Goal: Task Accomplishment & Management: Use online tool/utility

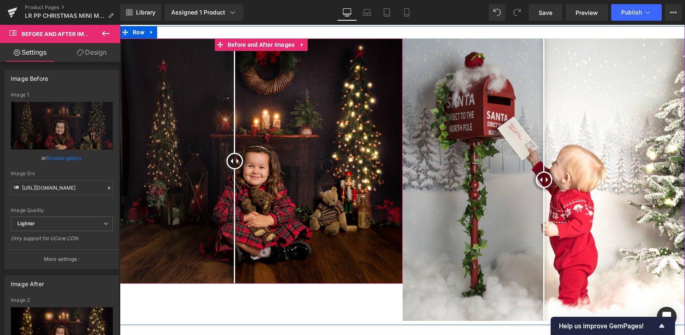
click at [310, 154] on img at bounding box center [261, 161] width 283 height 245
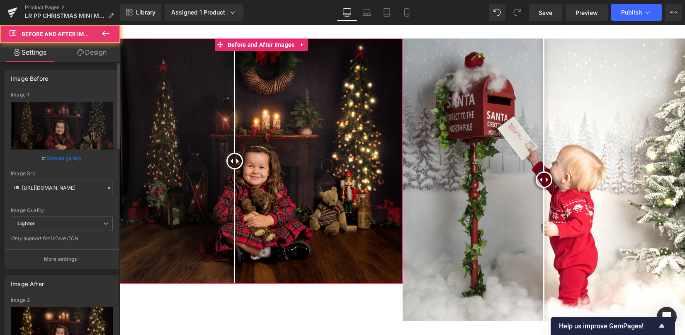
click at [77, 159] on link "Browse gallery" at bounding box center [64, 158] width 35 height 15
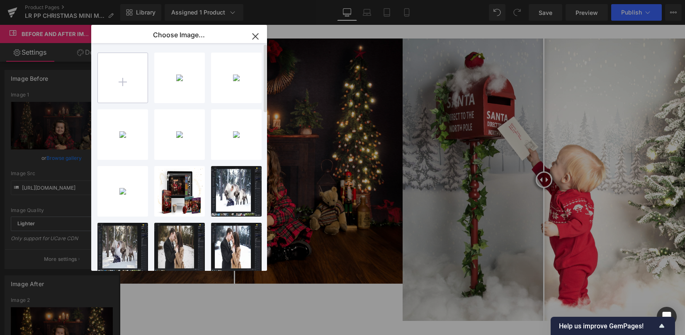
click at [135, 92] on input "file" at bounding box center [123, 78] width 50 height 50
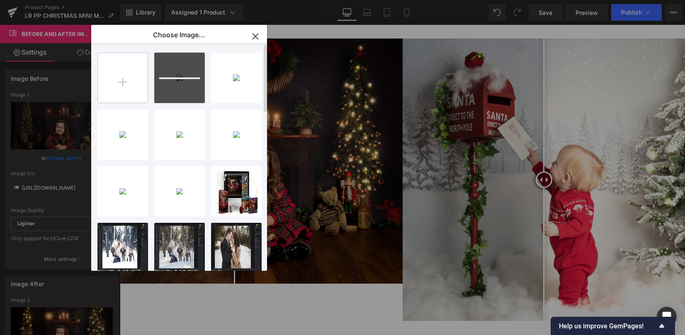
click at [135, 98] on input "file" at bounding box center [123, 78] width 50 height 50
type input "C:\fakepath\Lightroom christmas presets tutorial edit before after tutorial-1.j…"
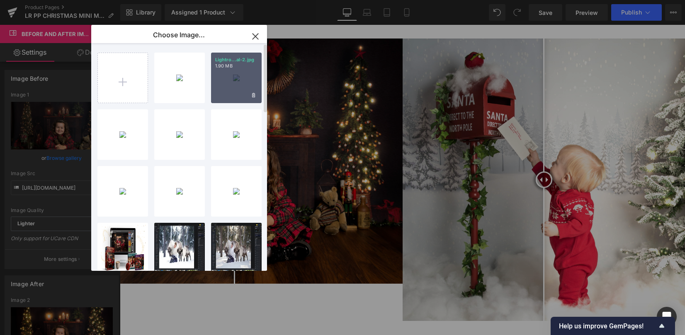
click at [236, 84] on div "Lightro...al-2.jpg 1.90 MB" at bounding box center [236, 78] width 51 height 51
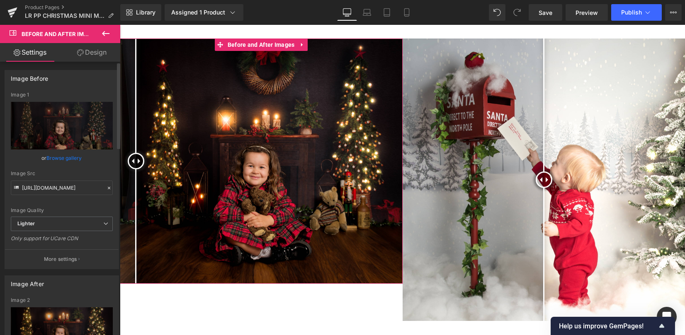
click at [70, 159] on link "Browse gallery" at bounding box center [64, 158] width 35 height 15
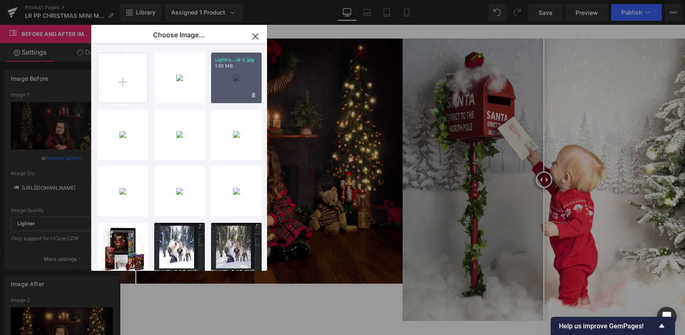
click at [227, 86] on div "Lightro...al-2.jpg 1.90 MB" at bounding box center [236, 78] width 51 height 51
type input "https://ucarecdn.com/3fd9bd5d-ad5e-4f2c-b643-38358776cb9b/-/format/auto/-/previ…"
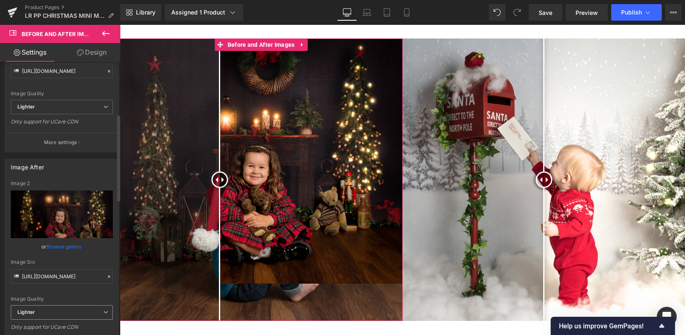
scroll to position [166, 0]
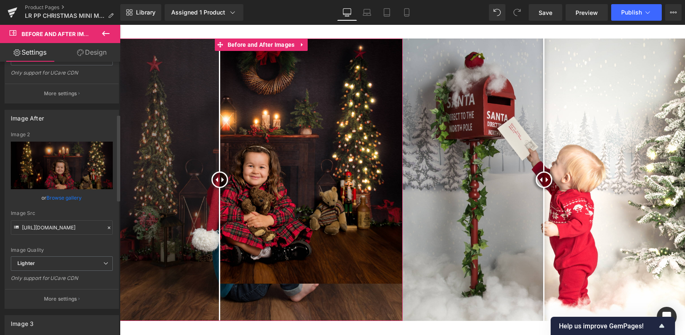
click at [65, 197] on link "Browse gallery" at bounding box center [64, 198] width 35 height 15
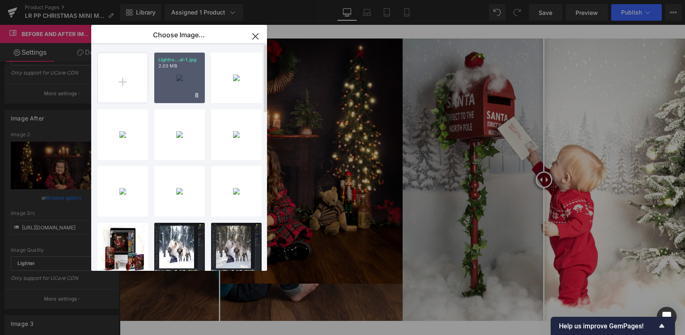
click at [177, 89] on div "Lightro...al-1.jpg 2.03 MB" at bounding box center [179, 78] width 51 height 51
type input "https://ucarecdn.com/b07269da-faef-4a9f-a268-3d02c98db21c/-/format/auto/-/previ…"
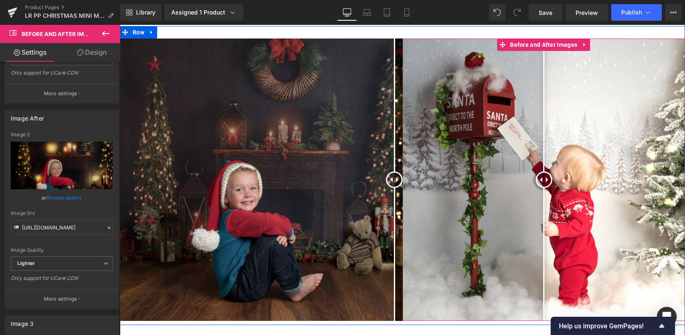
click at [535, 177] on div at bounding box center [543, 180] width 17 height 17
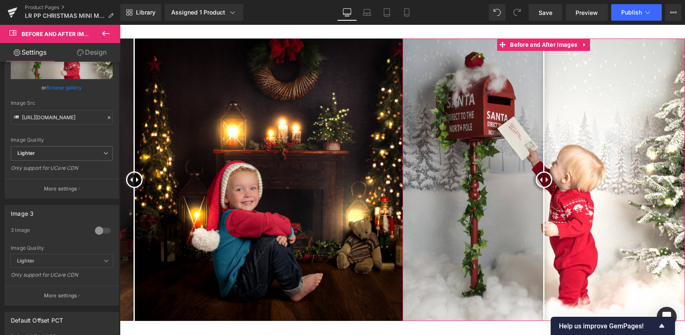
scroll to position [387, 0]
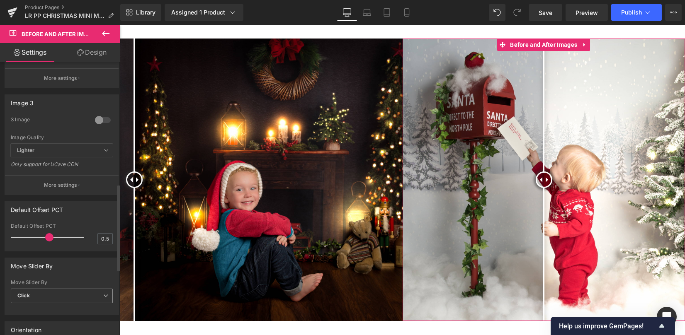
click at [66, 293] on span "Click" at bounding box center [62, 296] width 102 height 15
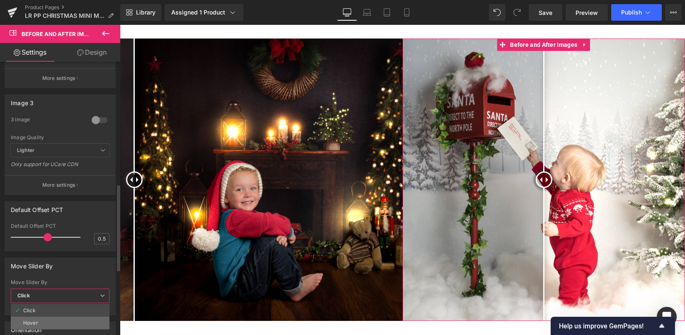
click at [65, 319] on li "Hover" at bounding box center [60, 323] width 99 height 12
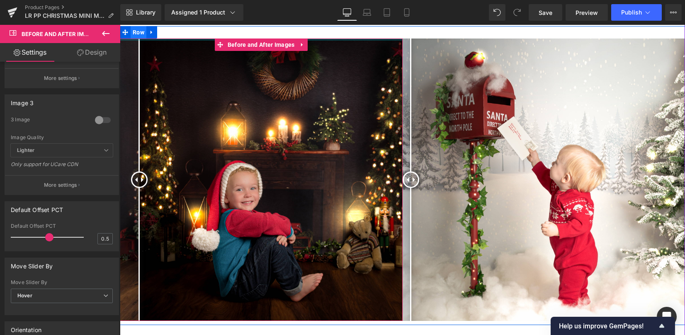
click at [138, 33] on span "Row" at bounding box center [139, 32] width 16 height 12
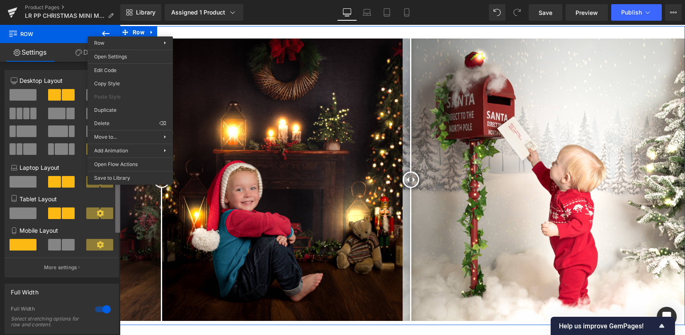
click at [119, 109] on div "Row You are previewing how the will restyle your page. You can not edit Element…" at bounding box center [342, 174] width 685 height 349
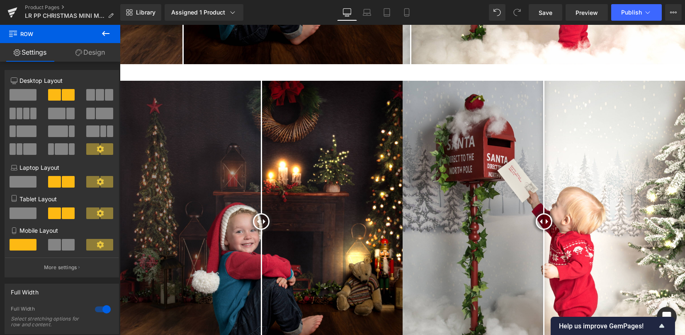
scroll to position [653, 0]
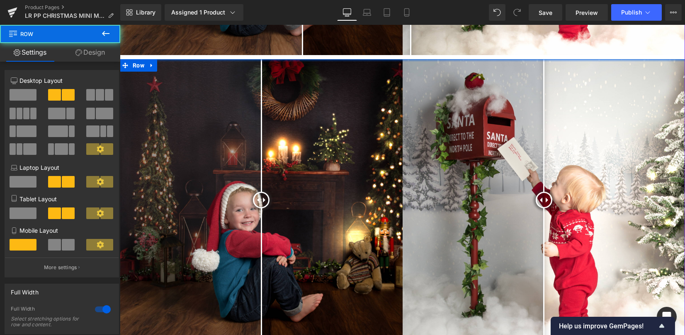
drag, startPoint x: 299, startPoint y: 59, endPoint x: 299, endPoint y: 29, distance: 29.4
click at [299, 29] on div "Image 50 LIGHTROOM & ACR PRESETS Text Block So you can hover, click and slide. …" at bounding box center [402, 7] width 565 height 675
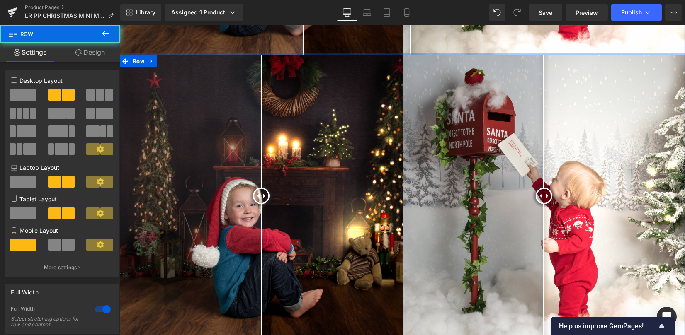
drag, startPoint x: 300, startPoint y: 56, endPoint x: 300, endPoint y: 47, distance: 9.1
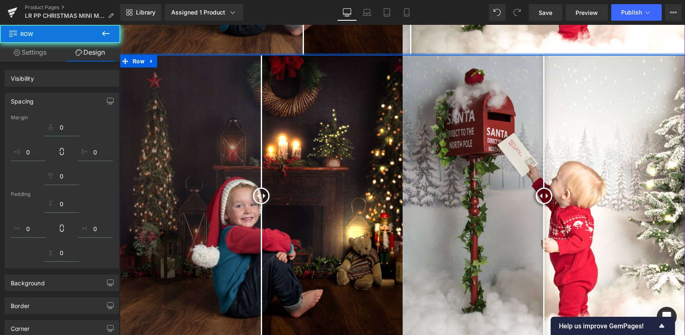
click at [253, 105] on img at bounding box center [261, 196] width 283 height 283
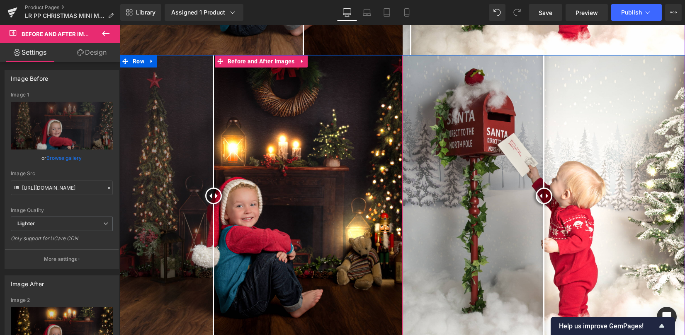
click at [535, 188] on div at bounding box center [543, 196] width 17 height 17
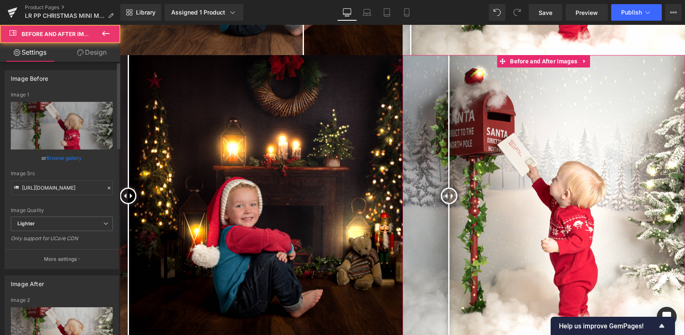
click at [65, 157] on link "Browse gallery" at bounding box center [64, 158] width 35 height 15
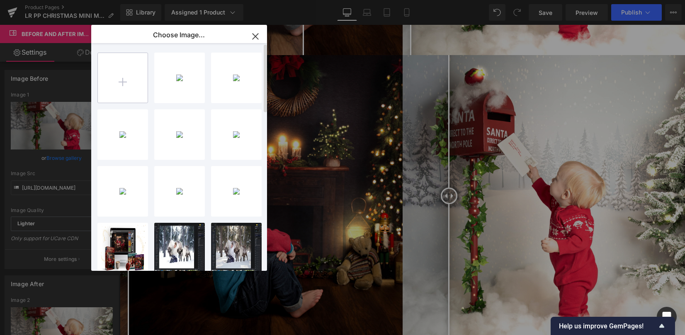
click at [135, 89] on input "file" at bounding box center [123, 78] width 50 height 50
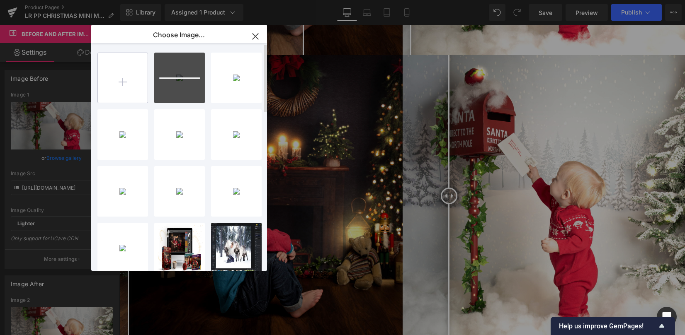
click at [120, 87] on input "file" at bounding box center [123, 78] width 50 height 50
type input "C:\fakepath\Lightroom christmas mini edit before after tutorial-1.jpg"
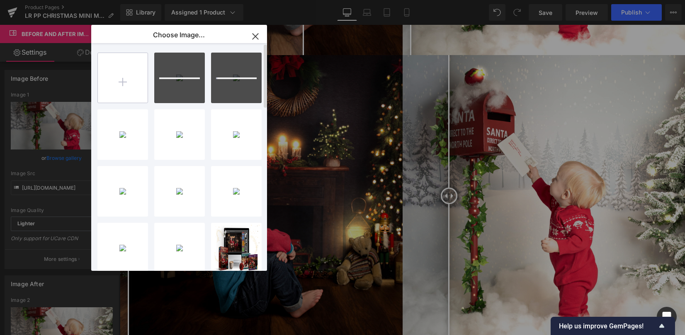
click at [138, 85] on input "file" at bounding box center [123, 78] width 50 height 50
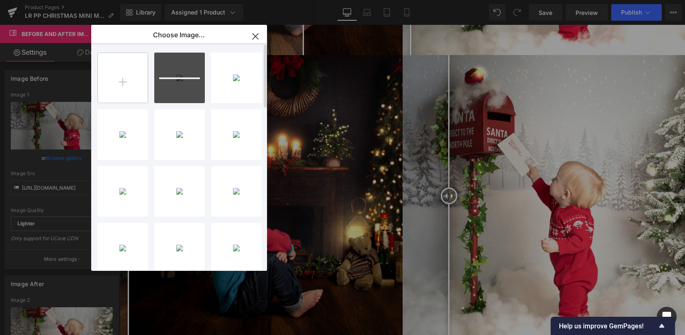
click at [131, 79] on input "file" at bounding box center [123, 78] width 50 height 50
type input "C:\fakepath\how to use christmas presets in lightroom editing brush mask-1.jpg"
click at [177, 135] on div "Lightro...al-2.jpg 1.90 MB" at bounding box center [179, 134] width 51 height 51
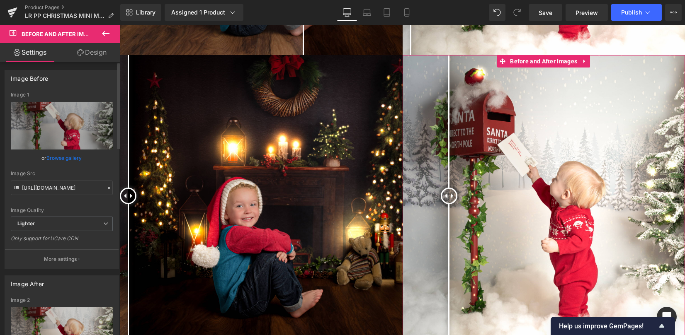
click at [68, 153] on link "Browse gallery" at bounding box center [64, 158] width 35 height 15
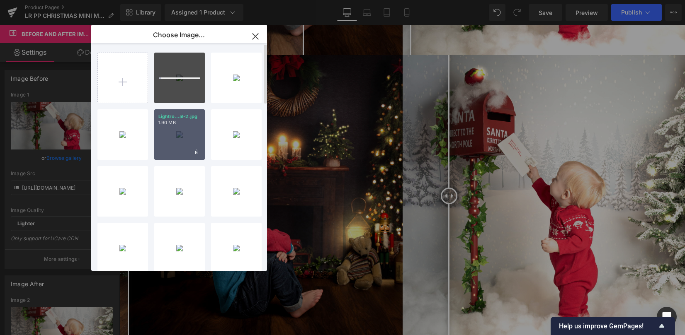
drag, startPoint x: 181, startPoint y: 146, endPoint x: 58, endPoint y: 122, distance: 125.8
click at [181, 146] on div "Lightro...al-2.jpg 1.90 MB" at bounding box center [179, 134] width 51 height 51
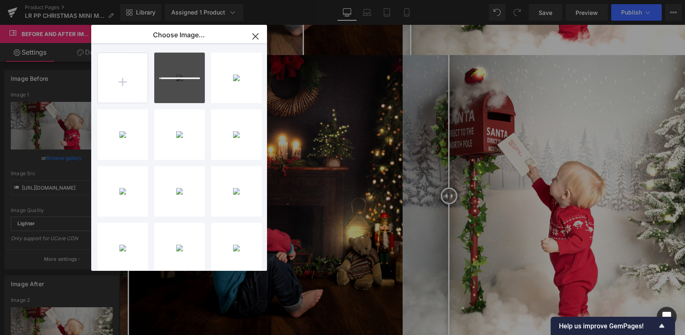
type input "https://ucarecdn.com/a9406b40-99a5-4661-9ad1-604e2b22e071/-/format/auto/-/previ…"
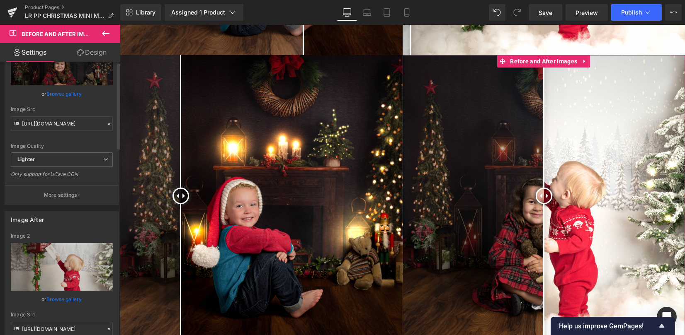
scroll to position [110, 0]
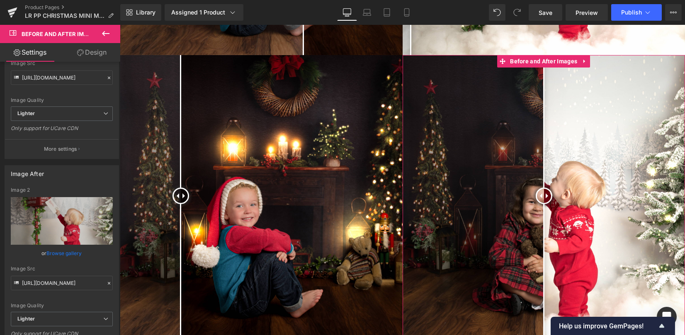
click at [70, 252] on link "Browse gallery" at bounding box center [64, 253] width 35 height 15
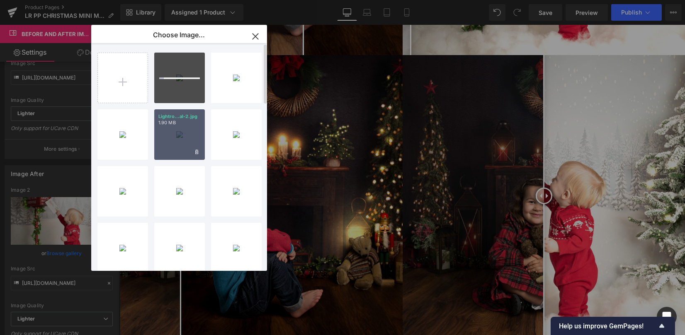
drag, startPoint x: 154, startPoint y: 134, endPoint x: 32, endPoint y: 109, distance: 123.9
click at [154, 134] on div "Lightro...al-2.jpg 1.90 MB" at bounding box center [179, 134] width 51 height 51
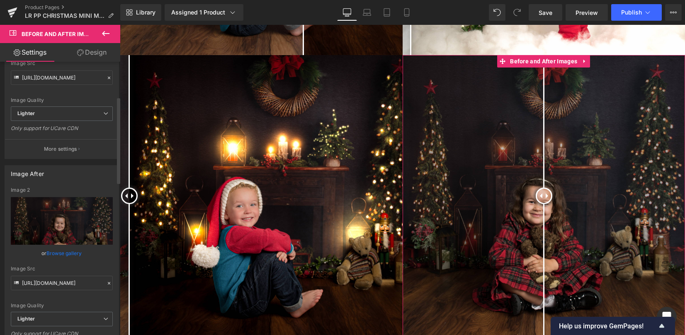
drag, startPoint x: 71, startPoint y: 246, endPoint x: 92, endPoint y: 227, distance: 27.9
click at [71, 247] on link "Browse gallery" at bounding box center [64, 253] width 35 height 15
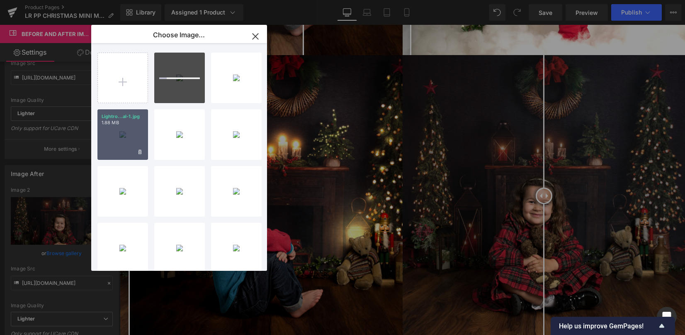
click at [117, 138] on div "Lightro...al-1.jpg 1.88 MB" at bounding box center [122, 134] width 51 height 51
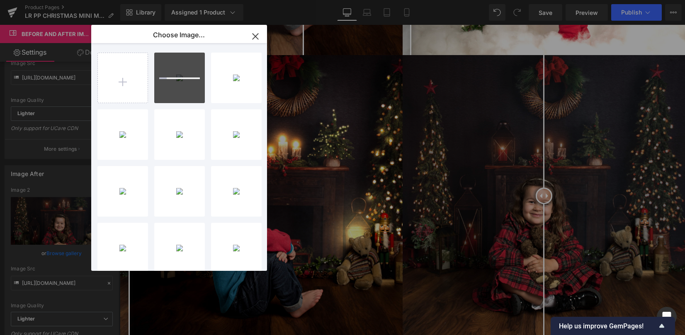
type input "https://ucarecdn.com/5c1bc9a5-8c89-45aa-9735-e1f9a0590ca3/-/format/auto/-/previ…"
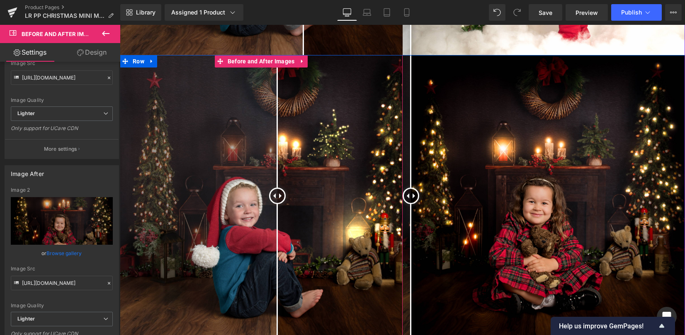
click at [274, 201] on div at bounding box center [277, 196] width 17 height 17
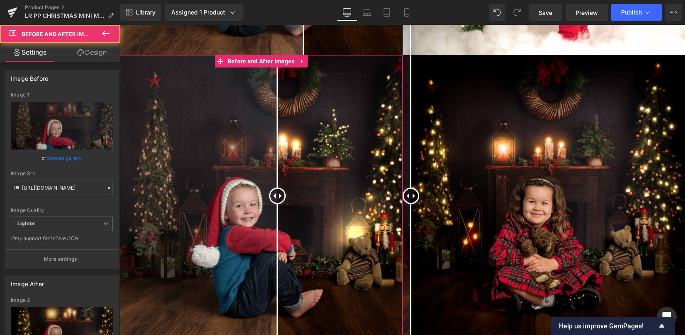
click at [74, 159] on link "Browse gallery" at bounding box center [64, 158] width 35 height 15
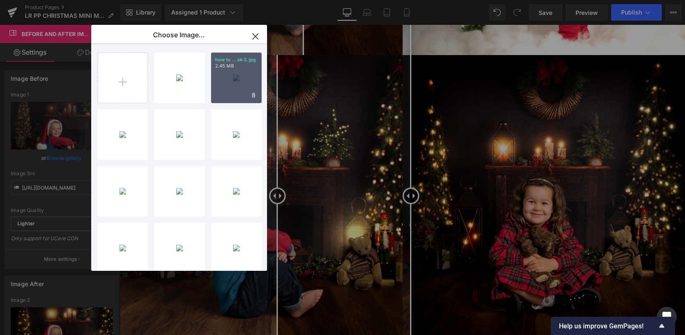
click at [237, 89] on div "how to ...sk-2.jpg 2.45 MB" at bounding box center [236, 78] width 51 height 51
type input "https://ucarecdn.com/8fda9576-42f6-4987-b993-0fce6f5166bb/-/format/auto/-/previ…"
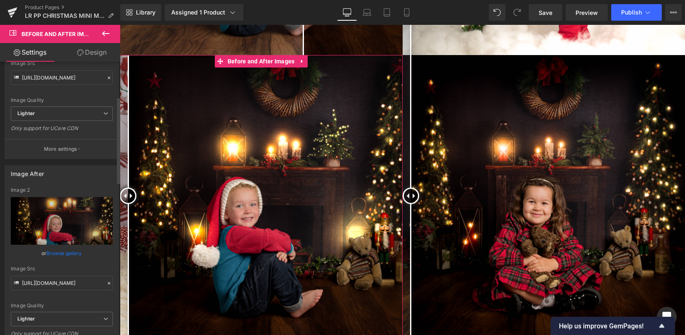
click at [56, 254] on link "Browse gallery" at bounding box center [64, 253] width 35 height 15
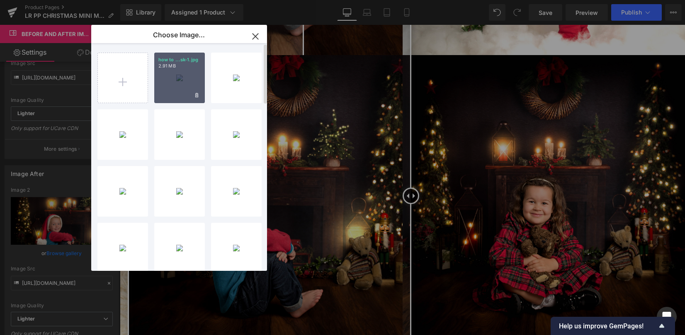
click at [189, 77] on div "how to ...sk-1.jpg 2.91 MB" at bounding box center [179, 78] width 51 height 51
type input "https://ucarecdn.com/8d3a7109-d5e6-44dd-85cf-2ea558954967/-/format/auto/-/previ…"
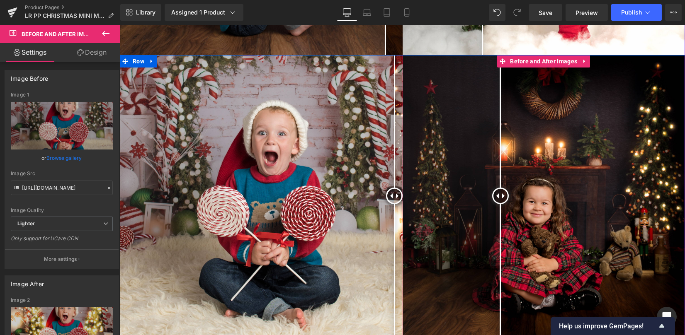
scroll to position [818, 0]
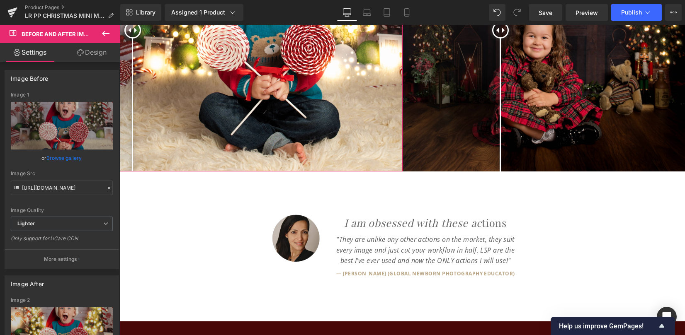
click at [105, 29] on icon at bounding box center [106, 34] width 10 height 10
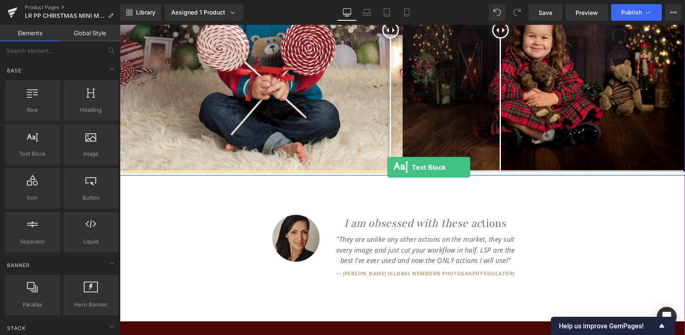
drag, startPoint x: 168, startPoint y: 168, endPoint x: 387, endPoint y: 167, distance: 219.2
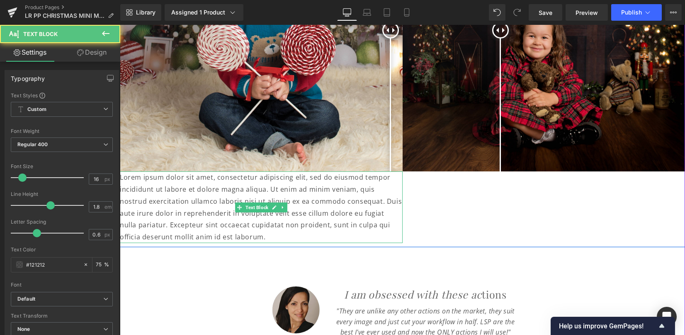
click at [345, 182] on p "Lorem ipsum dolor sit amet, consectetur adipiscing elit, sed do eiusmod tempor …" at bounding box center [261, 208] width 283 height 72
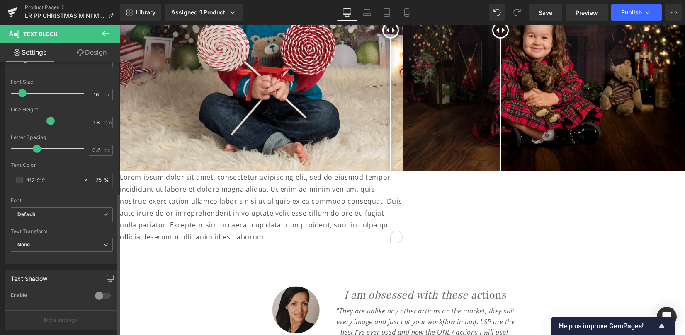
scroll to position [249, 0]
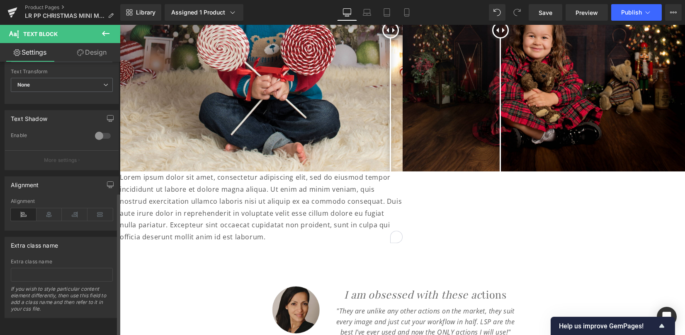
click at [51, 208] on icon at bounding box center [49, 214] width 26 height 12
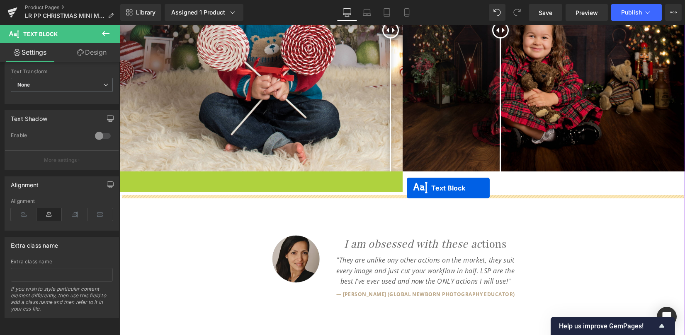
drag, startPoint x: 259, startPoint y: 205, endPoint x: 406, endPoint y: 188, distance: 148.1
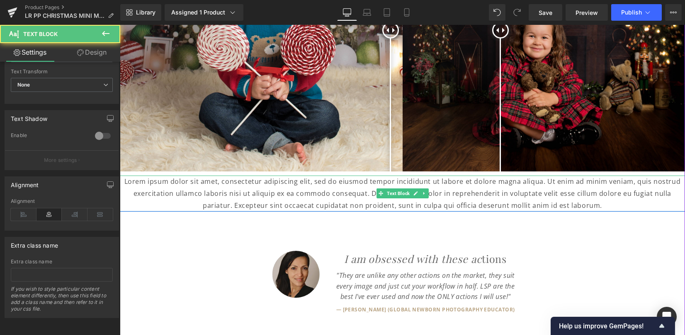
click at [363, 194] on p "Lorem ipsum dolor sit amet, consectetur adipiscing elit, sed do eiusmod tempor …" at bounding box center [402, 194] width 565 height 36
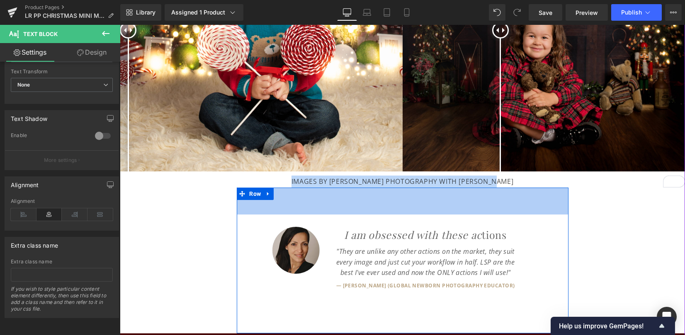
click at [307, 181] on p "IMAGES BY LIBBY EDWARDS PHOTOGRAPHY WITH PERMISSON" at bounding box center [402, 182] width 565 height 12
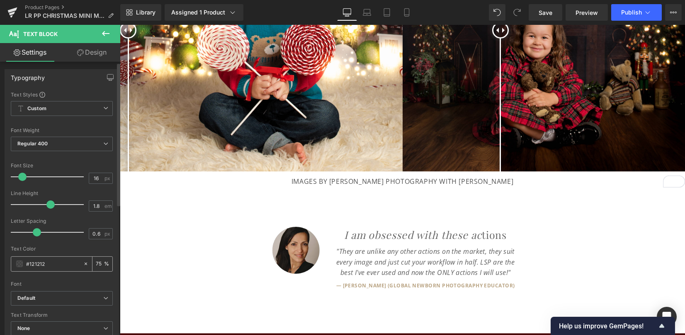
scroll to position [0, 0]
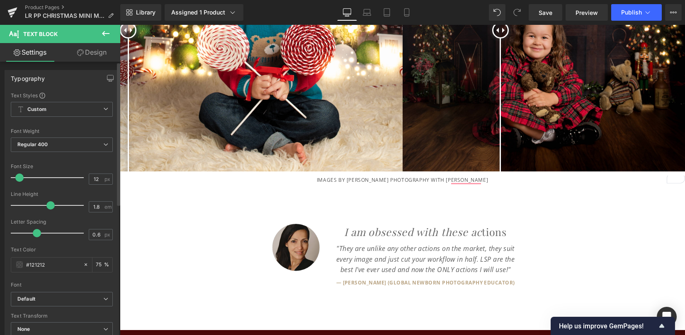
type input "11"
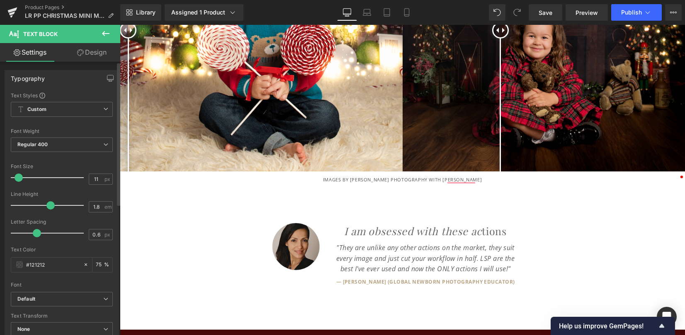
click at [17, 176] on span at bounding box center [19, 178] width 8 height 8
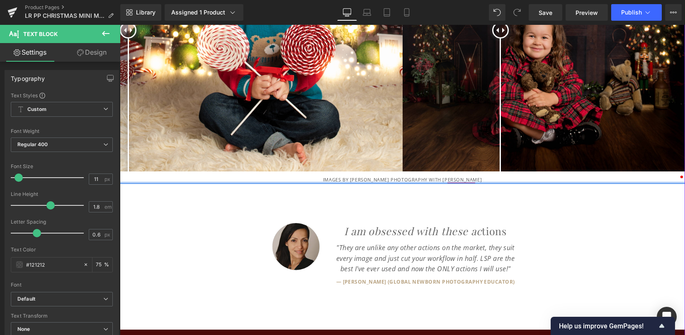
click at [460, 182] on div at bounding box center [402, 183] width 565 height 2
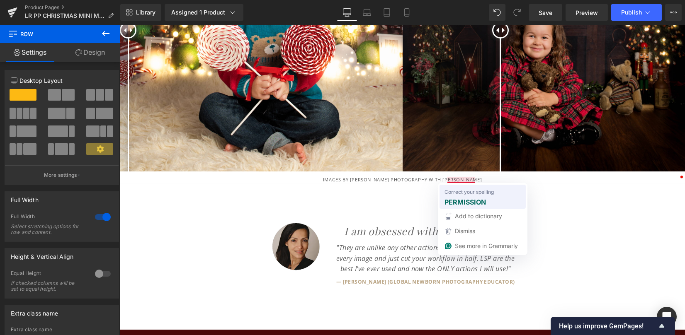
click at [460, 200] on strong "PERMISSION" at bounding box center [464, 202] width 41 height 10
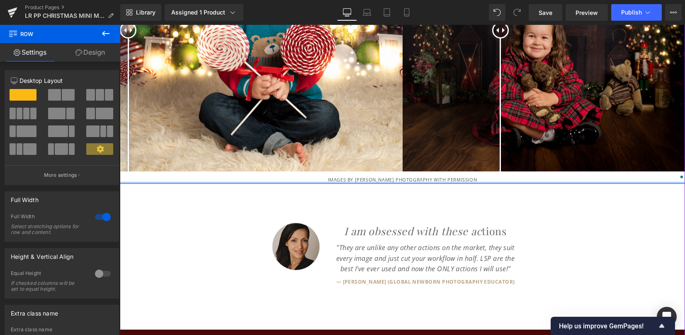
click at [120, 25] on div at bounding box center [120, 25] width 0 height 0
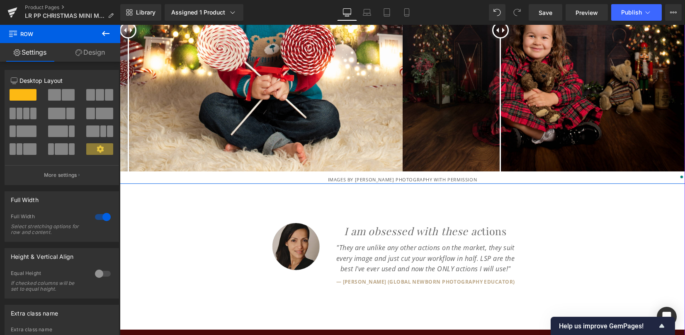
click at [327, 178] on p "IMAGES BY [PERSON_NAME] PHOTOGRAPHY WITH PERMISSION" at bounding box center [402, 180] width 565 height 8
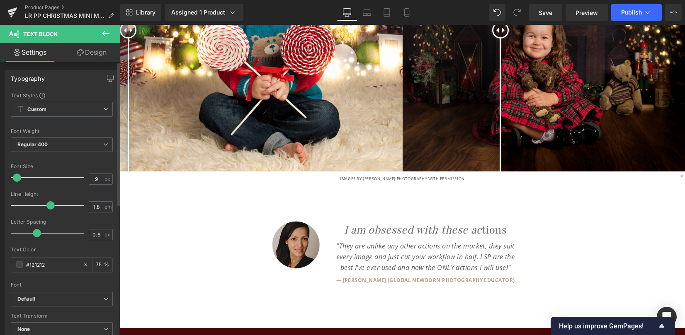
type input "8"
click at [15, 177] on span at bounding box center [16, 178] width 8 height 8
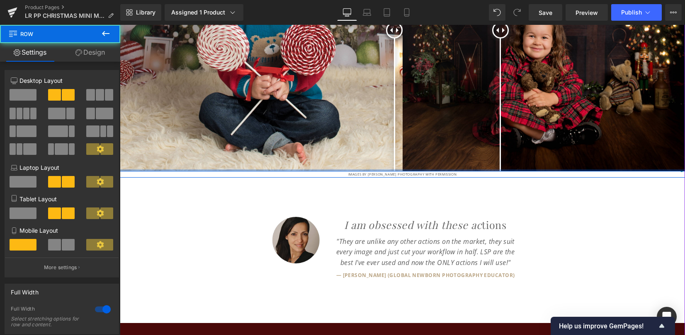
drag, startPoint x: 398, startPoint y: 172, endPoint x: 399, endPoint y: 163, distance: 8.3
click at [399, 163] on div "Before and After Images Before and After Images Row" at bounding box center [402, 30] width 565 height 283
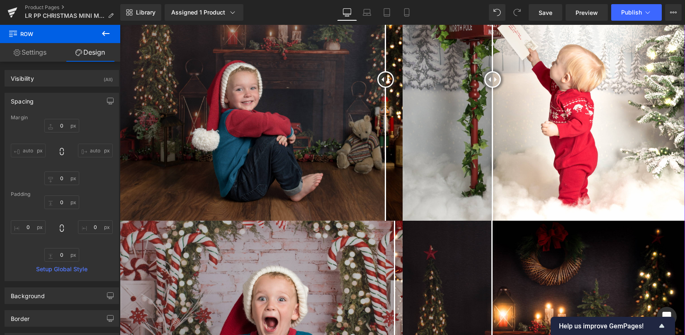
scroll to position [763, 0]
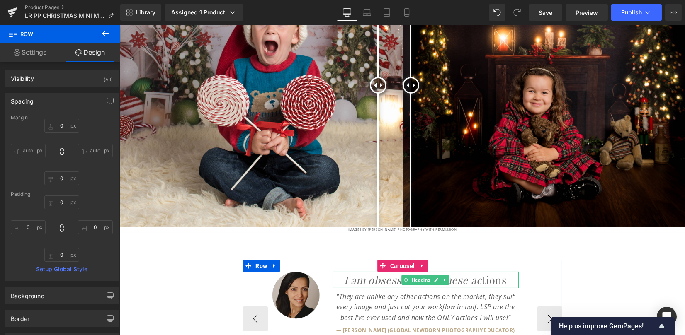
click at [475, 281] on icon "I am obsessed with these ac" at bounding box center [413, 280] width 138 height 14
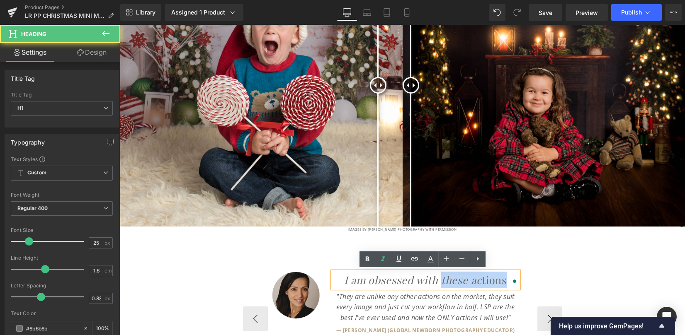
drag, startPoint x: 439, startPoint y: 281, endPoint x: 503, endPoint y: 282, distance: 64.2
click at [503, 282] on h1 "I am obsessed with these ac tions" at bounding box center [425, 280] width 186 height 17
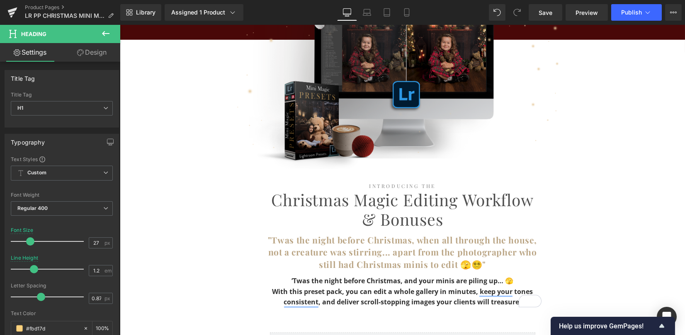
scroll to position [1316, 0]
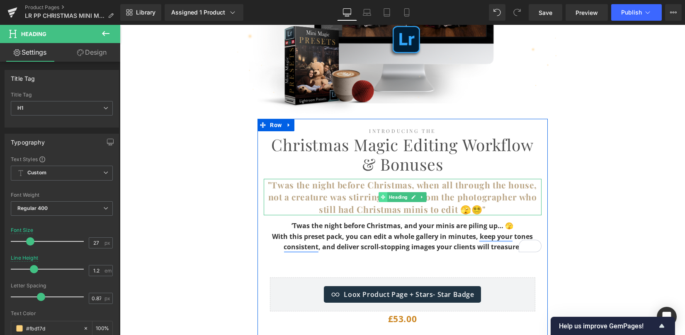
click at [382, 194] on span at bounding box center [382, 197] width 9 height 10
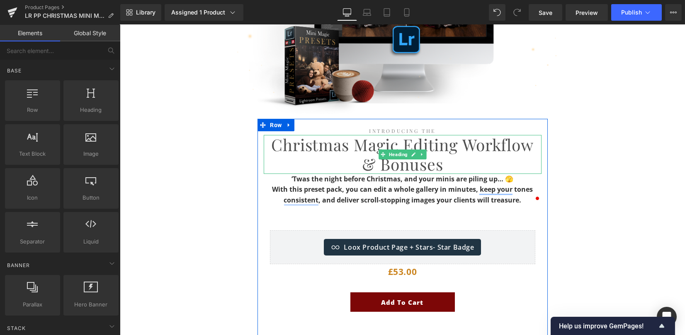
click at [358, 150] on h1 "Christmas Magic Editing Workflow & Bonuses" at bounding box center [403, 154] width 278 height 39
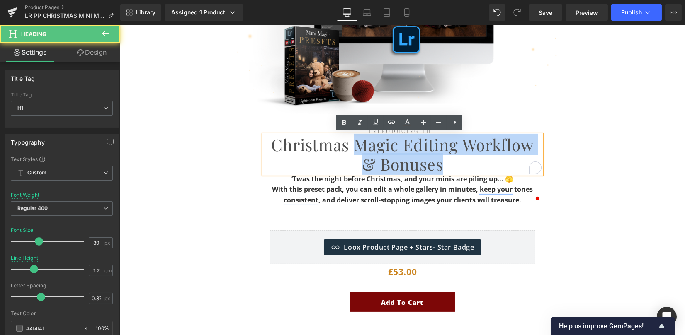
drag, startPoint x: 352, startPoint y: 143, endPoint x: 455, endPoint y: 160, distance: 103.7
click at [454, 160] on h1 "Christmas Magic Editing Workflow & Bonuses" at bounding box center [403, 154] width 278 height 39
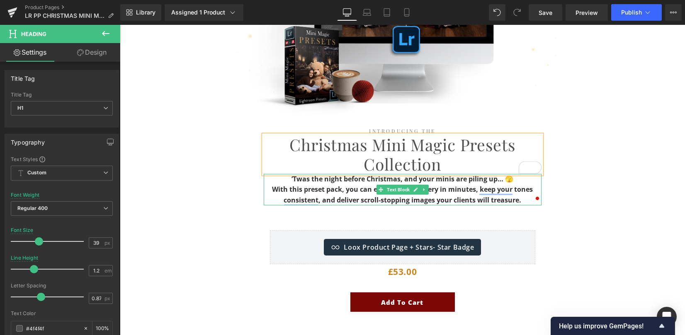
click at [272, 189] on b "With this preset pack, you can edit a whole gallery in minutes, keep your tones…" at bounding box center [402, 195] width 261 height 20
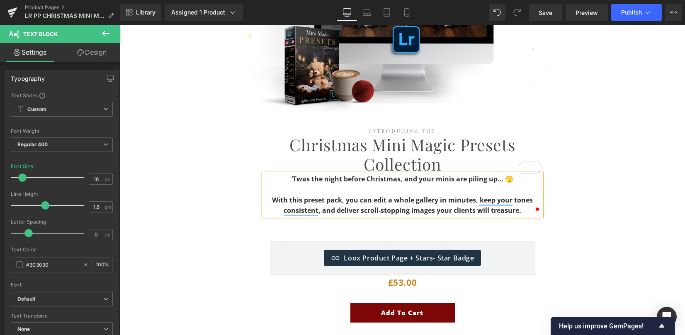
click at [341, 202] on b "With this preset pack, you can edit a whole gallery in minutes, keep your tones…" at bounding box center [402, 206] width 261 height 20
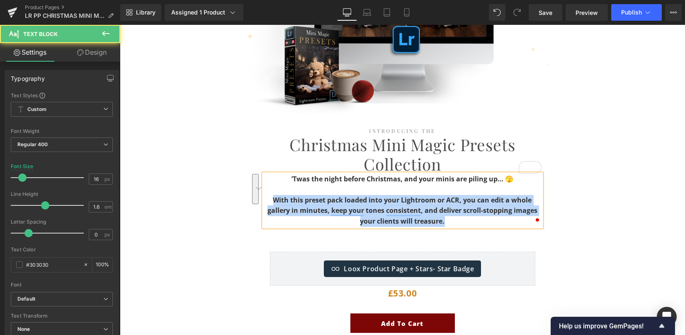
drag, startPoint x: 431, startPoint y: 219, endPoint x: 269, endPoint y: 198, distance: 164.2
click at [269, 198] on p "With this preset pack loaded into your Lightroom or ACR, you can edit a whole g…" at bounding box center [403, 211] width 278 height 32
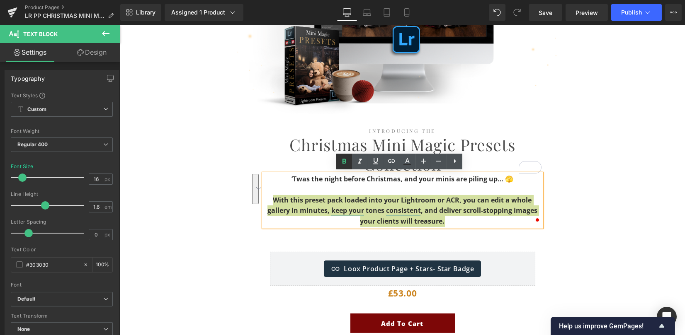
click at [344, 164] on icon at bounding box center [344, 162] width 10 height 10
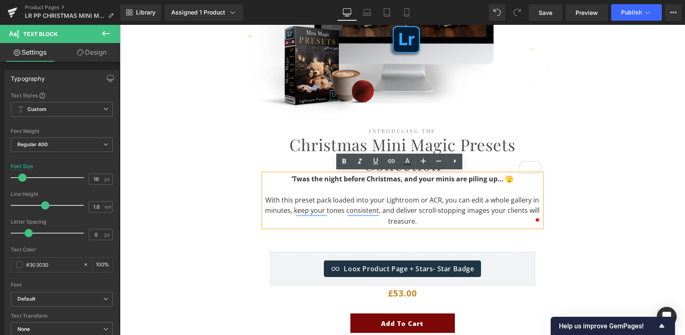
click at [406, 210] on p "With this preset pack loaded into your Lightroom or ACR, you can edit a whole g…" at bounding box center [403, 211] width 278 height 32
drag, startPoint x: 288, startPoint y: 210, endPoint x: 295, endPoint y: 195, distance: 16.9
click at [264, 210] on p "With this preset pack loaded into your Lightroom or ACR, you can edit a whole g…" at bounding box center [403, 211] width 278 height 32
click at [359, 160] on icon at bounding box center [360, 162] width 10 height 10
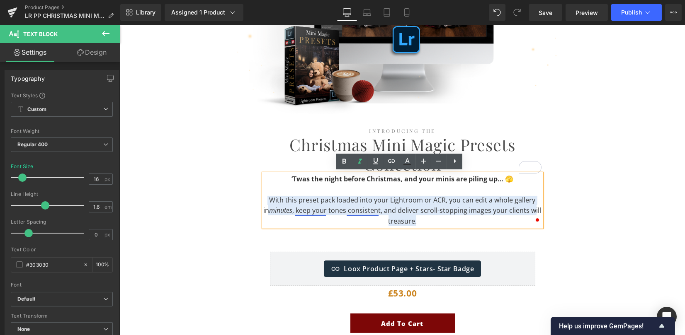
click at [307, 213] on p "With this preset pack loaded into your Lightroom or ACR, you can edit a whole g…" at bounding box center [403, 211] width 278 height 32
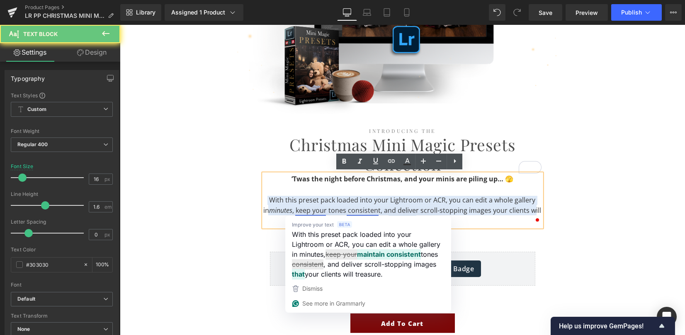
click at [428, 206] on p "With this preset pack loaded into your Lightroom or ACR, you can edit a whole g…" at bounding box center [403, 211] width 278 height 32
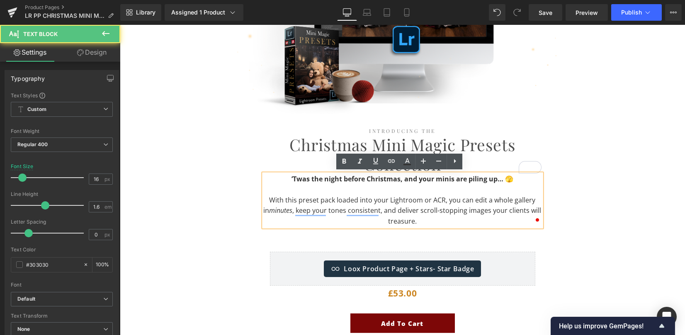
click at [421, 221] on p "With this preset pack loaded into your Lightroom or ACR, you can edit a whole g…" at bounding box center [403, 211] width 278 height 32
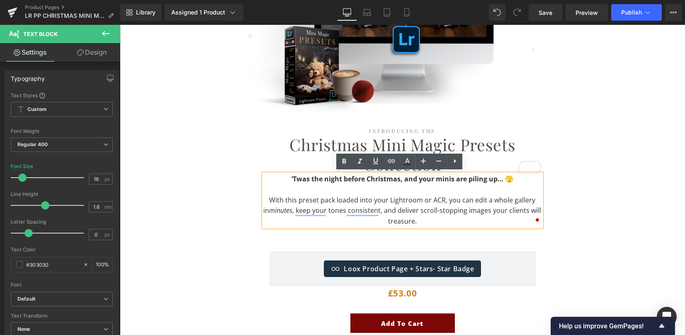
click at [567, 213] on div "Image Row Introducing The Heading Christmas Mini Magic Presets Collection Headi…" at bounding box center [402, 242] width 565 height 490
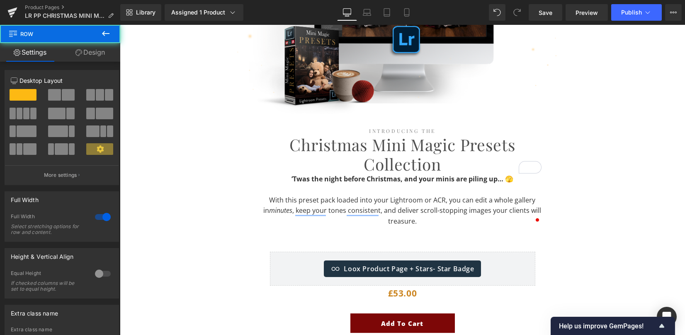
scroll to position [1371, 0]
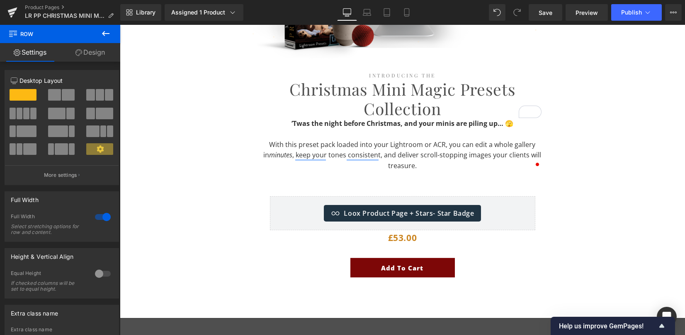
click at [442, 166] on p "With this preset pack loaded into your Lightroom or ACR, you can edit a whole g…" at bounding box center [403, 156] width 278 height 32
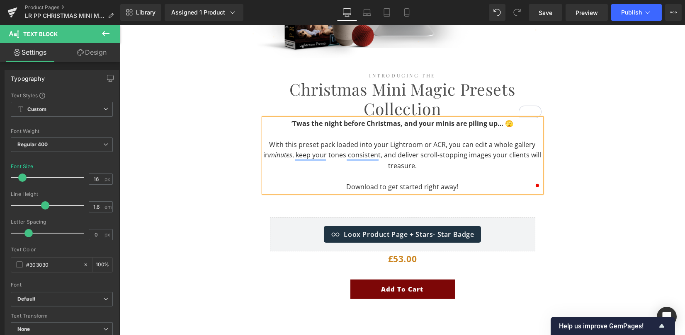
click at [583, 230] on div "Image Row Introducing The Heading Christmas Mini Magic Presets Collection Headi…" at bounding box center [402, 197] width 565 height 511
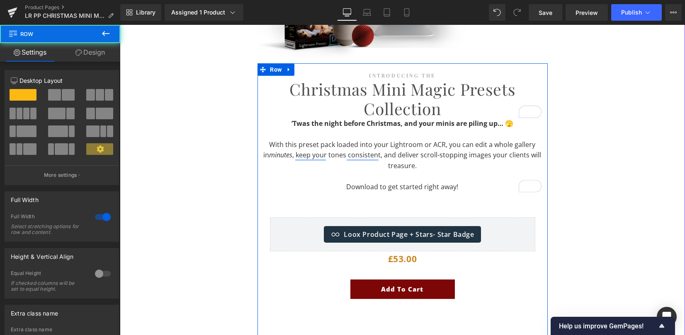
click at [457, 187] on p "Download to get started right away!" at bounding box center [403, 187] width 278 height 11
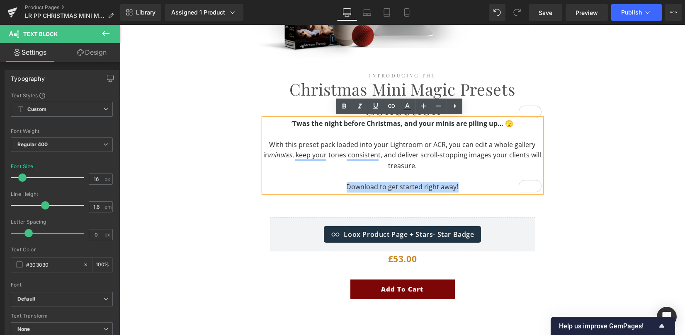
drag, startPoint x: 391, startPoint y: 187, endPoint x: 318, endPoint y: 187, distance: 72.9
click at [318, 186] on p "Download to get started right away!" at bounding box center [403, 187] width 278 height 11
drag, startPoint x: 235, startPoint y: 103, endPoint x: 341, endPoint y: 111, distance: 106.7
click at [339, 110] on icon at bounding box center [344, 107] width 10 height 10
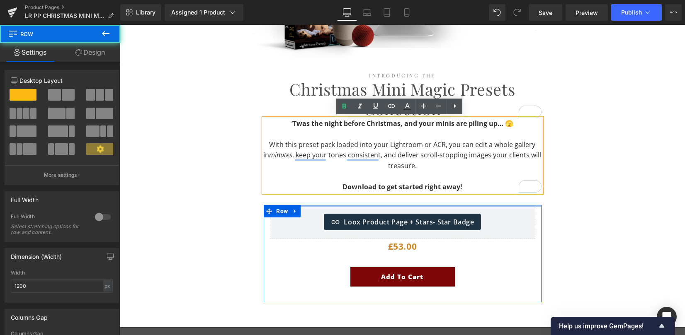
drag, startPoint x: 406, startPoint y: 210, endPoint x: 406, endPoint y: 189, distance: 20.3
click at [406, 189] on div "Introducing The Heading Christmas Mini Magic Presets Collection Heading ’Twas t…" at bounding box center [402, 182] width 290 height 239
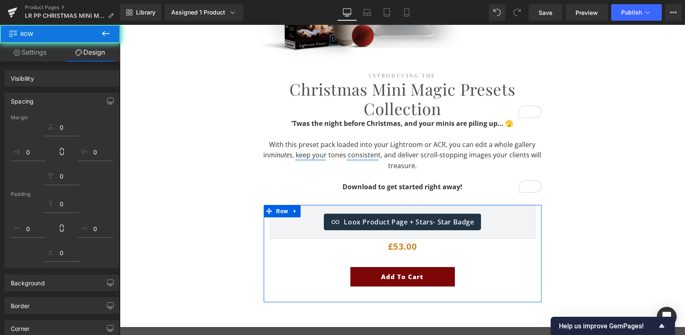
click at [584, 199] on div "Image Row Introducing The Heading Christmas Mini Magic Presets Collection Headi…" at bounding box center [402, 191] width 565 height 498
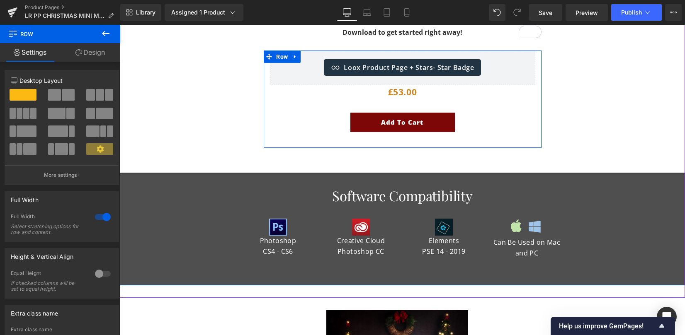
scroll to position [1537, 0]
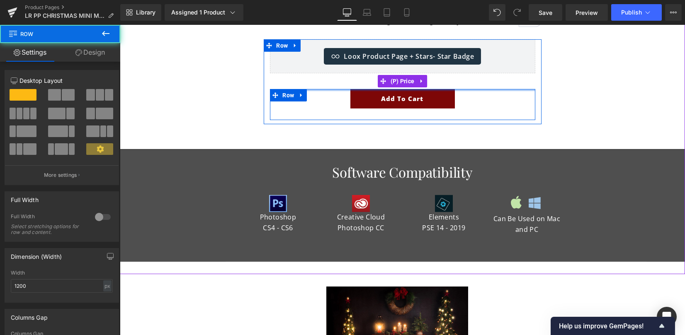
drag, startPoint x: 401, startPoint y: 89, endPoint x: 400, endPoint y: 73, distance: 15.8
click at [400, 73] on div "Loox Product Page + Stars - Star Badge Loox Product Page + Stars £0 £53.00 (P) …" at bounding box center [403, 79] width 278 height 81
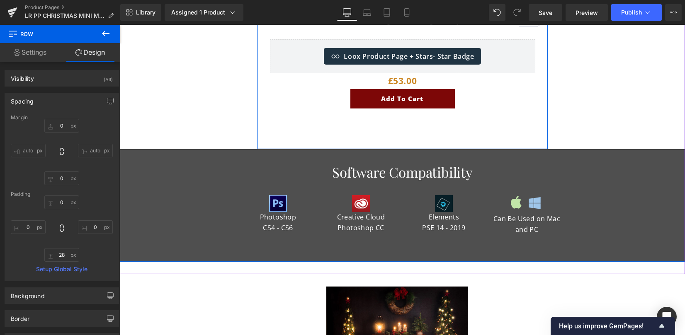
scroll to position [1647, 0]
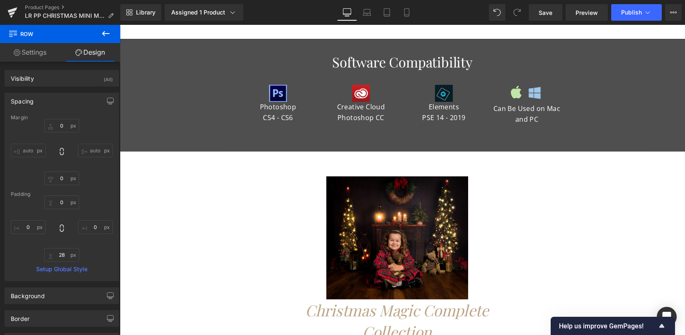
scroll to position [1647, 0]
click at [142, 15] on span "Library" at bounding box center [145, 12] width 19 height 7
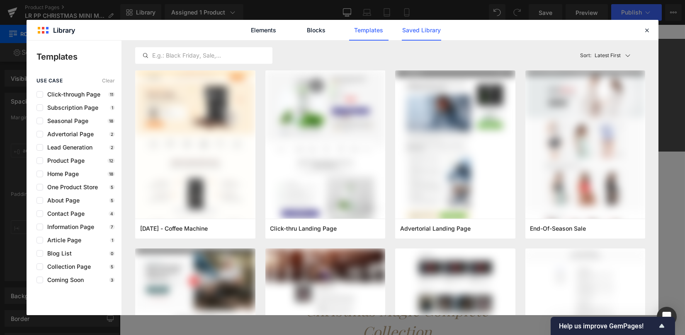
click at [405, 29] on link "Saved Library" at bounding box center [421, 30] width 39 height 21
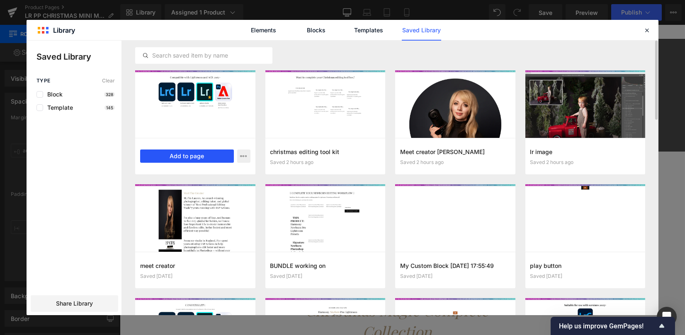
click at [193, 158] on button "Add to page" at bounding box center [187, 156] width 94 height 13
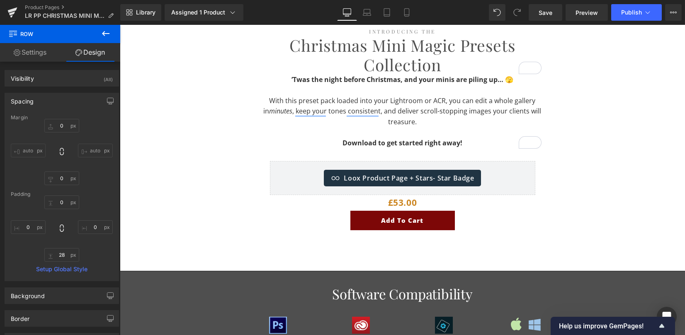
scroll to position [1451, 0]
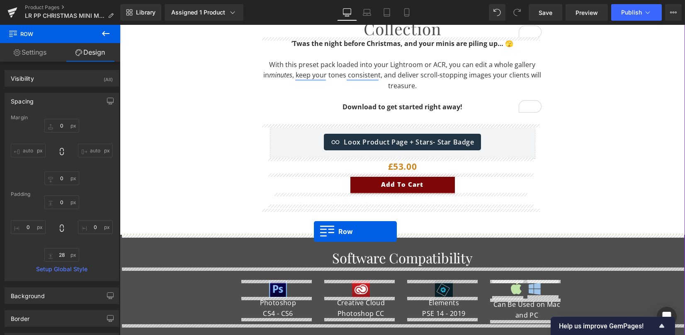
drag, startPoint x: 132, startPoint y: 75, endPoint x: 314, endPoint y: 232, distance: 240.0
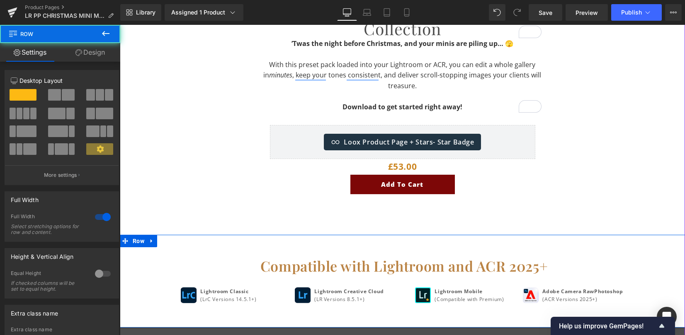
scroll to position [1617, 0]
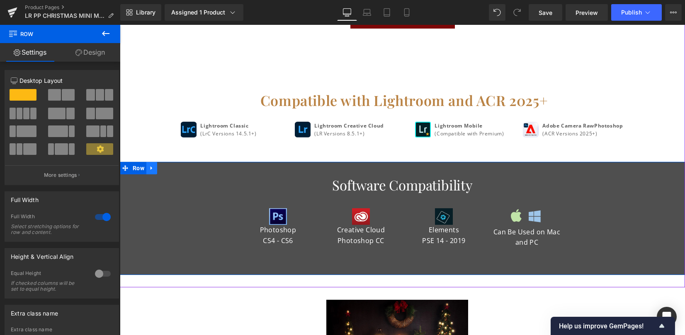
click at [150, 170] on icon at bounding box center [151, 169] width 2 height 4
click at [176, 174] on link at bounding box center [173, 168] width 11 height 12
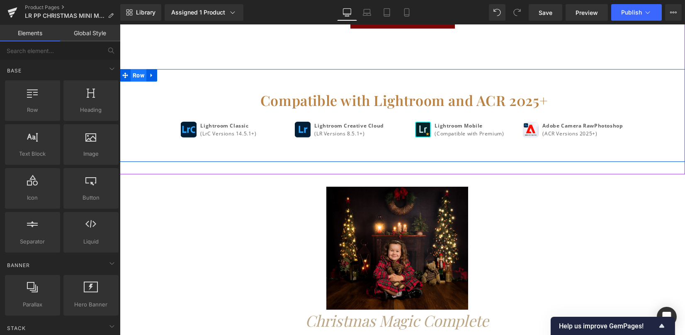
click at [140, 75] on span "Row" at bounding box center [139, 75] width 16 height 12
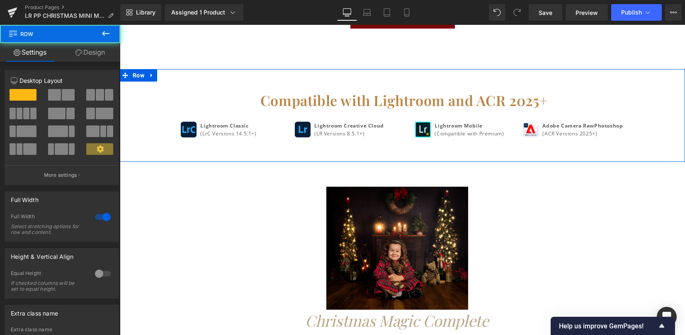
drag, startPoint x: 95, startPoint y: 44, endPoint x: 1, endPoint y: 109, distance: 114.6
click at [95, 44] on link "Design" at bounding box center [90, 52] width 60 height 19
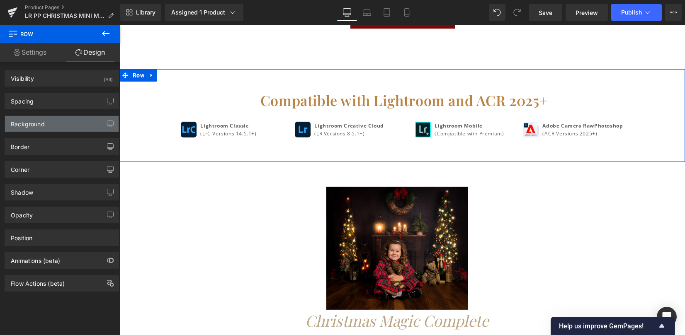
click at [8, 123] on div "Background" at bounding box center [62, 124] width 114 height 16
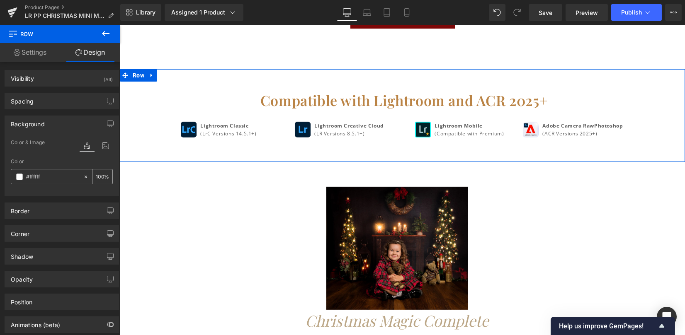
click at [16, 175] on span at bounding box center [19, 177] width 7 height 7
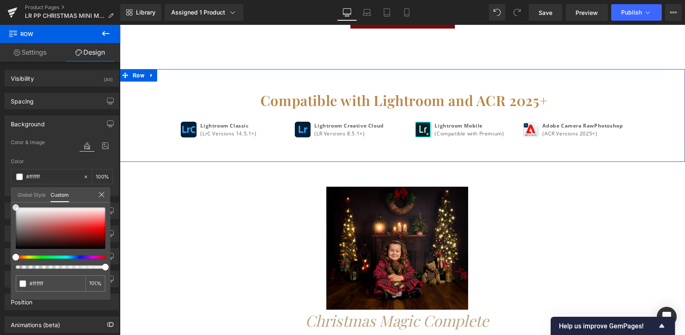
type input "#a57373"
type input "#746767"
type input "#4c4c4c"
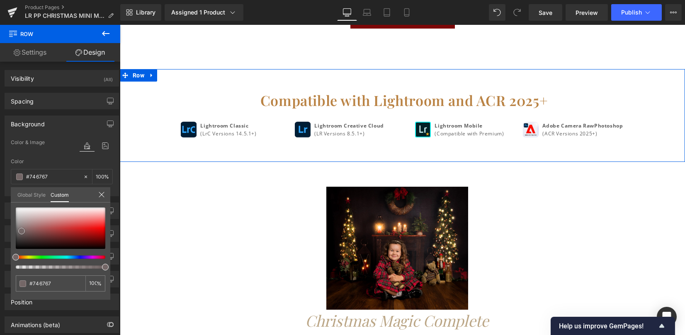
type input "#4c4c4c"
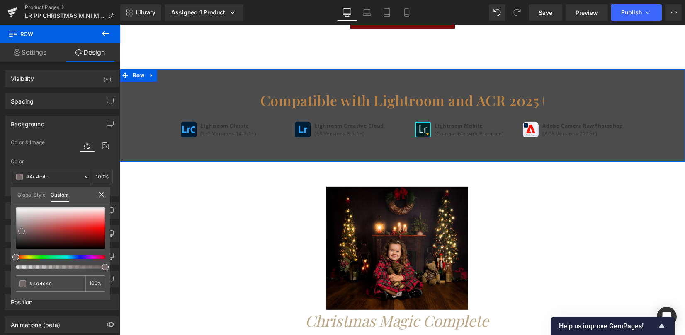
type input "#3f3f3f"
type input "#3d3d3d"
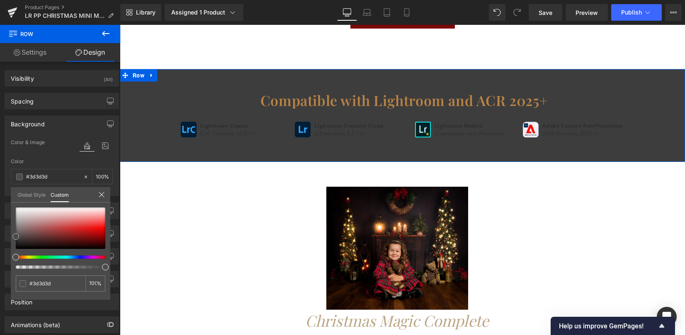
type input "#4f4f4f"
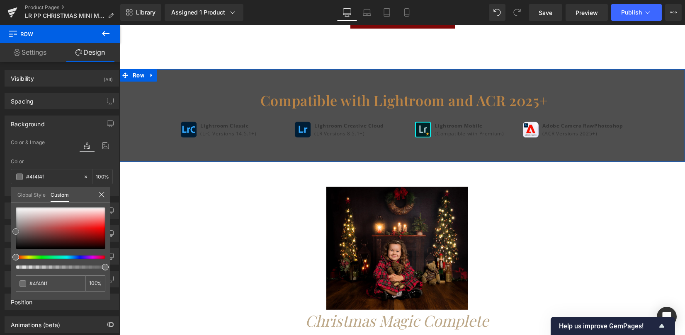
drag, startPoint x: 22, startPoint y: 231, endPoint x: 7, endPoint y: 232, distance: 14.1
click at [7, 196] on div "Background Color & Image color rgba(79, 79, 79, 1) Color #4f4f4f 100 % Image Re…" at bounding box center [62, 152] width 124 height 87
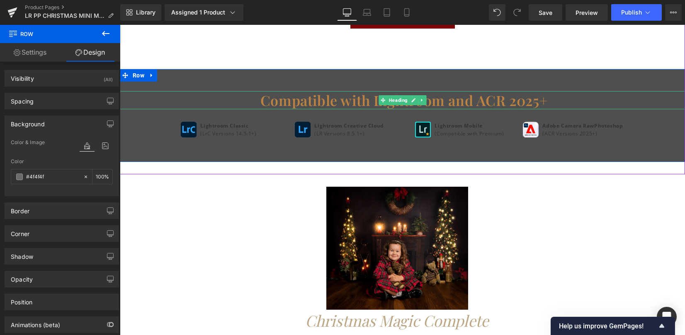
click at [290, 102] on h1 "Compatible with Lightroom and ACR 2025+" at bounding box center [403, 100] width 561 height 18
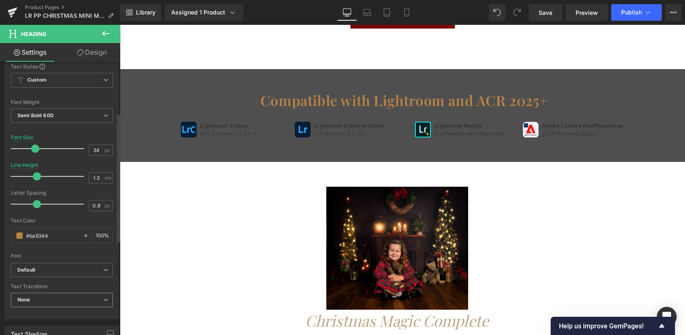
scroll to position [110, 0]
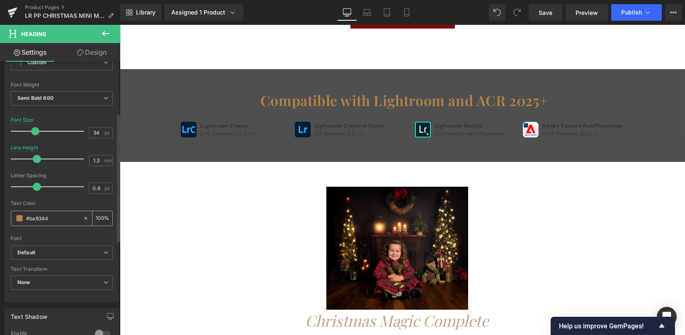
click at [20, 220] on span at bounding box center [19, 218] width 7 height 7
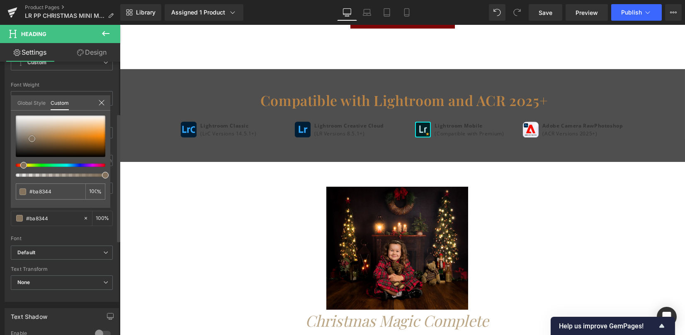
type input "#826f58"
type input "#9b9287"
type input "#a8a6a3"
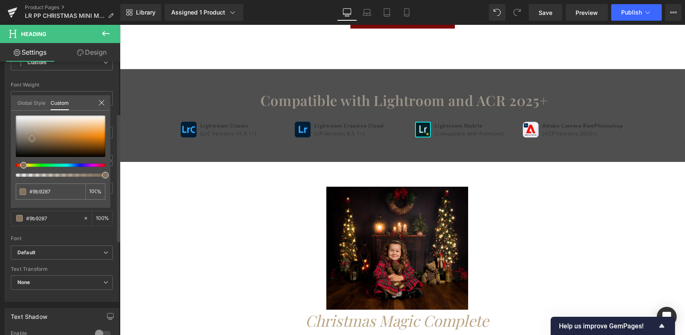
type input "#a8a6a3"
type input "#a3a3a3"
type input "#a5a5a5"
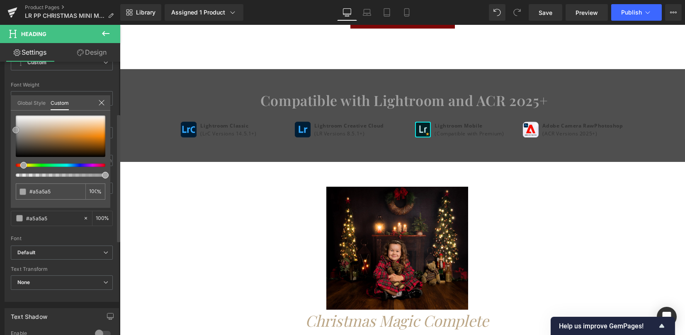
type input "#a0a0a0"
type input "#757575"
type input "#707070"
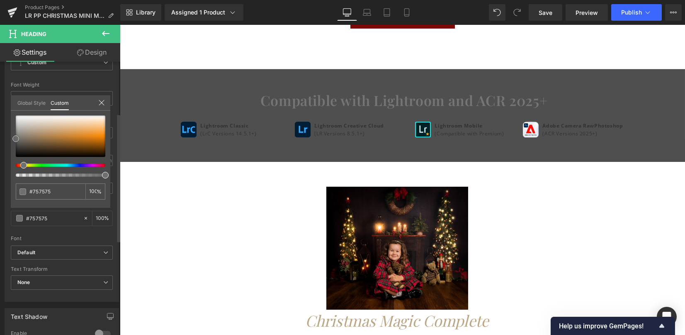
type input "#707070"
type input "#919191"
type input "#e8e8e8"
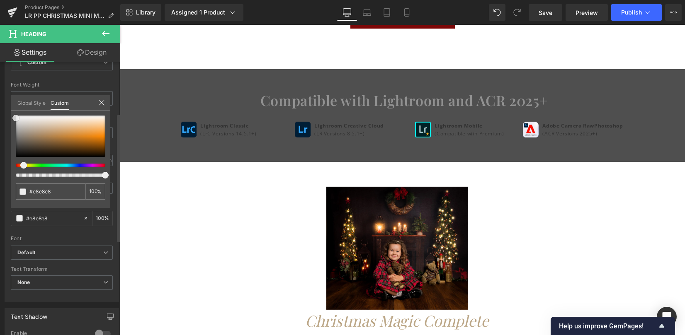
type input "#efefef"
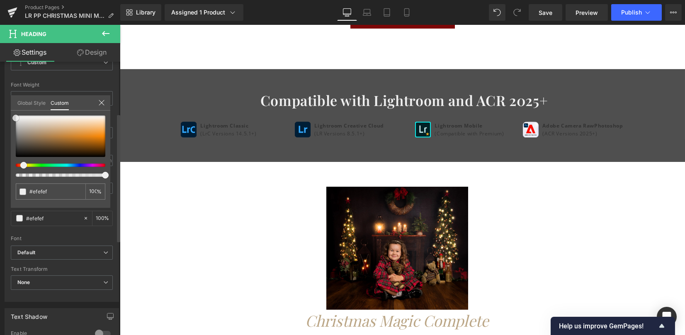
drag, startPoint x: 32, startPoint y: 139, endPoint x: 6, endPoint y: 118, distance: 33.0
click at [6, 118] on div "Typography Text Styles Custom Custom Setup Global Style Custom Setup Global Sty…" at bounding box center [62, 159] width 124 height 285
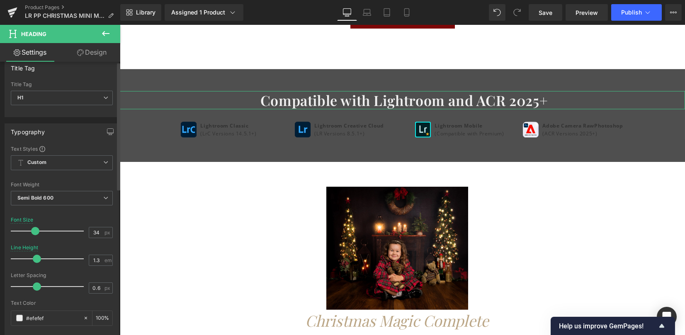
scroll to position [0, 0]
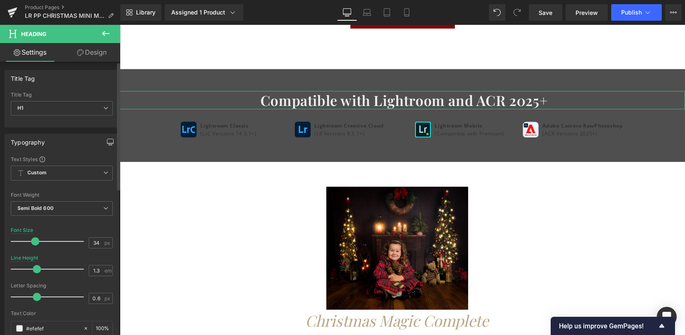
click at [108, 142] on icon "button" at bounding box center [110, 142] width 7 height 7
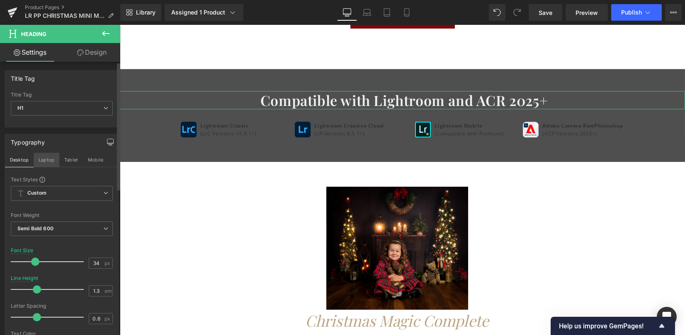
click at [44, 161] on button "Laptop" at bounding box center [47, 160] width 26 height 14
type input "30"
type input "100"
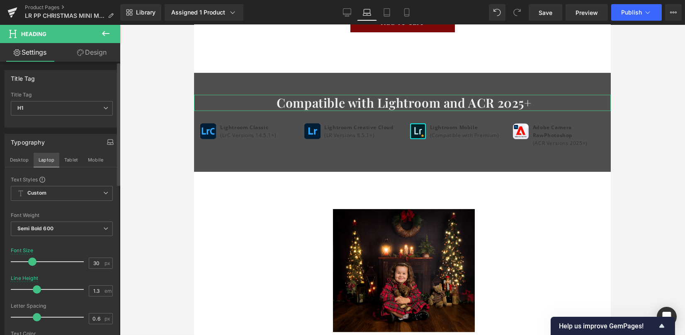
scroll to position [1581, 0]
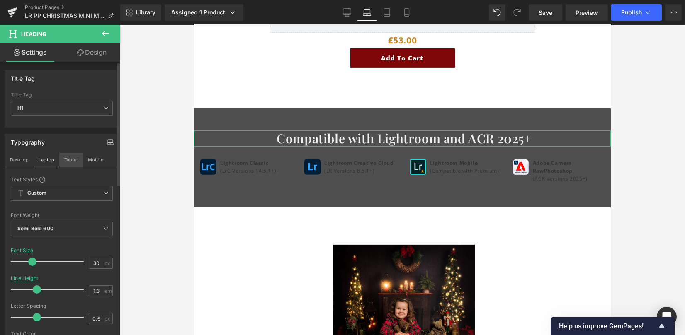
click at [70, 157] on button "Tablet" at bounding box center [71, 160] width 24 height 14
type input "27"
type input "1"
type input "100"
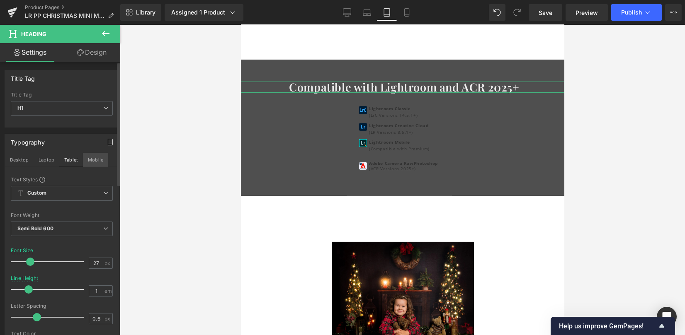
scroll to position [1543, 0]
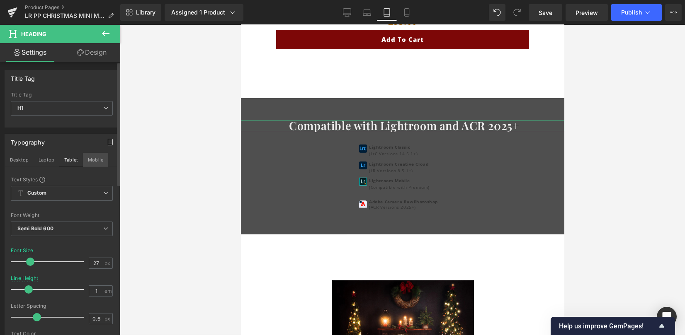
click at [88, 159] on button "Mobile" at bounding box center [95, 160] width 25 height 14
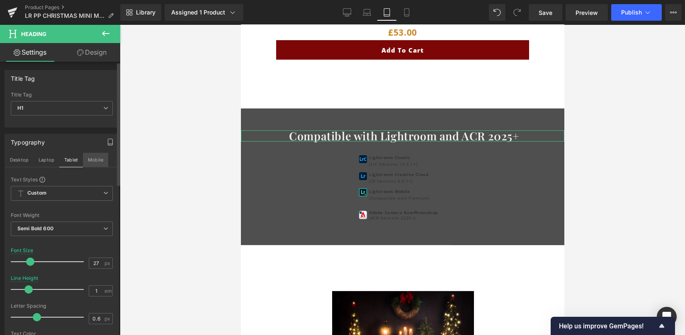
type input "32"
type input "1.3"
type input "100"
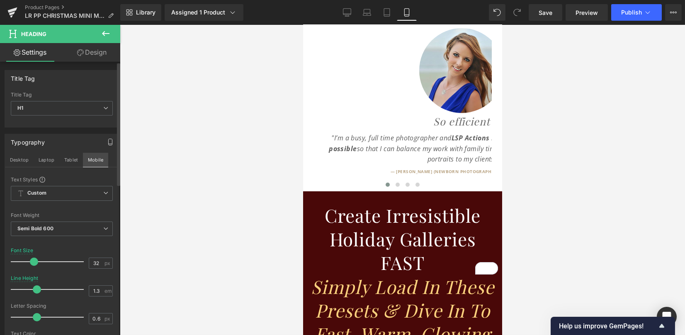
scroll to position [2220, 0]
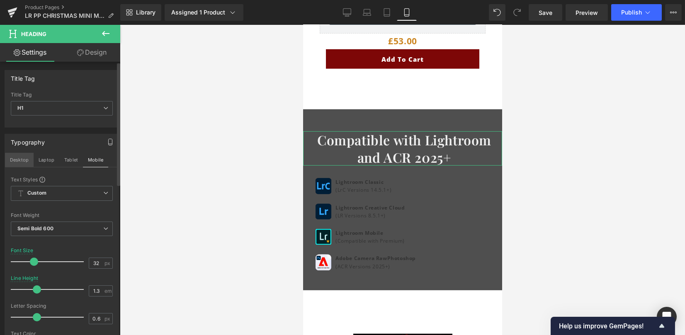
click at [19, 161] on button "Desktop" at bounding box center [19, 160] width 29 height 14
type input "34"
type input "100"
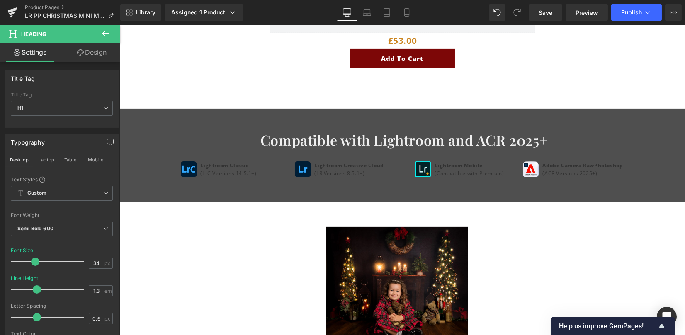
click at [215, 167] on div "Image Lightroom Classic (LrC Versions 14.5.1+) Text Block Icon List" at bounding box center [232, 171] width 102 height 19
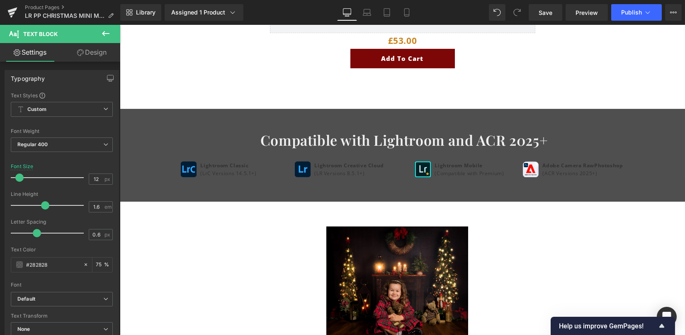
click at [212, 172] on span at bounding box center [216, 168] width 9 height 10
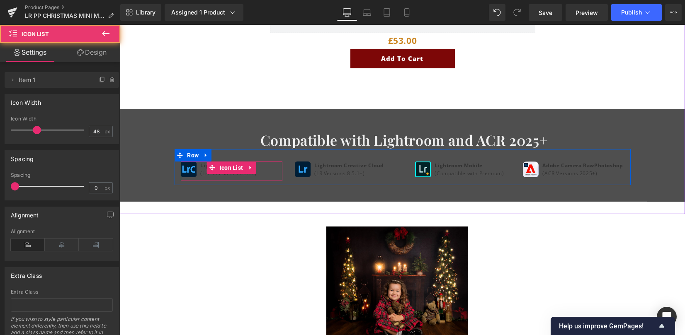
click at [196, 172] on div "Image" at bounding box center [191, 170] width 20 height 16
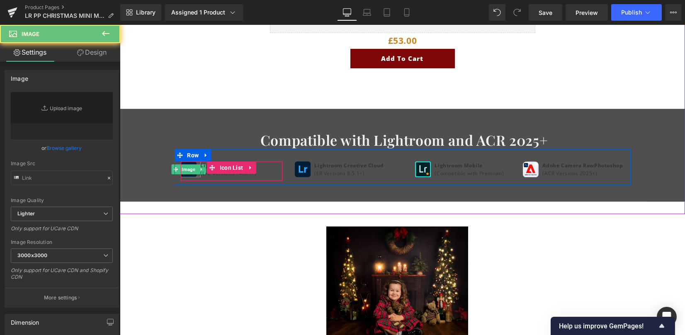
type input "https://ucarecdn.com/2b321c24-2815-468e-a3c4-cf333ab8f0ed/-/format/auto/-/previ…"
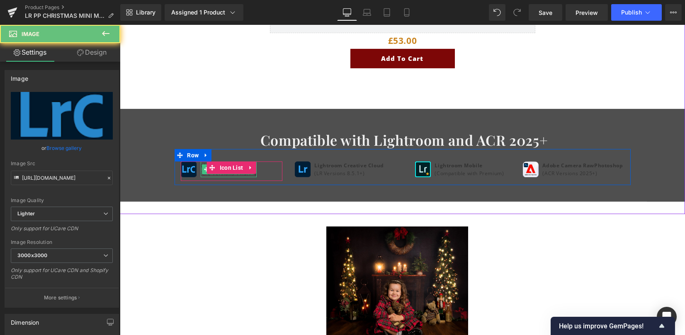
click at [202, 172] on span at bounding box center [206, 169] width 9 height 10
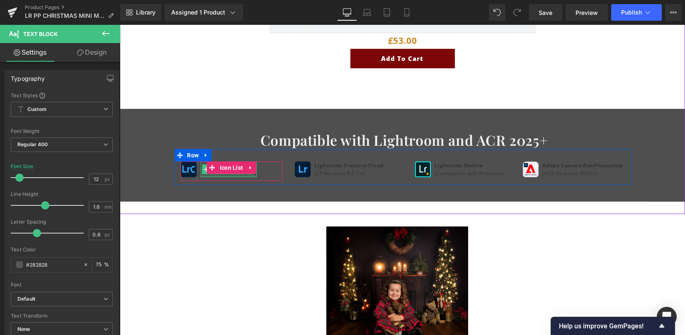
click at [201, 175] on div at bounding box center [229, 176] width 56 height 2
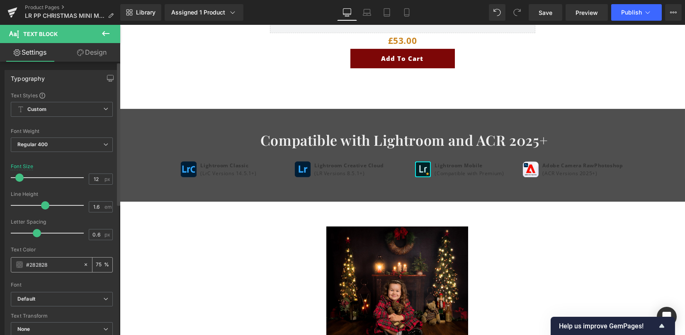
click at [19, 263] on span at bounding box center [19, 264] width 7 height 7
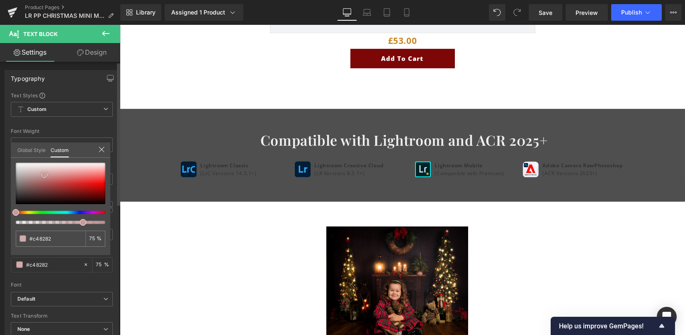
type input "#c48282"
type input "#e3d8d8"
type input "#ffffff"
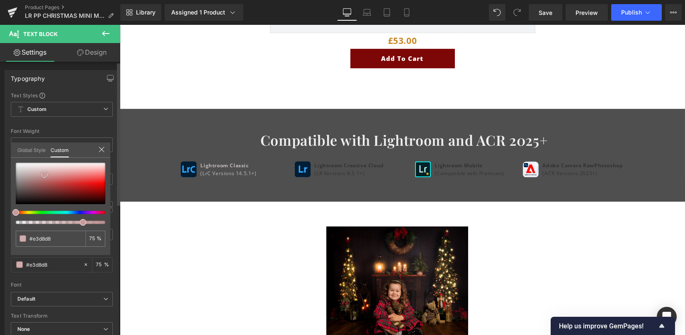
type input "#ffffff"
drag, startPoint x: 44, startPoint y: 175, endPoint x: 2, endPoint y: 151, distance: 48.4
click at [2, 151] on div "Typography Text Styles Custom Custom Setup Global Style Custom Setup Global Sty…" at bounding box center [62, 206] width 124 height 285
type input "78"
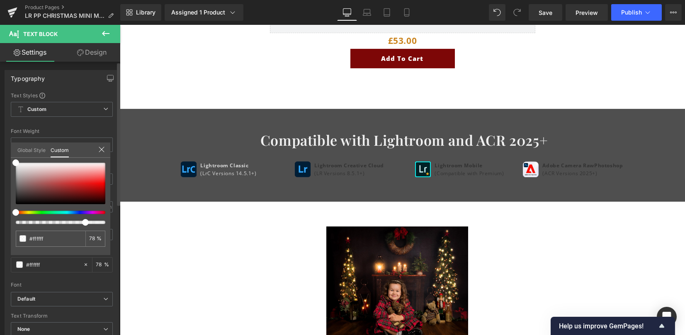
type input "80"
type input "97"
drag, startPoint x: 82, startPoint y: 222, endPoint x: 103, endPoint y: 220, distance: 21.2
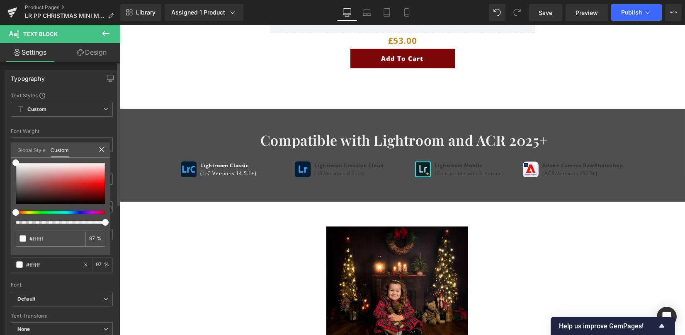
click at [103, 220] on span at bounding box center [105, 222] width 7 height 7
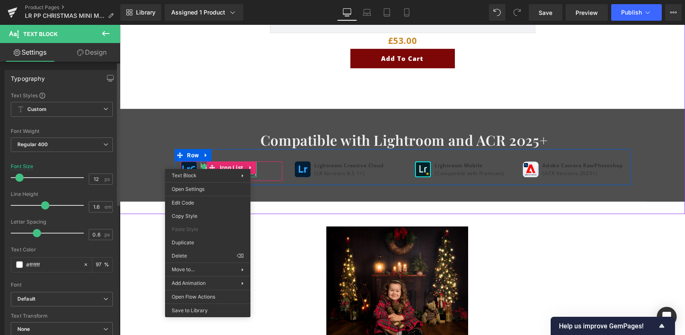
click at [208, 163] on span at bounding box center [212, 168] width 11 height 12
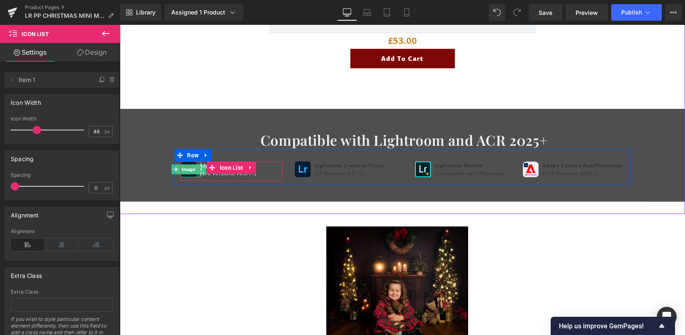
click at [198, 174] on div at bounding box center [199, 170] width 2 height 16
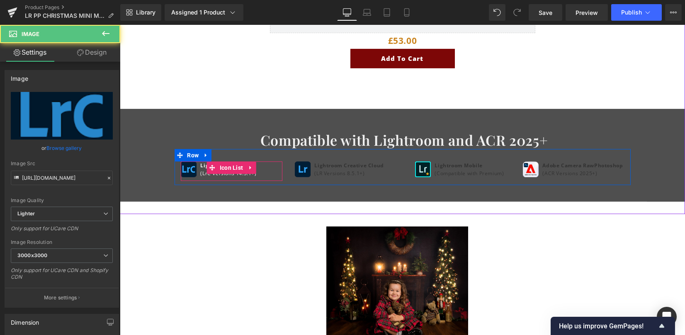
click at [201, 174] on p "(LrC Versions 14.5.1+)" at bounding box center [229, 173] width 56 height 8
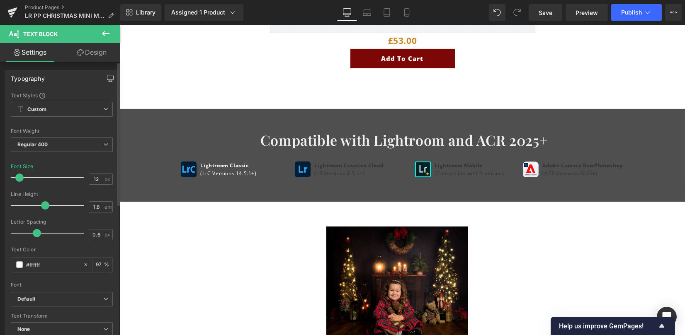
click at [109, 77] on icon "button" at bounding box center [110, 78] width 7 height 7
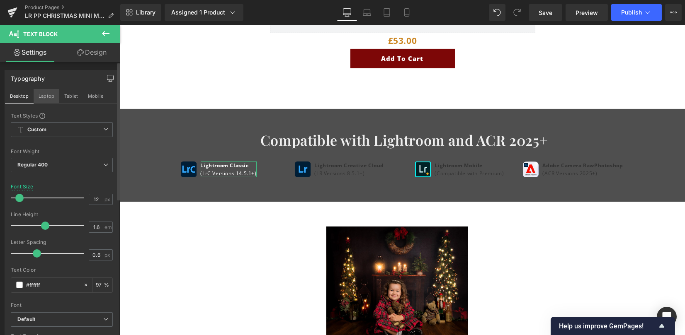
click at [42, 96] on button "Laptop" at bounding box center [47, 96] width 26 height 14
type input "97"
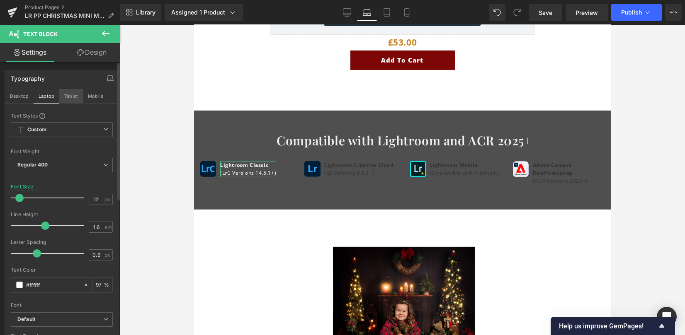
click at [65, 96] on button "Tablet" at bounding box center [71, 96] width 24 height 14
type input "10"
type input "97"
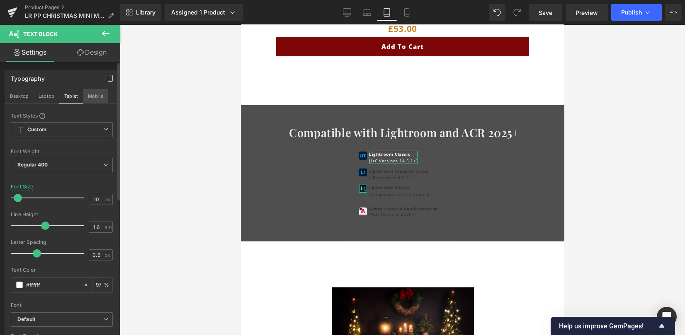
click at [93, 96] on button "Mobile" at bounding box center [95, 96] width 25 height 14
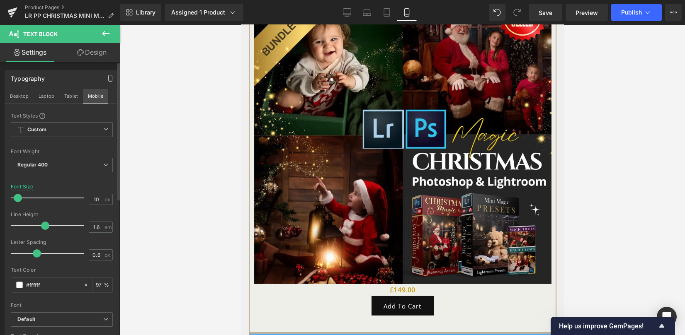
type input "12"
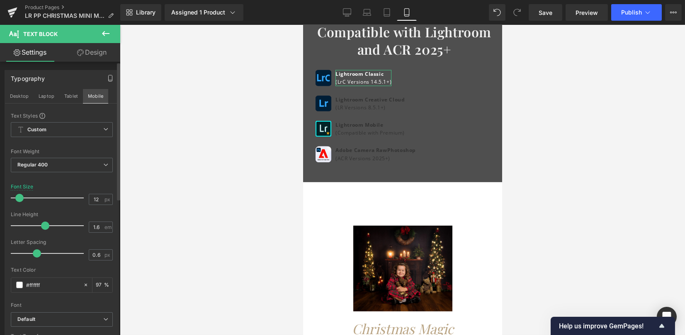
scroll to position [2236, 0]
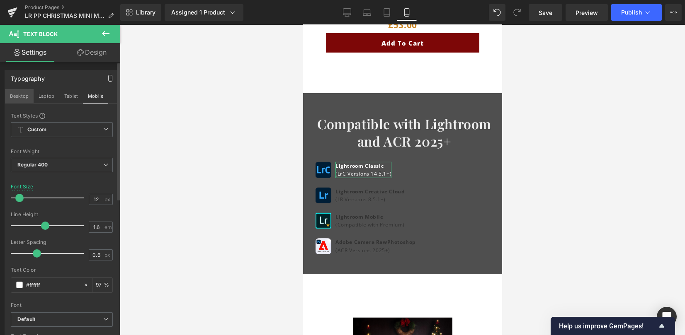
click at [19, 93] on button "Desktop" at bounding box center [19, 96] width 29 height 14
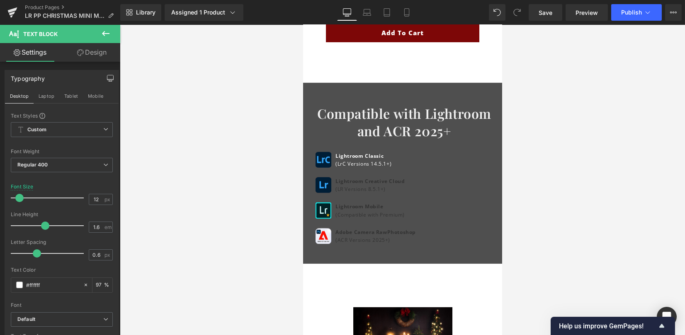
type input "97"
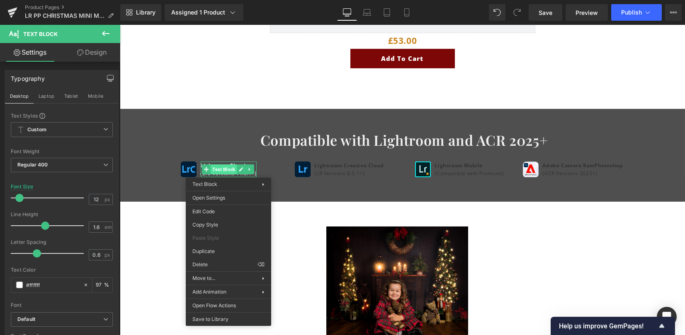
scroll to position [1577, 0]
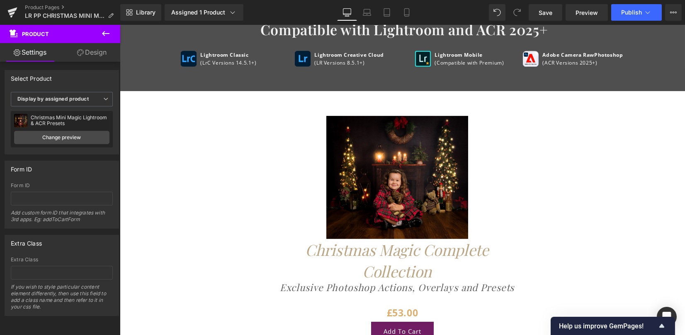
scroll to position [1798, 0]
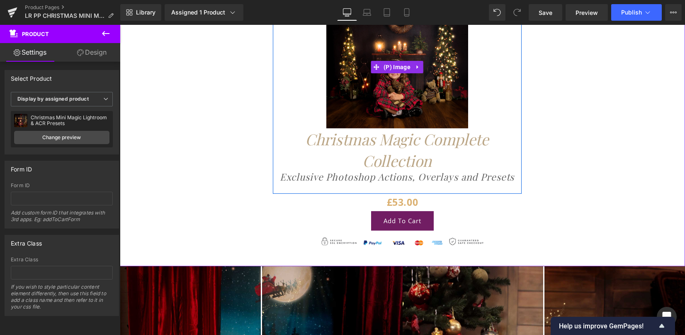
click at [375, 90] on img at bounding box center [397, 66] width 142 height 123
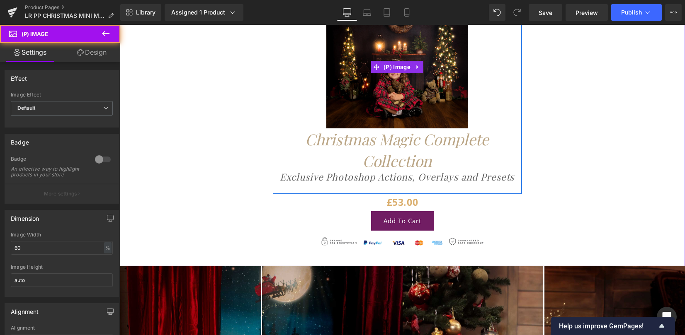
click at [331, 152] on icon "Christmas Magic Complete Collection" at bounding box center [397, 150] width 184 height 42
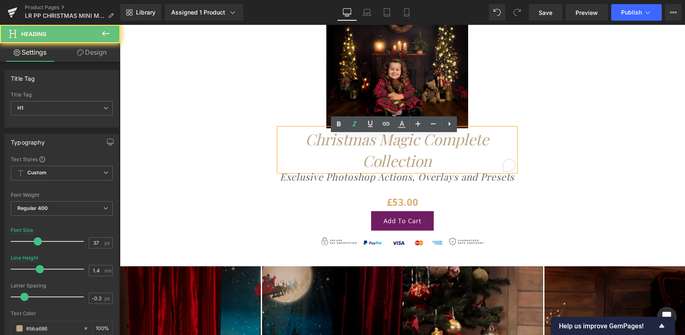
drag, startPoint x: 302, startPoint y: 149, endPoint x: 323, endPoint y: 150, distance: 21.1
click at [323, 150] on icon "Christmas Magic Complete Collection" at bounding box center [397, 150] width 184 height 42
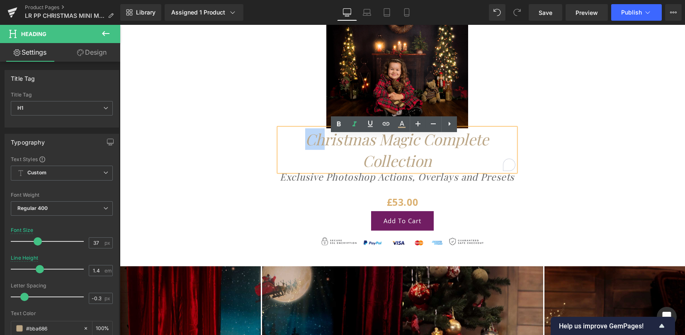
click at [374, 151] on icon "Christmas Magic Complete Collection" at bounding box center [397, 150] width 184 height 42
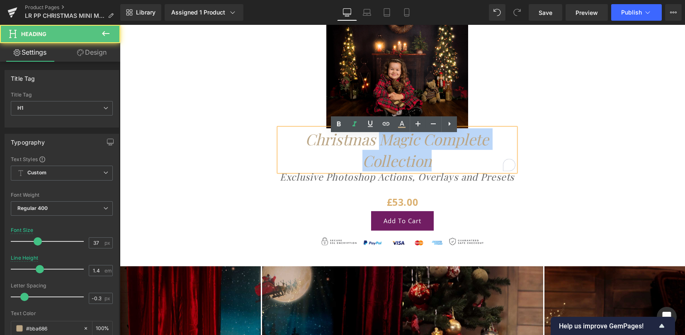
drag, startPoint x: 378, startPoint y: 150, endPoint x: 456, endPoint y: 160, distance: 78.6
click at [466, 164] on h1 "Christmas Magic Complete Collection" at bounding box center [397, 149] width 236 height 43
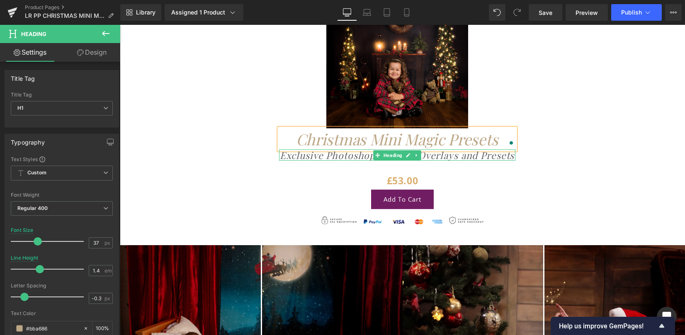
click at [461, 161] on div at bounding box center [397, 160] width 236 height 2
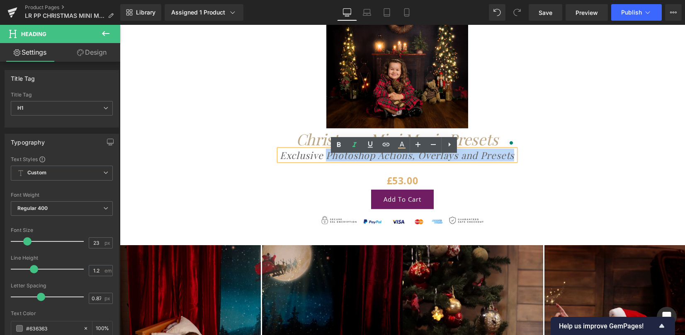
drag, startPoint x: 324, startPoint y: 163, endPoint x: 508, endPoint y: 166, distance: 184.8
click at [508, 162] on icon "Exclusive Photoshop Actions, Overlays and Presets" at bounding box center [397, 155] width 235 height 13
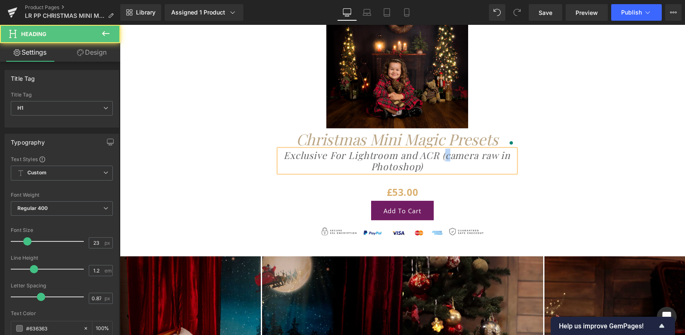
click at [443, 164] on icon "Exclusive For Lightroom and ACR (camera raw in Photoshop)" at bounding box center [396, 161] width 227 height 24
click at [479, 162] on icon "Exclusive For Lightroom and ACR (Camera raw in Photoshop)" at bounding box center [396, 161] width 229 height 24
click at [577, 201] on div "£0 £53.00" at bounding box center [402, 192] width 556 height 17
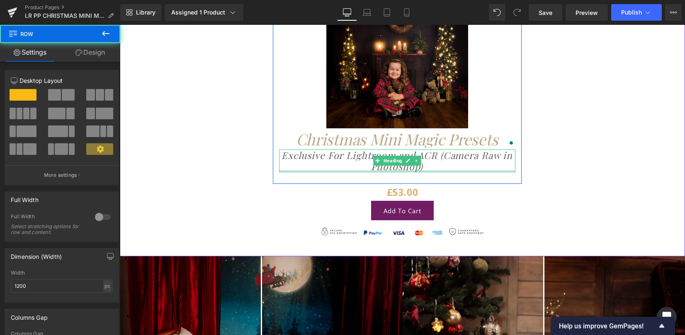
drag, startPoint x: 404, startPoint y: 189, endPoint x: 403, endPoint y: 178, distance: 10.4
click at [403, 178] on div "Sale Off (P) Image Christmas Mini Magic Presets Heading Exclusive For Lightroom…" at bounding box center [402, 88] width 497 height 191
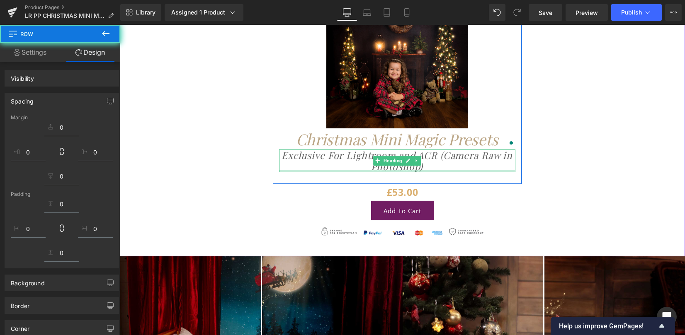
click at [403, 172] on div at bounding box center [397, 171] width 236 height 2
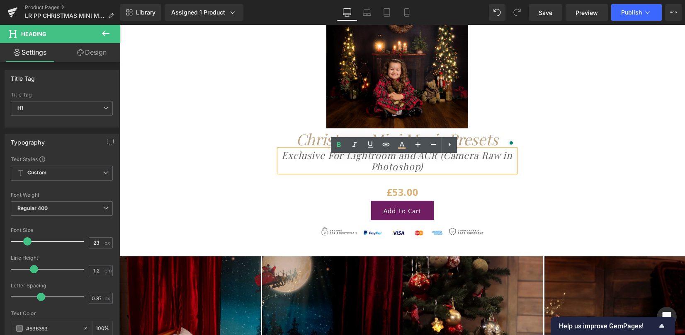
click at [89, 50] on link "Design" at bounding box center [92, 52] width 60 height 19
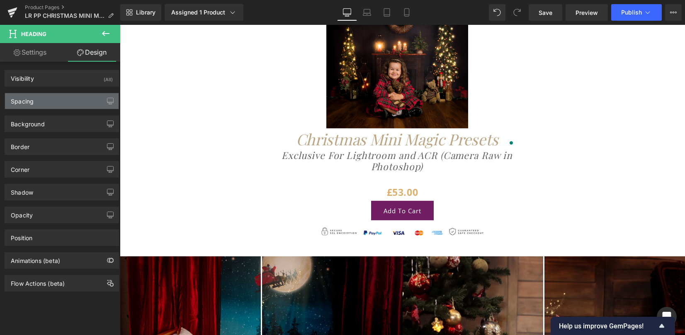
click at [55, 106] on div "Spacing" at bounding box center [62, 101] width 114 height 16
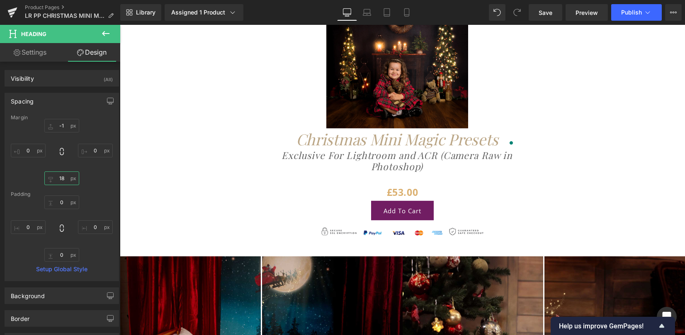
click at [62, 184] on input "18" at bounding box center [61, 179] width 35 height 14
type input "0"
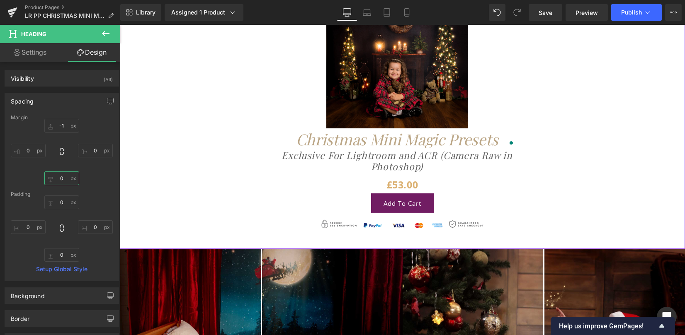
scroll to position [1964, 0]
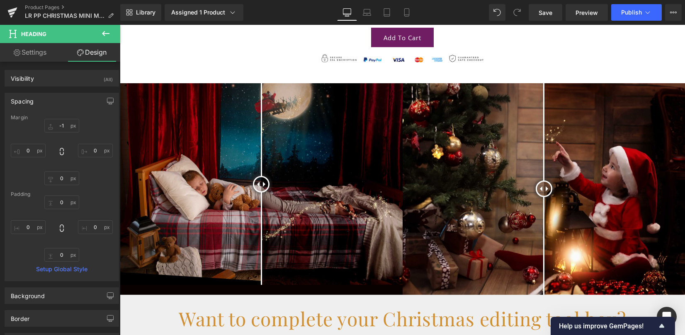
click at [317, 172] on img at bounding box center [261, 184] width 283 height 202
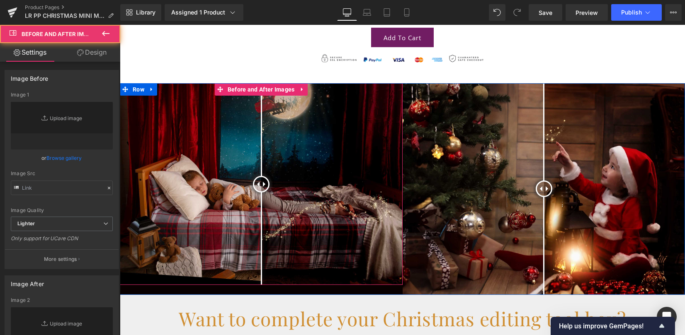
type input "https://ucarecdn.com/3a68a047-7968-4adb-8709-5787fb373baf/-/format/auto/-/previ…"
type input "https://ucarecdn.com/e712fcd7-14fe-4c64-85f9-10c53c17a067/-/format/auto/-/previ…"
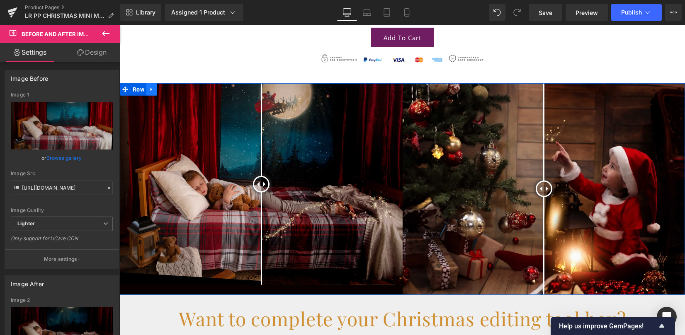
click at [151, 93] on icon at bounding box center [152, 90] width 6 height 6
click at [174, 96] on link at bounding box center [173, 89] width 11 height 12
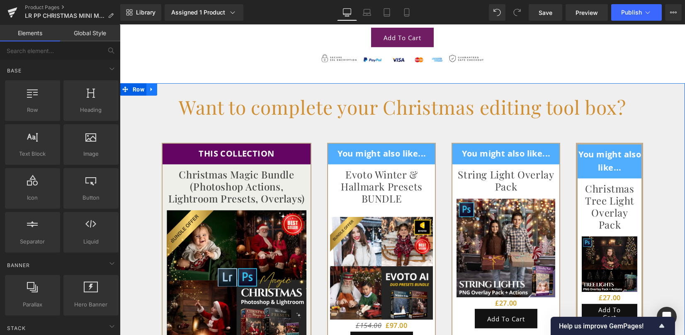
click at [150, 92] on icon at bounding box center [151, 90] width 2 height 4
click at [170, 92] on icon at bounding box center [173, 90] width 6 height 6
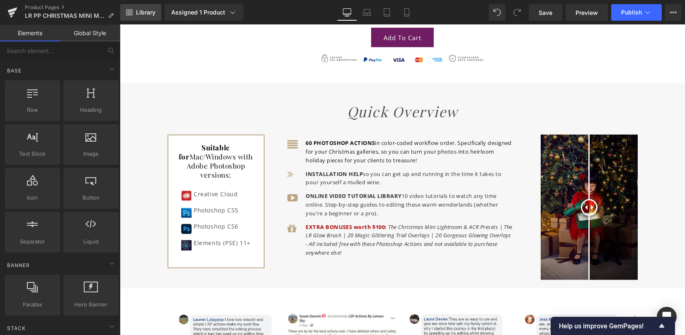
click at [150, 13] on span "Library" at bounding box center [145, 12] width 19 height 7
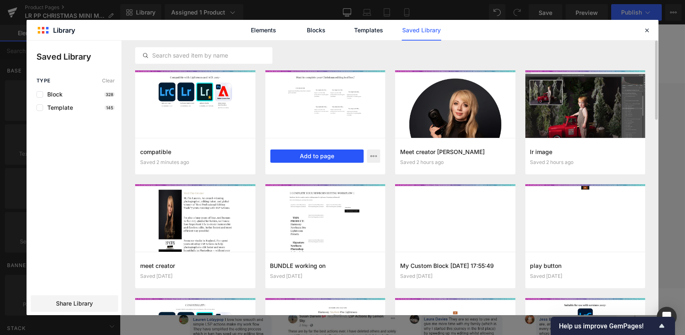
click at [319, 154] on button "Add to page" at bounding box center [317, 156] width 94 height 13
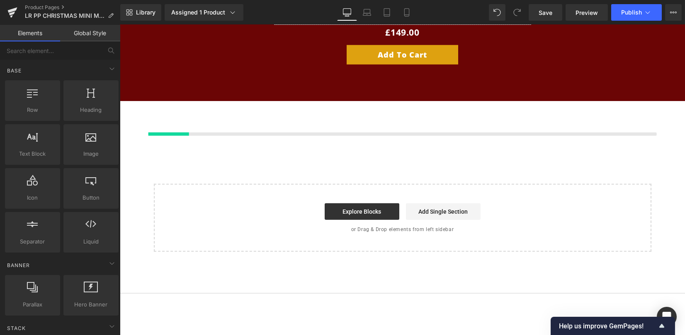
scroll to position [5725, 0]
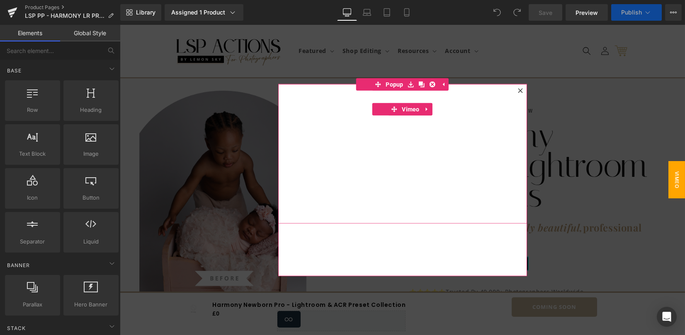
click at [670, 182] on span "VIMEO" at bounding box center [676, 179] width 17 height 37
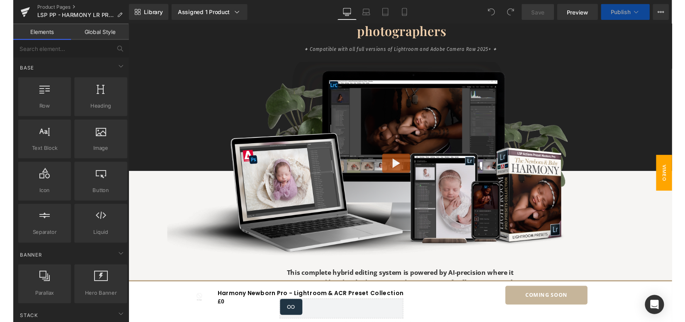
scroll to position [1215, 0]
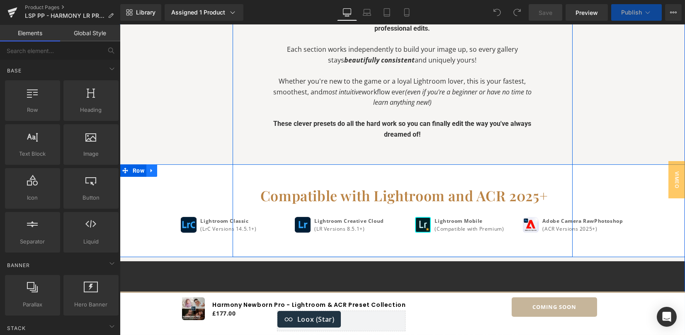
click at [152, 167] on icon at bounding box center [152, 170] width 6 height 6
click at [150, 167] on icon at bounding box center [152, 170] width 6 height 6
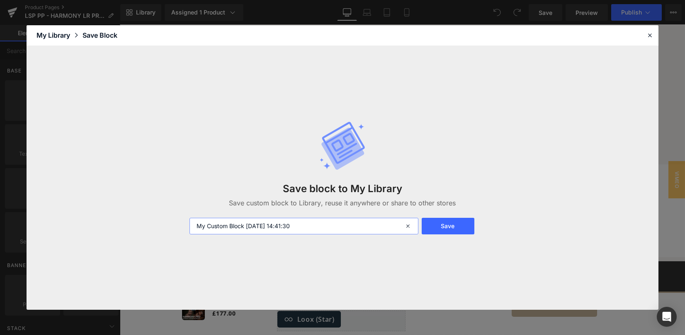
drag, startPoint x: 341, startPoint y: 226, endPoint x: 40, endPoint y: 220, distance: 301.7
click at [34, 219] on div "Save block to My Library Save custom block to Library, reuse it anywhere or sha…" at bounding box center [342, 178] width 631 height 264
type input "compatible"
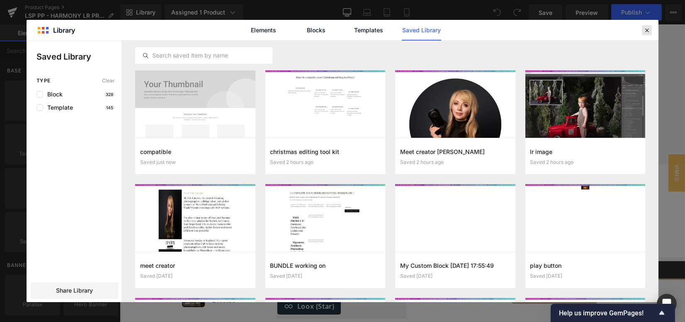
drag, startPoint x: 646, startPoint y: 29, endPoint x: 559, endPoint y: 60, distance: 92.5
click at [646, 29] on icon at bounding box center [646, 30] width 7 height 7
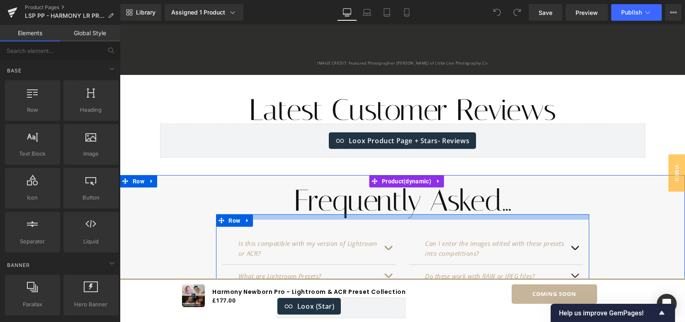
scroll to position [3528, 0]
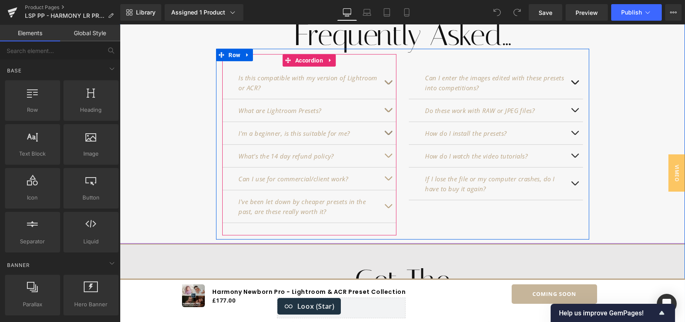
click at [365, 197] on p "I've been let down by cheaper presets in the past, are these really worth it?" at bounding box center [309, 207] width 141 height 20
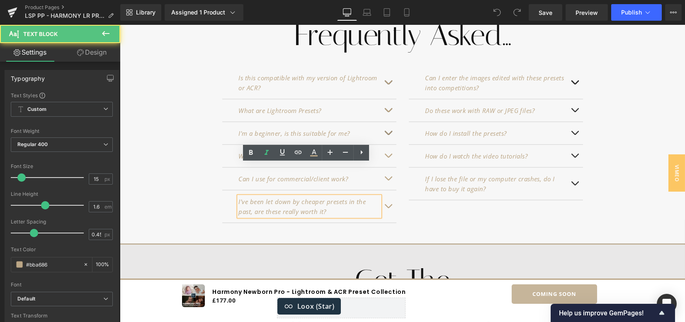
click at [376, 197] on div "I've been let down by cheaper presets in the past, are these really worth it?" at bounding box center [309, 207] width 141 height 20
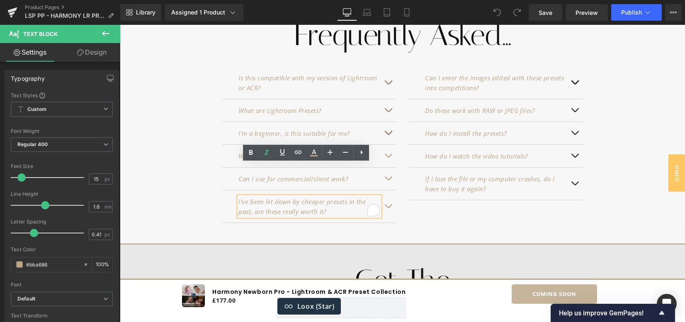
click at [381, 191] on button "button" at bounding box center [388, 207] width 17 height 32
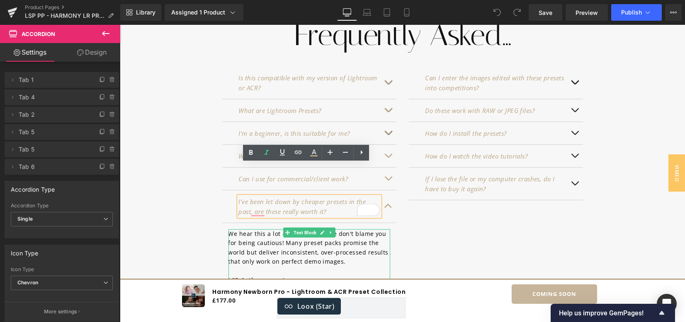
click at [308, 230] on p "We hear this a lot - and honestly, we don't blame you for being cautious! Many …" at bounding box center [309, 248] width 162 height 37
click at [280, 230] on p "We hear this a lot - and honestly, we don't blame you for being cautious! Many …" at bounding box center [309, 248] width 162 height 37
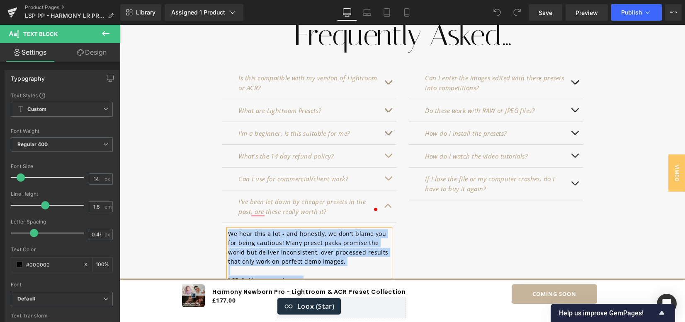
copy div "We hear this a lot - and honestly, we don't blame you for being cautious! Many …"
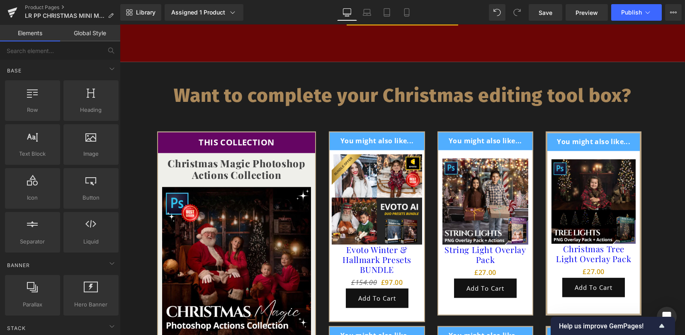
scroll to position [5725, 0]
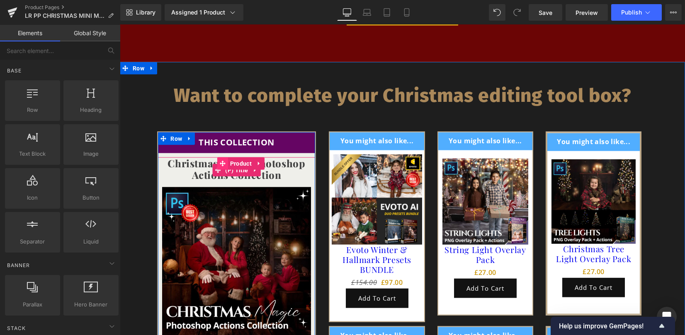
drag, startPoint x: 226, startPoint y: 164, endPoint x: 220, endPoint y: 161, distance: 5.9
click at [228, 164] on span "Product" at bounding box center [241, 163] width 26 height 12
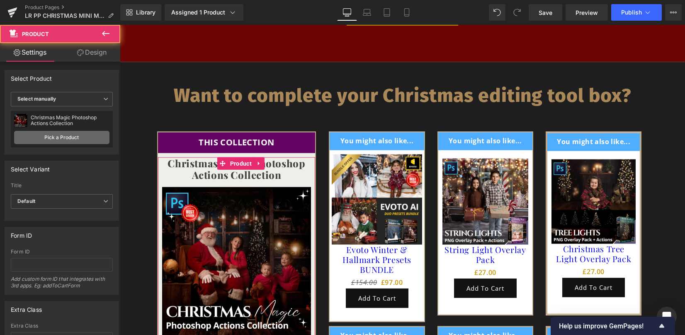
click at [54, 135] on link "Pick a Product" at bounding box center [61, 137] width 95 height 13
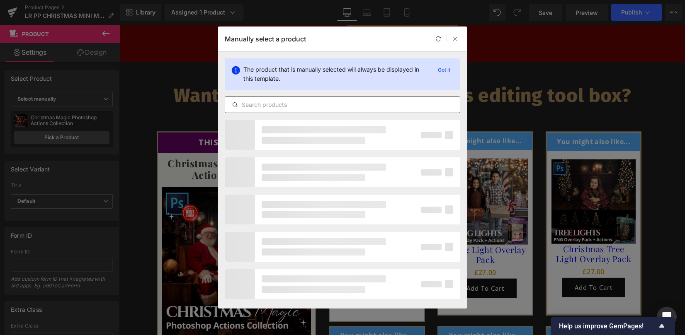
click at [271, 108] on input "text" at bounding box center [342, 105] width 235 height 10
type input "Christmas Mini"
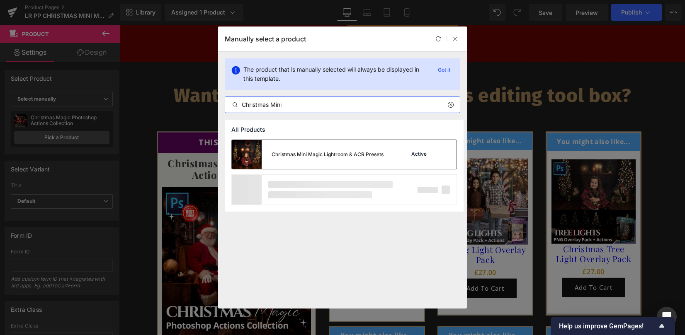
click at [331, 156] on div "Christmas Mini Magic Lightroom & ACR Presets" at bounding box center [327, 154] width 112 height 7
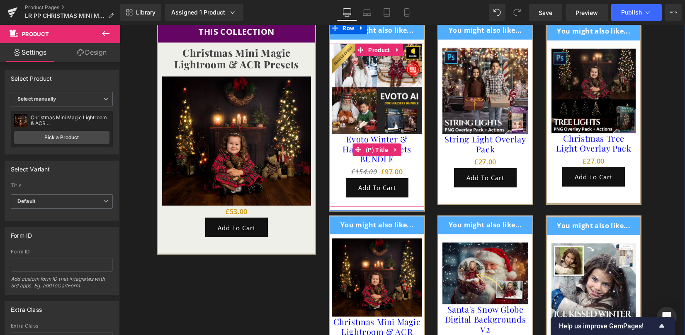
scroll to position [5780, 0]
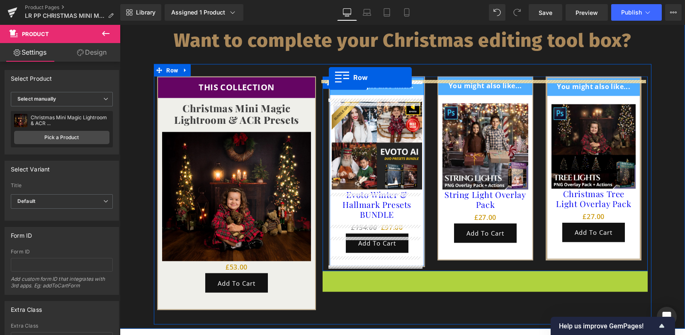
drag, startPoint x: 335, startPoint y: 280, endPoint x: 329, endPoint y: 77, distance: 202.3
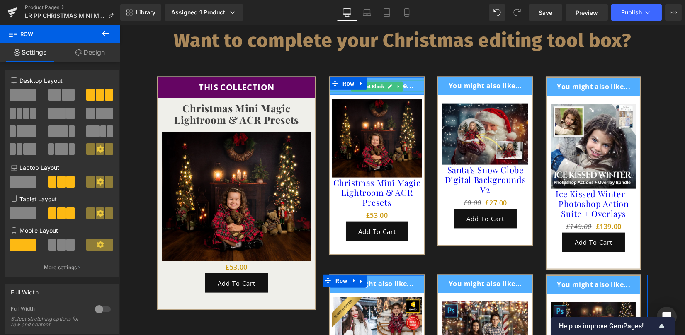
click at [369, 90] on span "Text Block" at bounding box center [372, 87] width 26 height 10
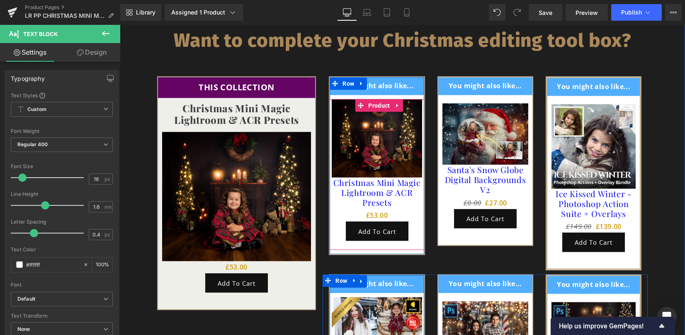
click at [369, 111] on span "Product" at bounding box center [379, 105] width 26 height 12
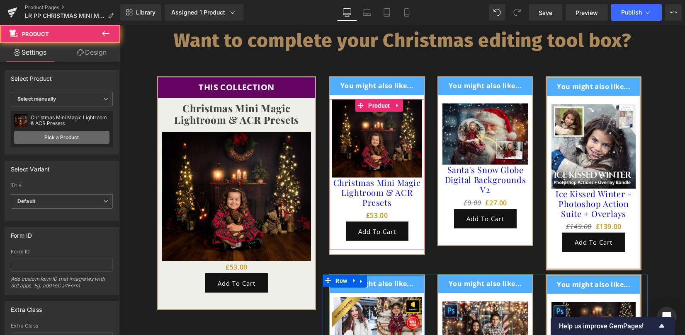
click at [46, 140] on link "Pick a Product" at bounding box center [61, 137] width 95 height 13
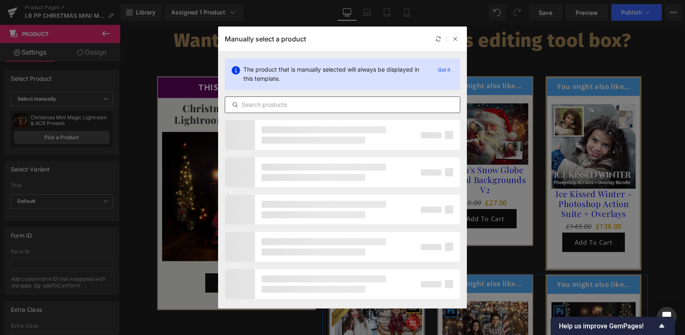
click at [250, 102] on input "text" at bounding box center [342, 105] width 235 height 10
type input "Christmas"
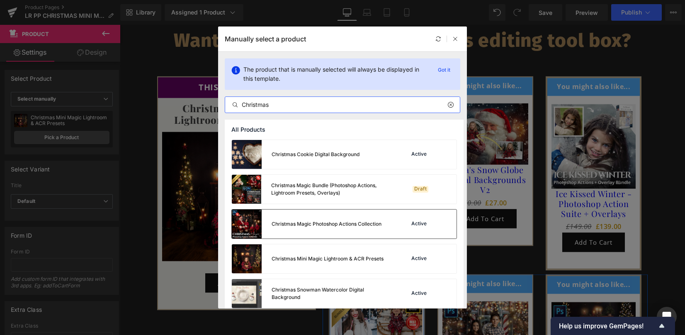
click at [326, 219] on div "Christmas Magic Photoshop Actions Collection" at bounding box center [307, 224] width 150 height 29
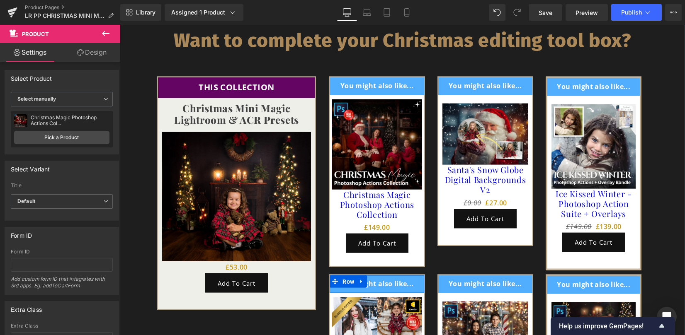
drag, startPoint x: 349, startPoint y: 289, endPoint x: 379, endPoint y: 281, distance: 30.9
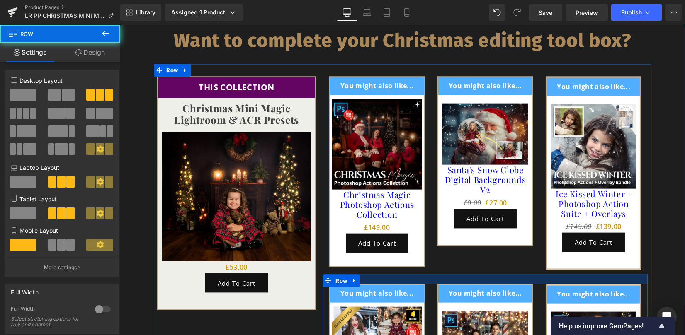
drag, startPoint x: 424, startPoint y: 279, endPoint x: 426, endPoint y: 289, distance: 10.0
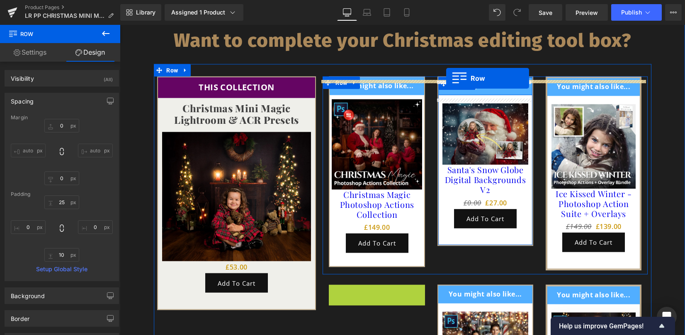
drag, startPoint x: 341, startPoint y: 295, endPoint x: 446, endPoint y: 78, distance: 240.4
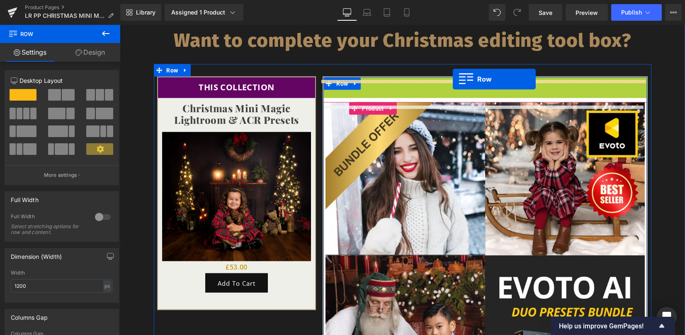
drag, startPoint x: 339, startPoint y: 89, endPoint x: 452, endPoint y: 80, distance: 113.5
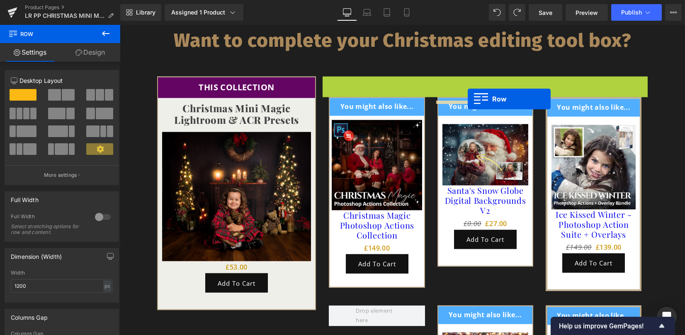
drag, startPoint x: 345, startPoint y: 87, endPoint x: 467, endPoint y: 99, distance: 122.8
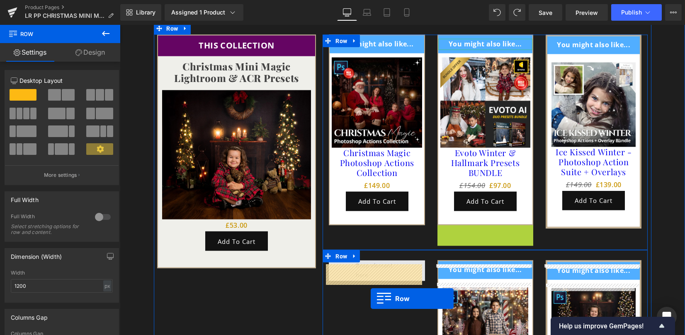
scroll to position [5830, 0]
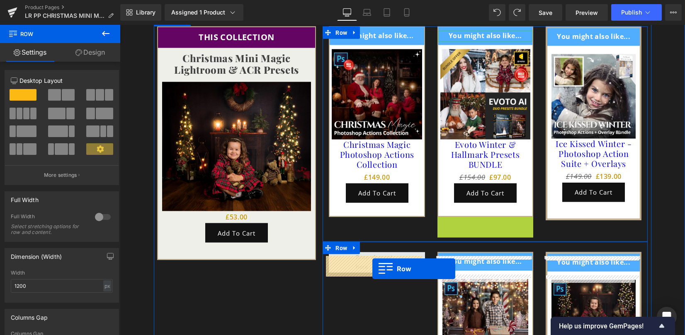
drag, startPoint x: 450, startPoint y: 276, endPoint x: 372, endPoint y: 269, distance: 77.9
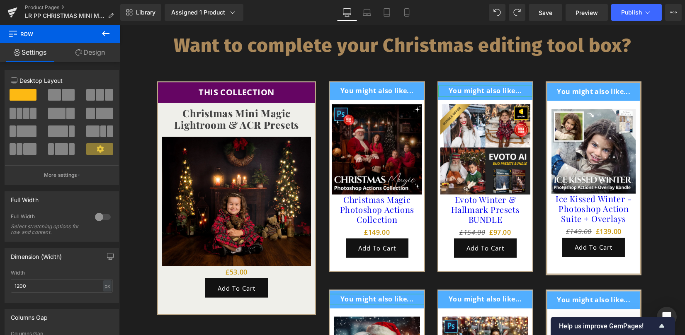
scroll to position [5664, 0]
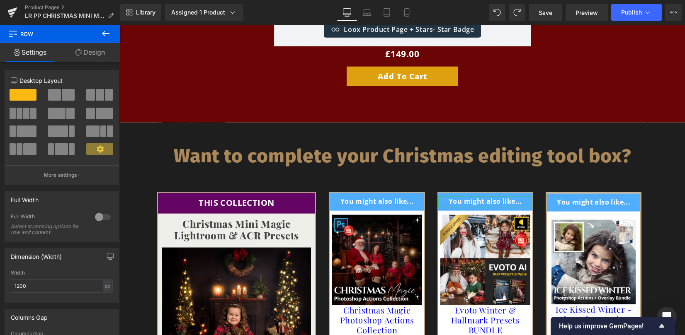
click at [151, 134] on link at bounding box center [149, 129] width 9 height 10
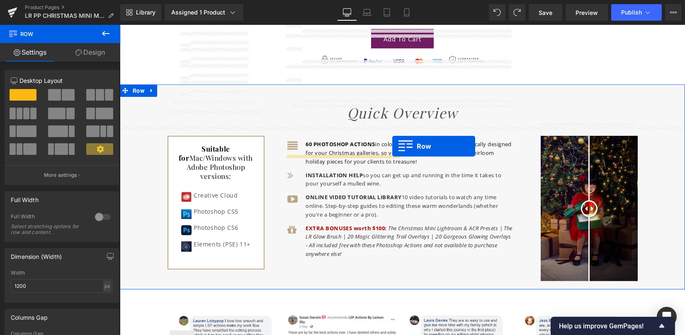
scroll to position [2129, 0]
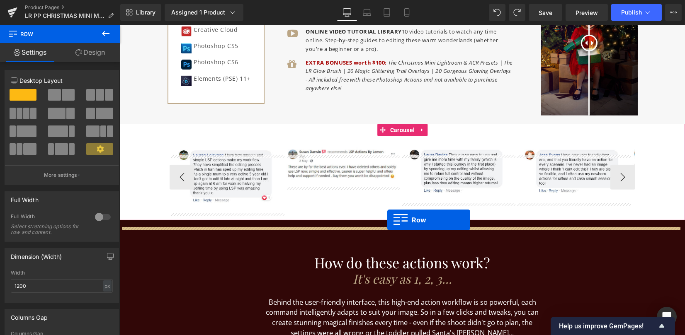
drag, startPoint x: 137, startPoint y: 132, endPoint x: 387, endPoint y: 220, distance: 264.8
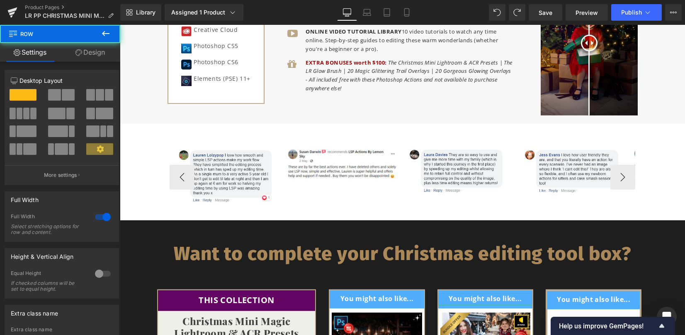
scroll to position [1963, 0]
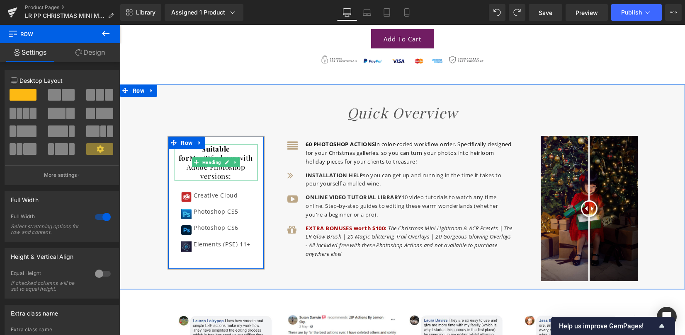
click at [360, 121] on icon "Quick Overview" at bounding box center [402, 112] width 111 height 19
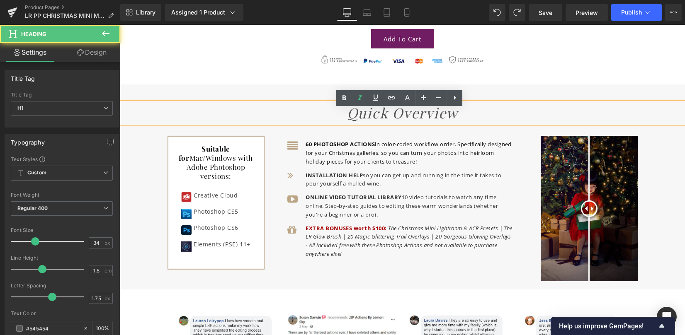
drag, startPoint x: 332, startPoint y: 119, endPoint x: 466, endPoint y: 122, distance: 133.9
click at [465, 123] on h1 "Quick Overview" at bounding box center [402, 112] width 565 height 21
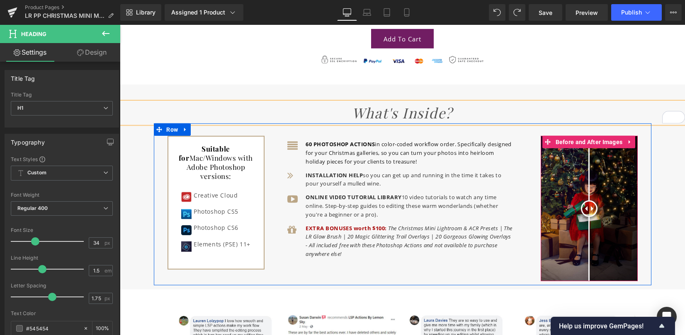
click at [562, 198] on img at bounding box center [588, 208] width 97 height 145
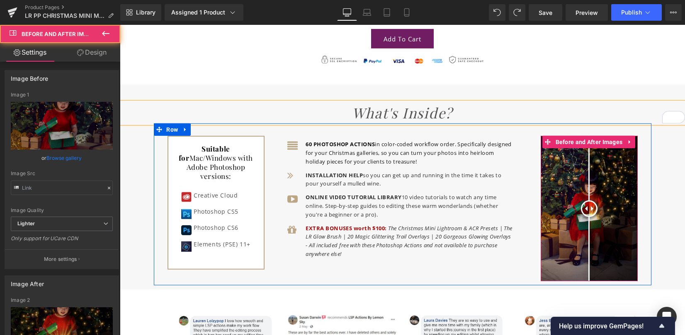
type input "https://ucarecdn.com/2c66bbe0-ce10-4d26-98e5-05463d070c01/-/format/auto/-/previ…"
type input "https://ucarecdn.com/6a9b3e29-68c9-48ae-ac09-15051837a429/-/format/auto/-/previ…"
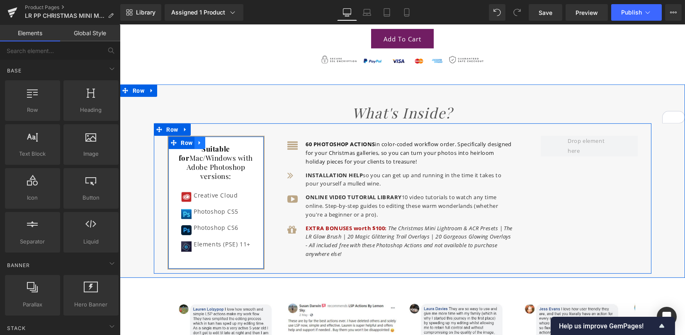
click at [197, 146] on icon at bounding box center [200, 143] width 6 height 6
click at [216, 149] on link at bounding box center [221, 143] width 11 height 12
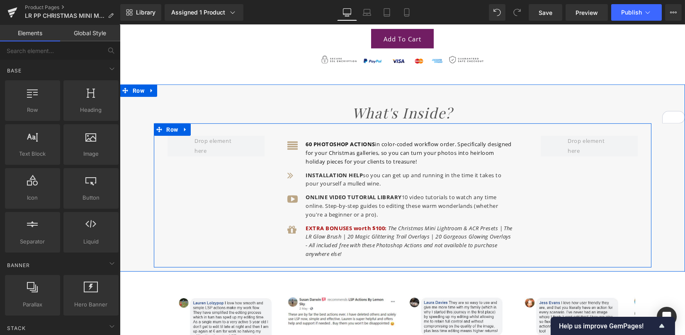
click at [220, 224] on div "Icon 60 PHOTOSHOP ACTIONS in color-coded workflow order. Specifically designed …" at bounding box center [402, 195] width 497 height 144
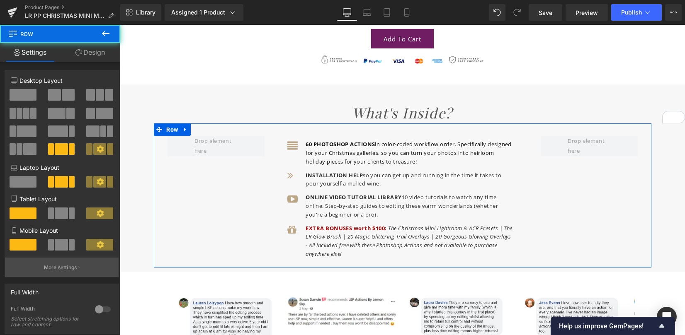
click at [41, 264] on button "More settings" at bounding box center [62, 267] width 114 height 19
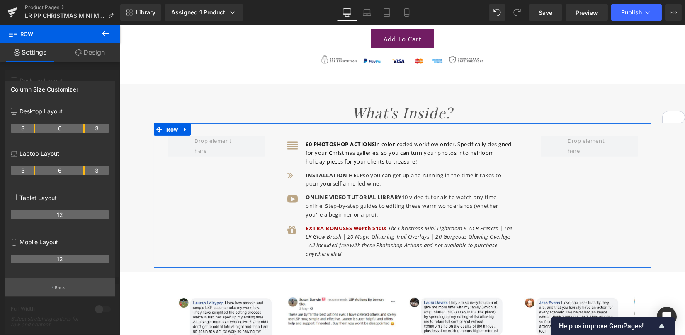
click at [63, 283] on button "Back" at bounding box center [60, 287] width 111 height 19
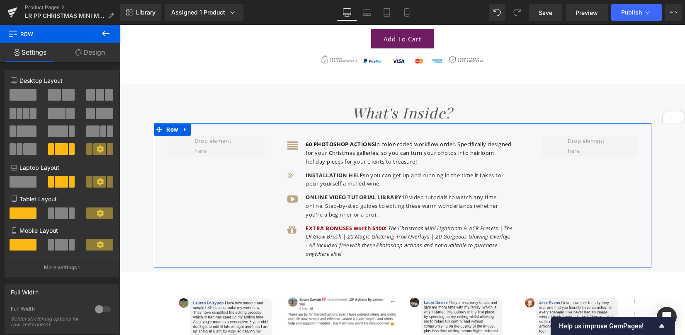
click at [99, 116] on span at bounding box center [104, 114] width 17 height 12
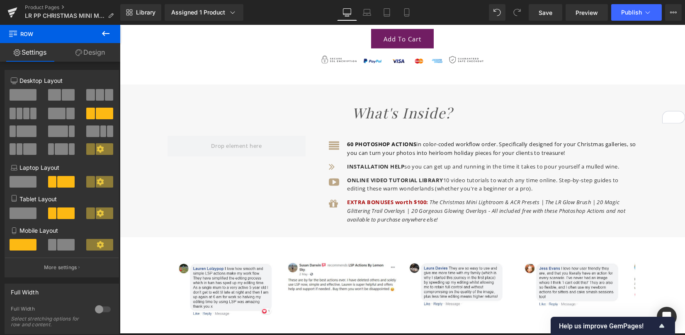
click at [102, 30] on icon at bounding box center [106, 34] width 10 height 10
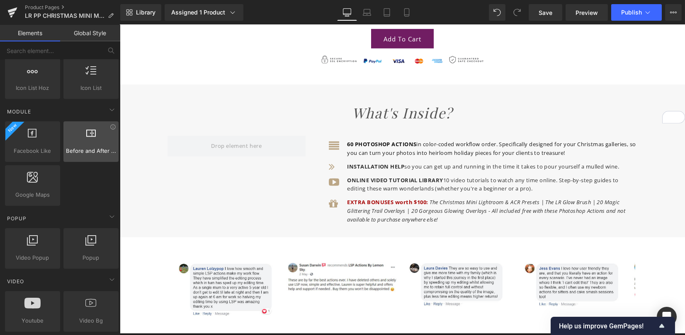
scroll to position [497, 0]
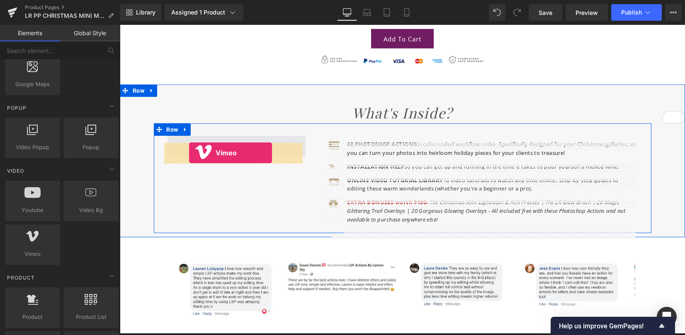
drag, startPoint x: 161, startPoint y: 269, endPoint x: 189, endPoint y: 152, distance: 120.1
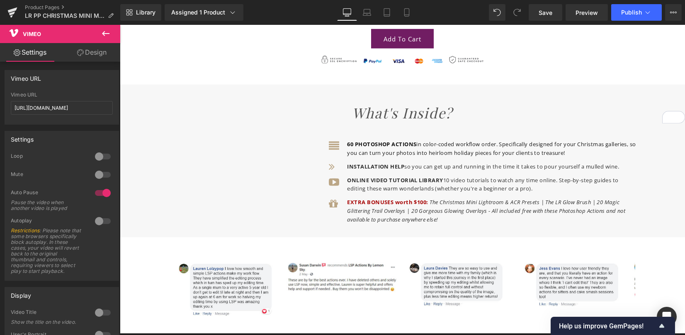
scroll to position [1963, 0]
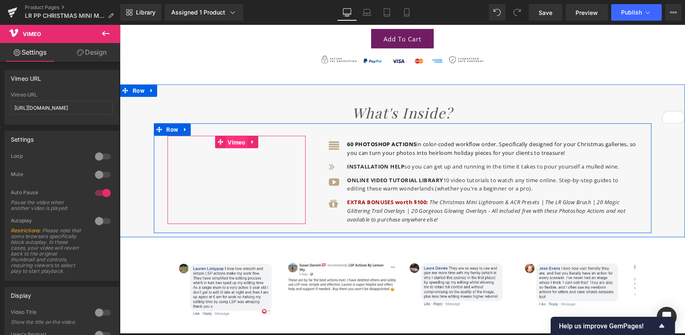
click at [237, 147] on span "Vimeo" at bounding box center [236, 142] width 22 height 12
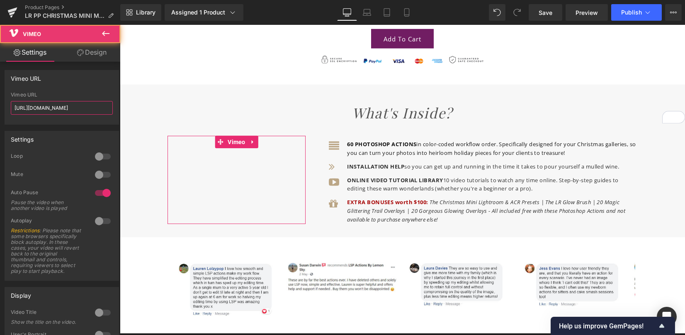
drag, startPoint x: 92, startPoint y: 106, endPoint x: -36, endPoint y: 107, distance: 128.9
click at [0, 107] on html "Vimeo You are previewing how the will restyle your page. You can not edit Eleme…" at bounding box center [342, 167] width 685 height 335
paste input "1123196551?share=copy"
type input "[URL][DOMAIN_NAME]"
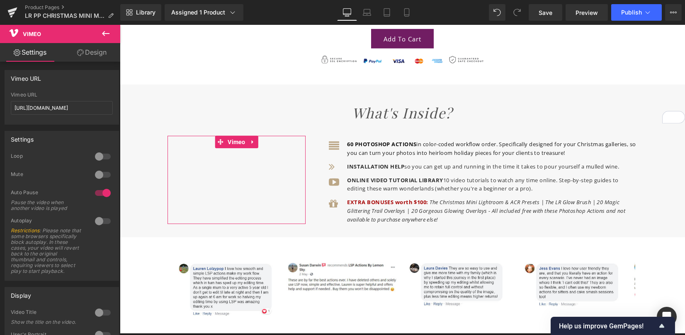
click at [98, 194] on div at bounding box center [103, 192] width 20 height 13
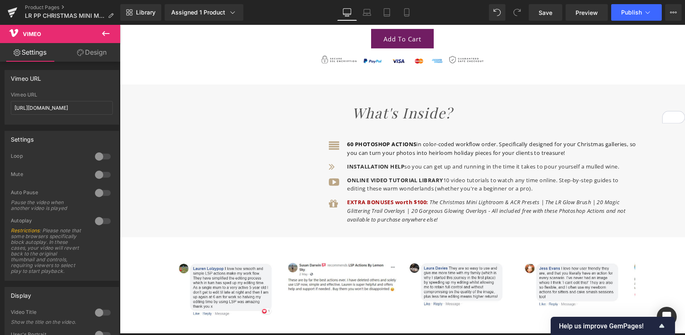
click at [97, 225] on div at bounding box center [103, 221] width 20 height 13
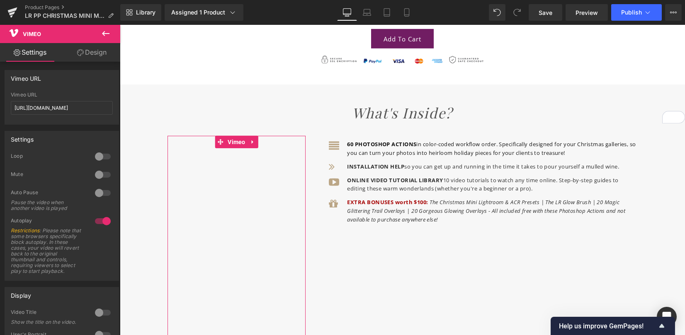
click at [100, 156] on div at bounding box center [103, 156] width 20 height 13
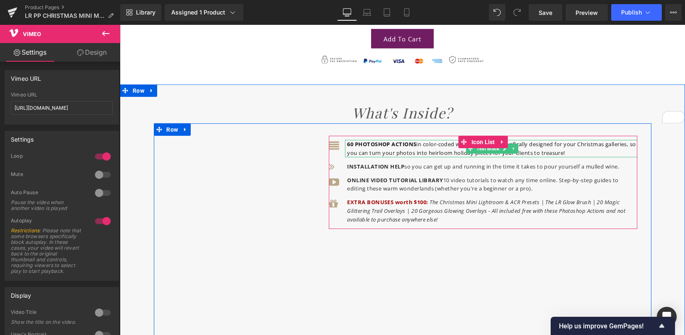
click at [347, 148] on span "60 PHOTOSHOP ACTIONS" at bounding box center [381, 143] width 69 height 7
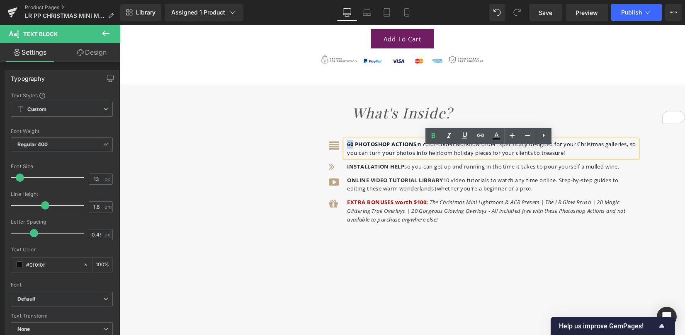
drag, startPoint x: 345, startPoint y: 150, endPoint x: 350, endPoint y: 151, distance: 4.6
click at [350, 148] on span "60 PHOTOSHOP ACTIONS" at bounding box center [381, 143] width 69 height 7
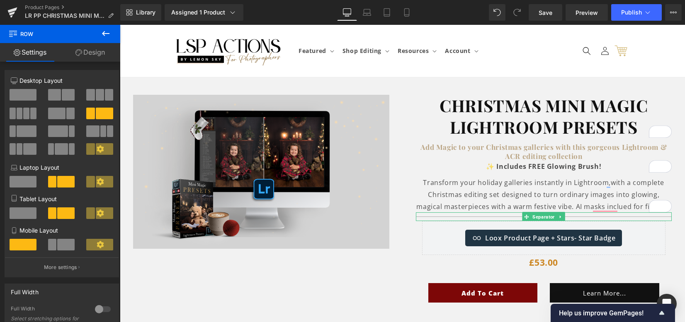
drag, startPoint x: 681, startPoint y: 216, endPoint x: 791, endPoint y: 48, distance: 200.3
click at [484, 106] on strong "Christmas Mini Magic Lightroom Presets" at bounding box center [543, 116] width 208 height 44
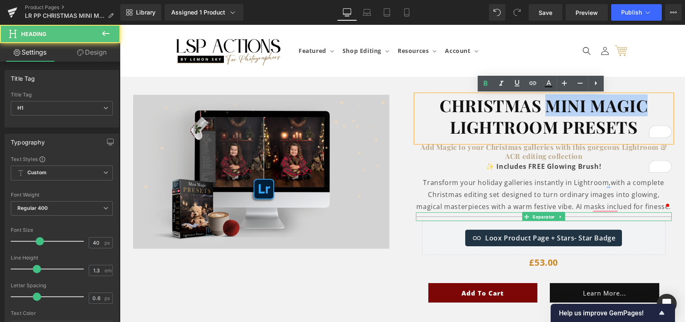
drag, startPoint x: 543, startPoint y: 111, endPoint x: 648, endPoint y: 106, distance: 105.4
click at [648, 106] on h1 "Christmas Mini Magic Lightroom Presets" at bounding box center [544, 116] width 256 height 43
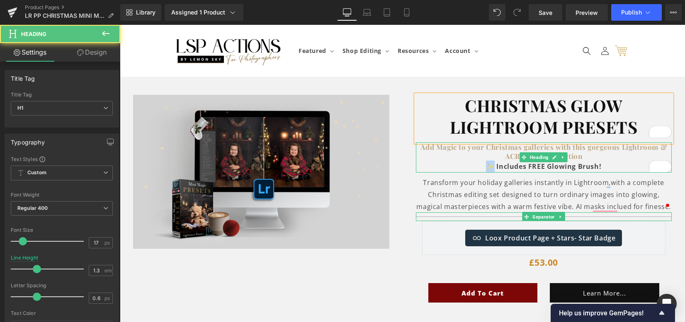
click at [486, 167] on b "✨ Includes FREE Glowing Brush!" at bounding box center [543, 166] width 115 height 9
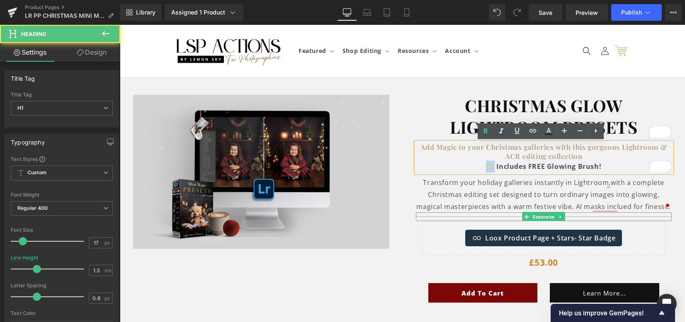
copy b "✨"
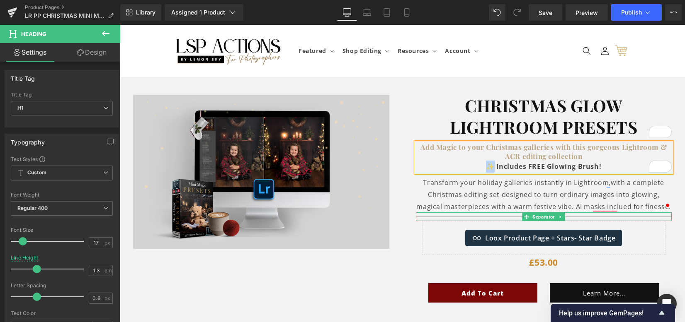
click at [599, 165] on div "✨ Includes FREE Glowing Brush!" at bounding box center [544, 167] width 256 height 12
click at [566, 100] on strong "Christmas GLOW Lightroom Presets" at bounding box center [543, 116] width 187 height 44
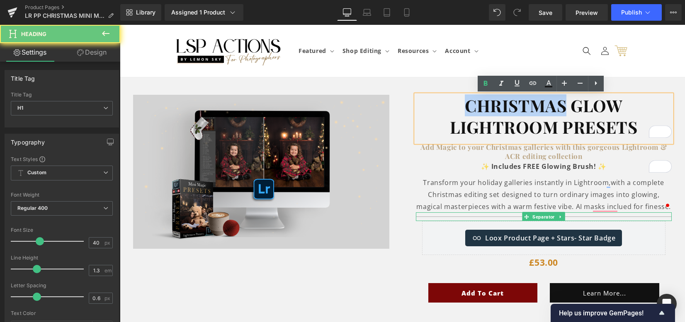
drag, startPoint x: 560, startPoint y: 109, endPoint x: 445, endPoint y: 110, distance: 115.6
click at [443, 110] on h1 "Christmas GLOW Lightroom Presets" at bounding box center [544, 116] width 256 height 43
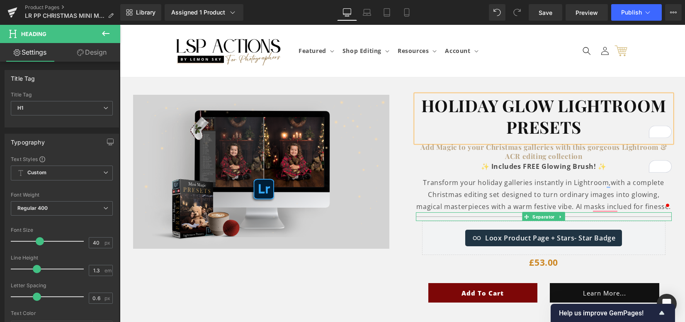
click at [591, 133] on h1 "HOLIDAY GLOW Lightroom Presets" at bounding box center [544, 116] width 256 height 43
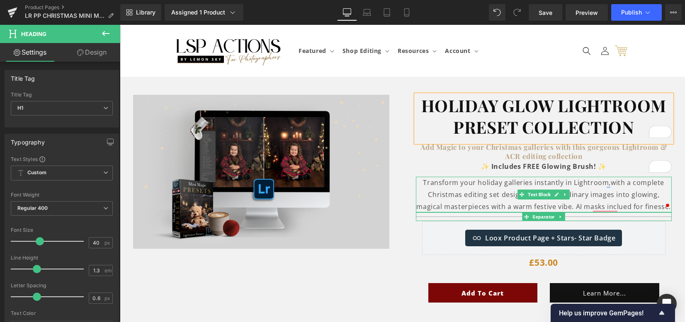
click at [497, 184] on p "Transform your holiday galleries instantly in Lightroom, with a complete Christ…" at bounding box center [544, 195] width 256 height 36
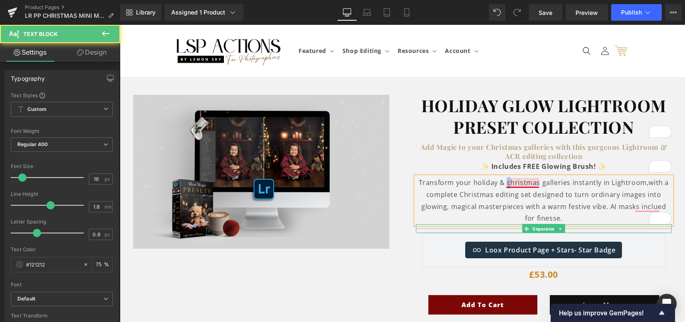
click at [504, 186] on p "Transform your holiday & christmas galleries instantly in Lightroom, with a com…" at bounding box center [544, 201] width 256 height 48
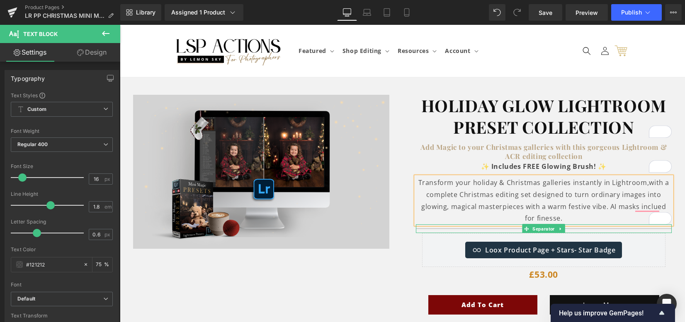
click at [481, 201] on p "Transform your holiday & Christmas galleries instantly in Lightroom, with a com…" at bounding box center [544, 201] width 256 height 48
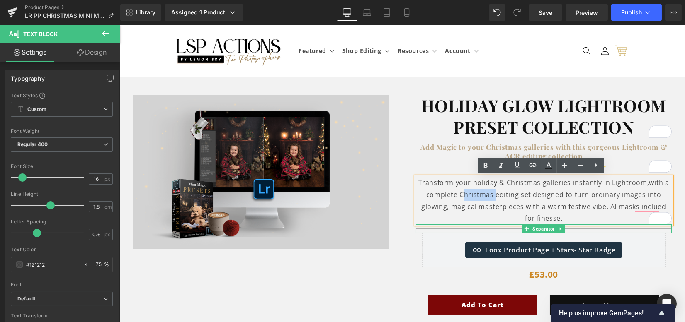
drag, startPoint x: 458, startPoint y: 194, endPoint x: 491, endPoint y: 193, distance: 33.2
click at [491, 193] on span "with a complete Christmas editing set designed to turn ordinary images into glo…" at bounding box center [545, 200] width 248 height 45
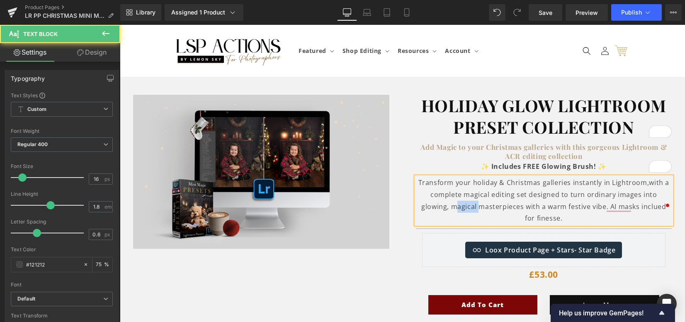
drag, startPoint x: 438, startPoint y: 206, endPoint x: 416, endPoint y: 207, distance: 22.8
click at [421, 207] on span "with a complete magical editing set designed to turn ordinary images into glowi…" at bounding box center [545, 200] width 248 height 45
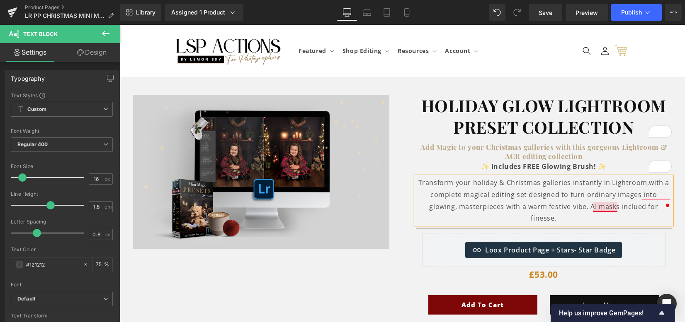
click at [595, 207] on span "with a complete magical editing set designed to turn ordinary images into glowi…" at bounding box center [549, 200] width 240 height 45
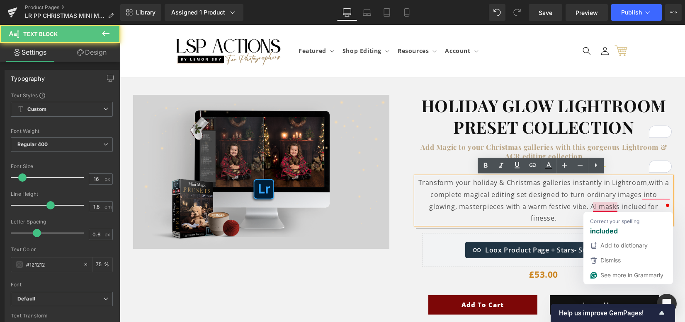
click at [604, 206] on span "with a complete magical editing set designed to turn ordinary images into glowi…" at bounding box center [549, 200] width 240 height 45
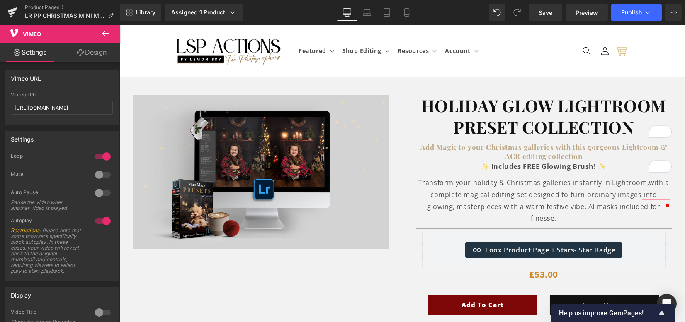
click at [507, 117] on strong "HOLIDAY GLOW Lightroom Preset COLLECTION" at bounding box center [543, 116] width 245 height 44
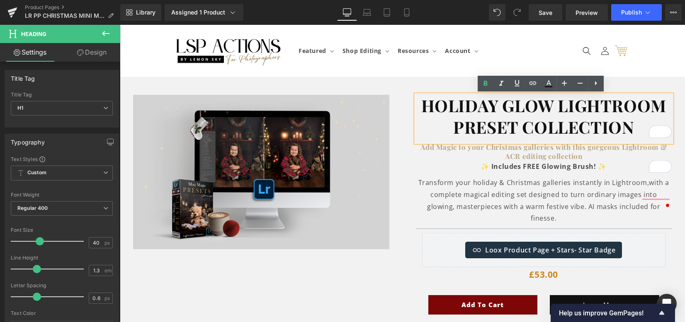
click at [549, 151] on b "Add Magic to your Christmas galleries with this gorgeous Lightroom & ACR editin…" at bounding box center [543, 152] width 246 height 18
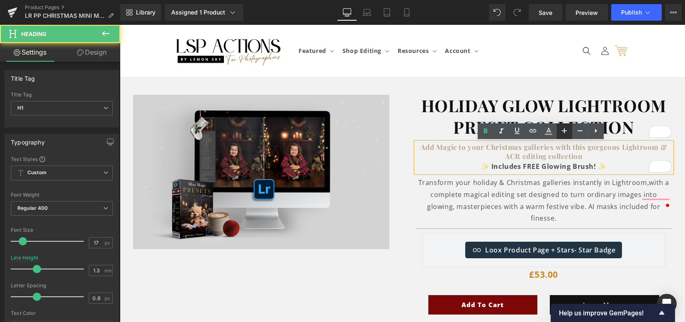
click at [566, 134] on icon at bounding box center [564, 131] width 10 height 10
type input "19"
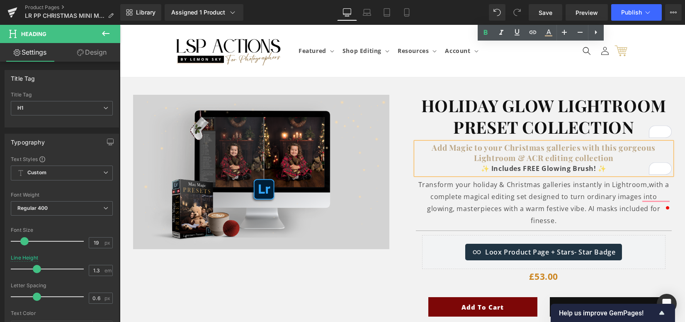
scroll to position [166, 0]
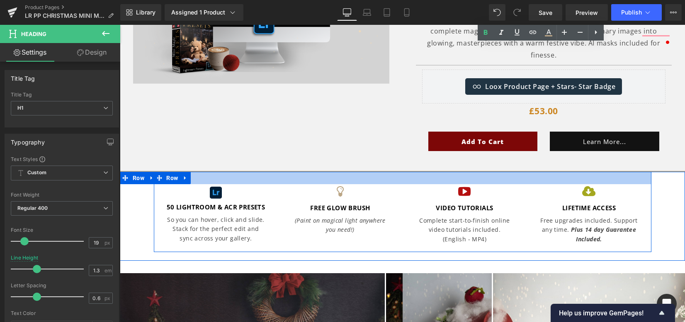
click at [565, 132] on link "Learn More..." at bounding box center [603, 141] width 109 height 19
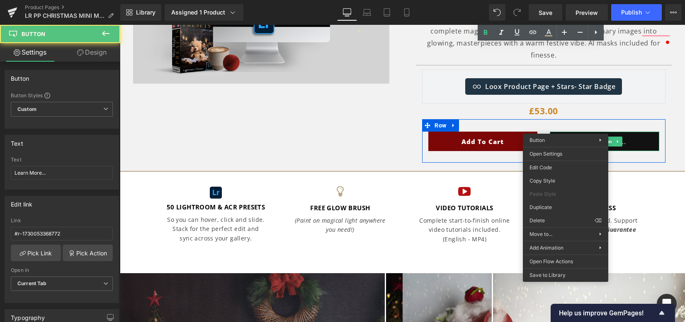
click at [565, 132] on link "Learn More..." at bounding box center [603, 141] width 109 height 19
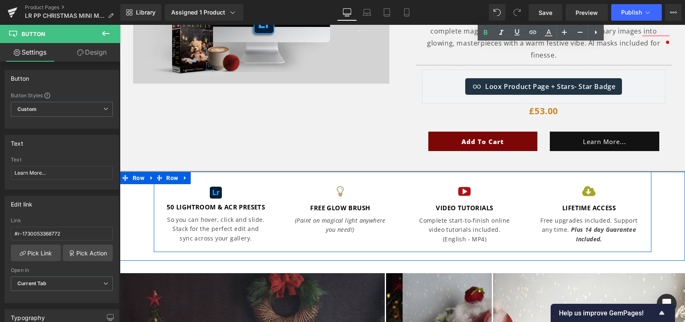
scroll to position [331, 0]
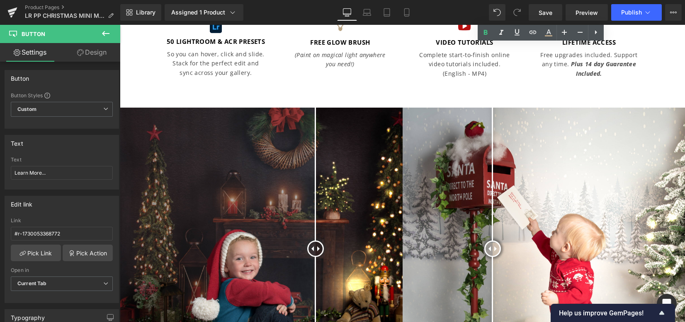
click at [314, 241] on div at bounding box center [315, 249] width 17 height 17
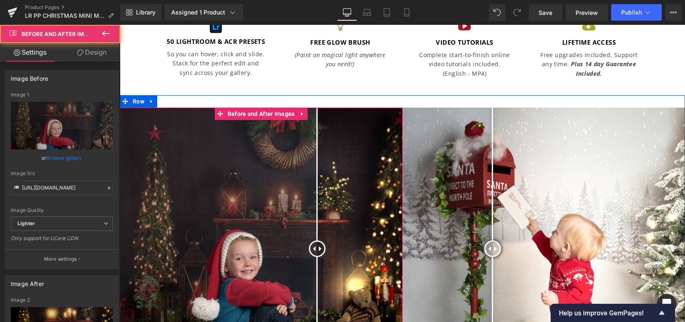
scroll to position [552, 0]
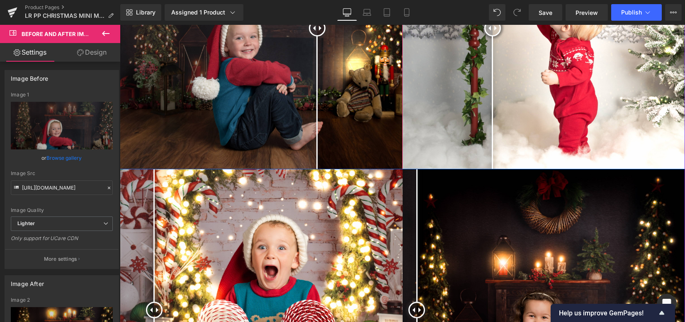
click at [162, 302] on div at bounding box center [154, 310] width 17 height 17
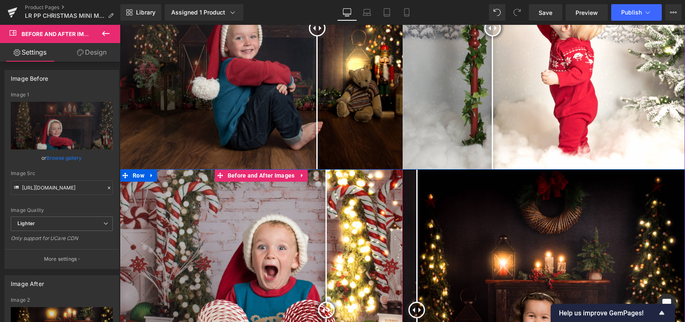
scroll to position [718, 0]
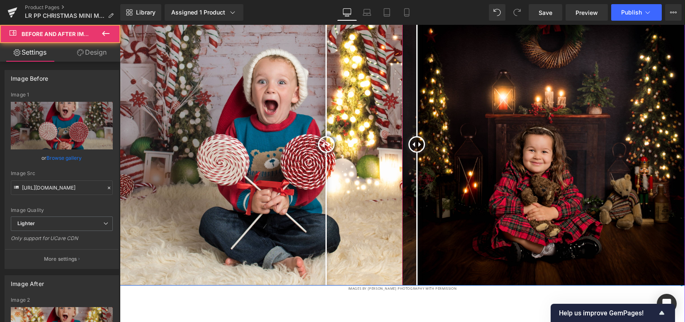
click at [323, 140] on div at bounding box center [326, 144] width 17 height 17
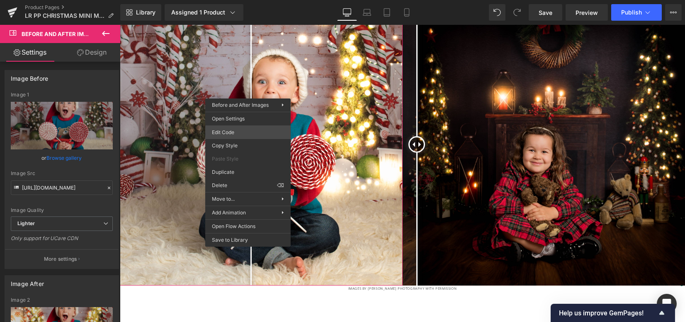
click at [254, 0] on div "Vimeo You are previewing how the will restyle your page. You can not edit Eleme…" at bounding box center [342, 0] width 685 height 0
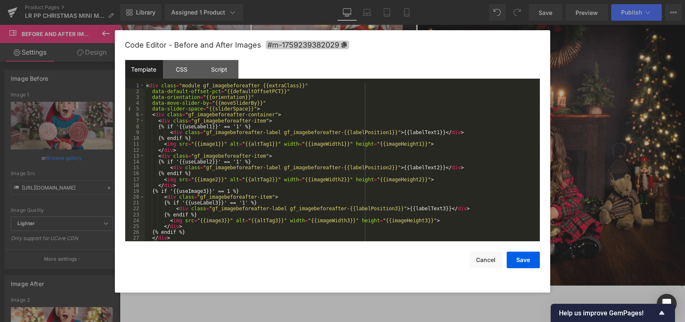
click at [292, 46] on span "#m-1759239382029" at bounding box center [307, 45] width 83 height 9
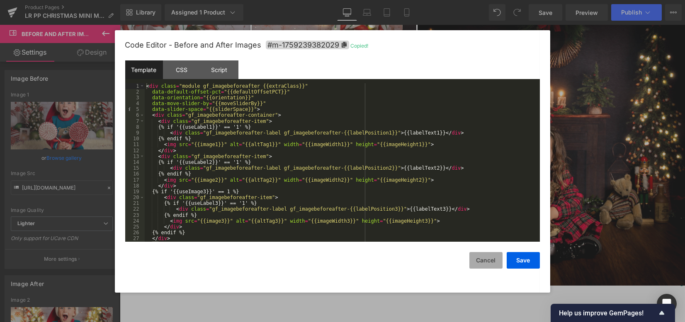
click at [484, 256] on button "Cancel" at bounding box center [485, 260] width 33 height 17
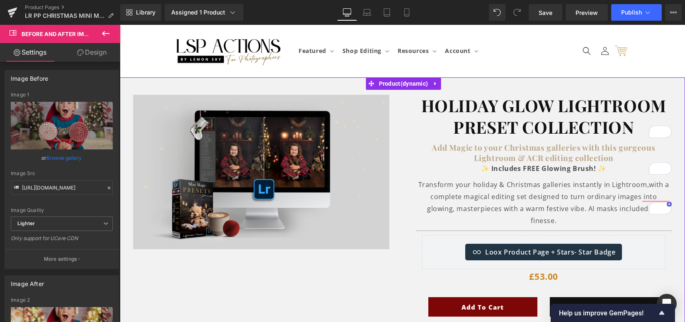
scroll to position [166, 0]
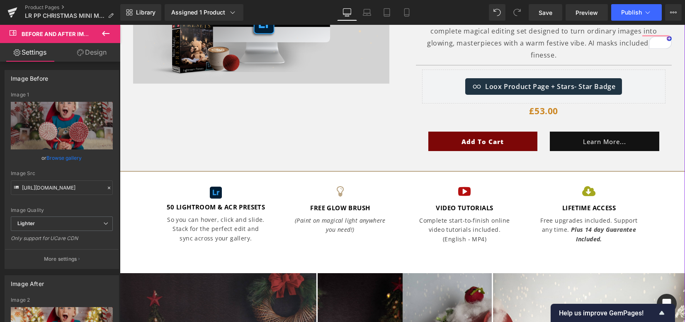
click at [596, 132] on div "Learn More... Button" at bounding box center [603, 141] width 109 height 19
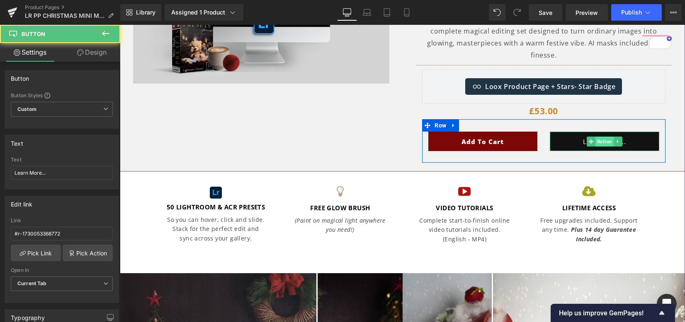
click at [596, 137] on span "Button" at bounding box center [604, 142] width 18 height 10
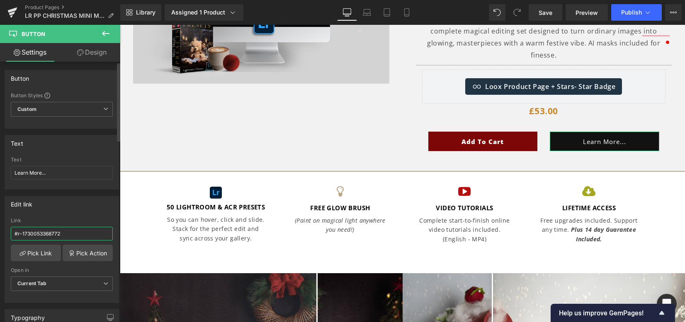
drag, startPoint x: 78, startPoint y: 232, endPoint x: 0, endPoint y: 233, distance: 77.9
click at [0, 233] on div "Edit link #r-1730053368772 Link #r-1730053368772 Pick Link Pick Action Current …" at bounding box center [62, 247] width 124 height 114
type input "#m-1759239382029"
click at [79, 219] on div "Link" at bounding box center [62, 221] width 102 height 6
click at [547, 13] on span "Save" at bounding box center [545, 12] width 14 height 9
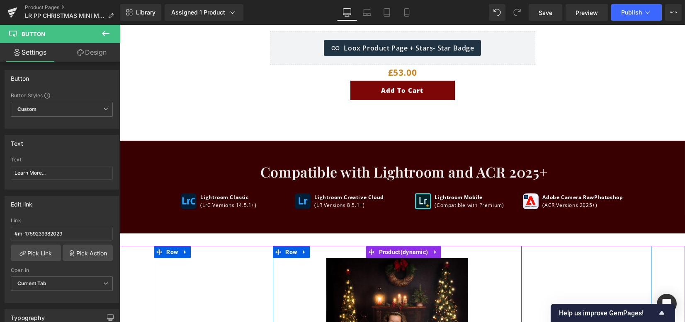
scroll to position [1460, 0]
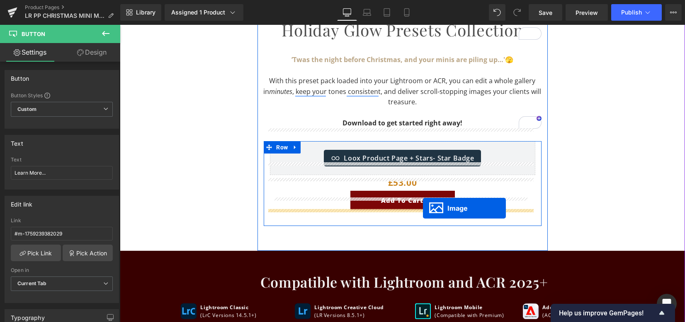
drag, startPoint x: 397, startPoint y: 249, endPoint x: 423, endPoint y: 208, distance: 48.2
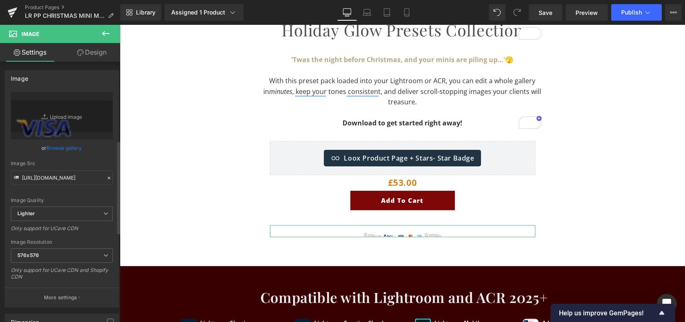
scroll to position [221, 0]
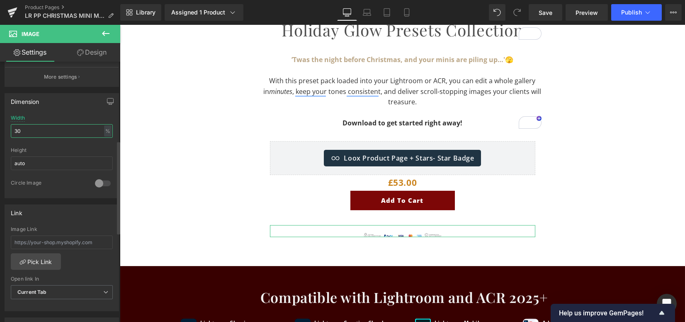
drag, startPoint x: 3, startPoint y: 126, endPoint x: 15, endPoint y: 132, distance: 13.0
click at [0, 126] on div "Dimension 30% Width 30 % % px auto Height auto 0 Circle Image" at bounding box center [62, 142] width 124 height 111
type input "80"
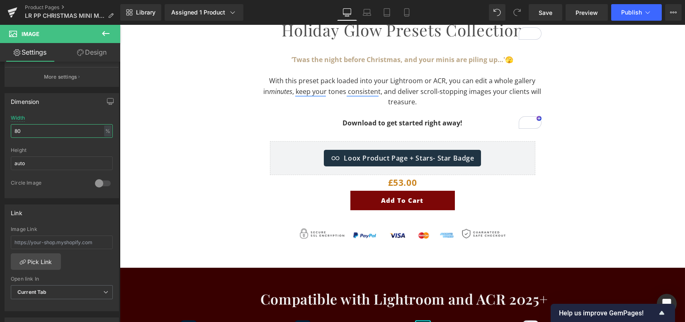
scroll to position [1736, 0]
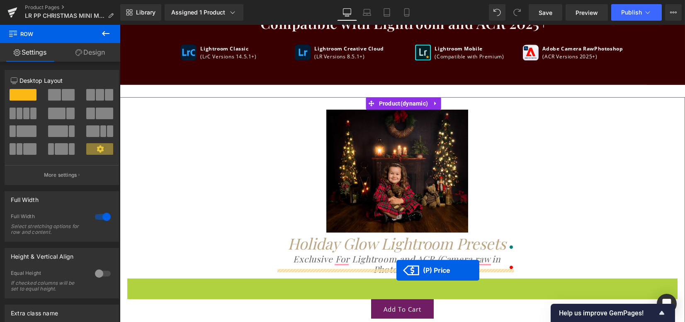
drag, startPoint x: 397, startPoint y: 284, endPoint x: 396, endPoint y: 271, distance: 13.3
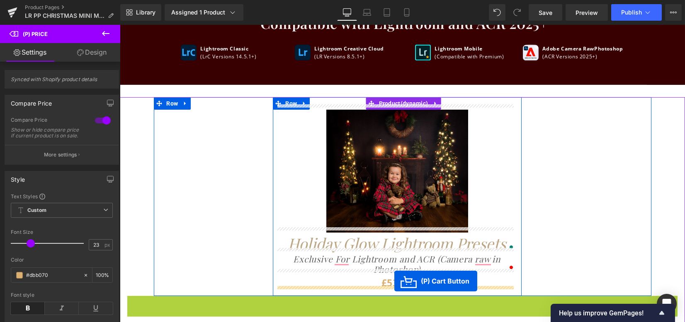
drag, startPoint x: 397, startPoint y: 294, endPoint x: 394, endPoint y: 282, distance: 12.8
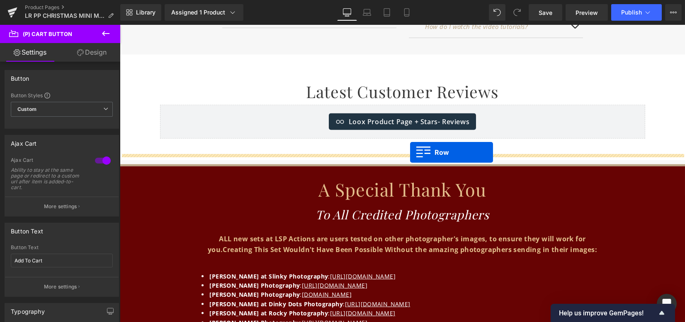
drag, startPoint x: 166, startPoint y: 99, endPoint x: 410, endPoint y: 152, distance: 249.4
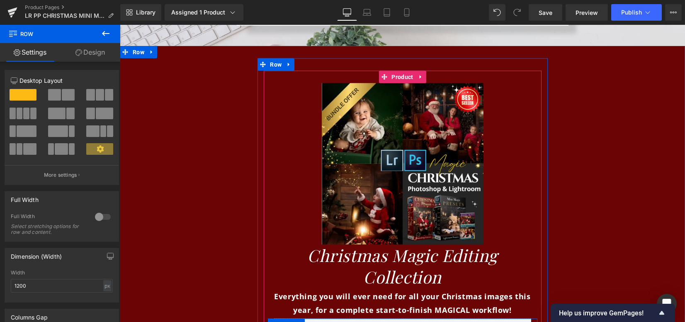
scroll to position [4143, 0]
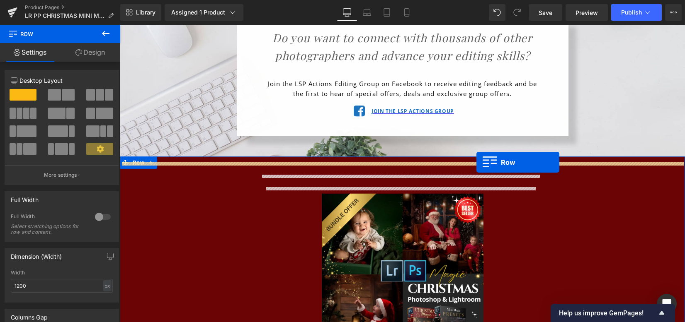
drag, startPoint x: 239, startPoint y: 172, endPoint x: 476, endPoint y: 162, distance: 236.8
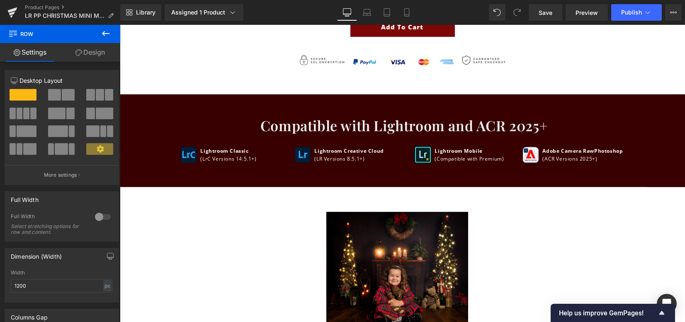
scroll to position [1799, 0]
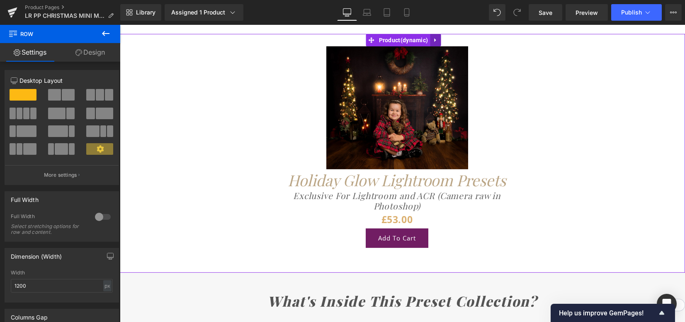
click at [433, 34] on link at bounding box center [435, 40] width 11 height 12
click at [441, 37] on icon at bounding box center [441, 40] width 6 height 6
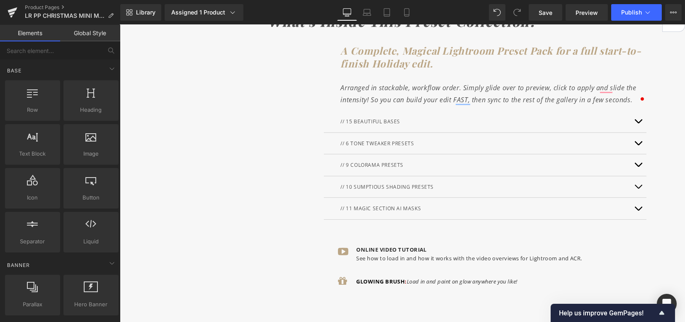
scroll to position [1729, 0]
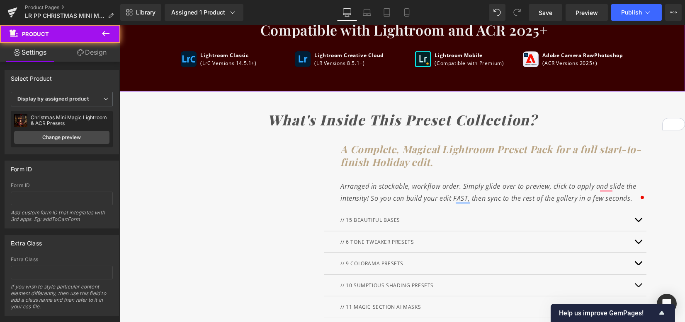
drag, startPoint x: 452, startPoint y: 93, endPoint x: 451, endPoint y: 81, distance: 12.5
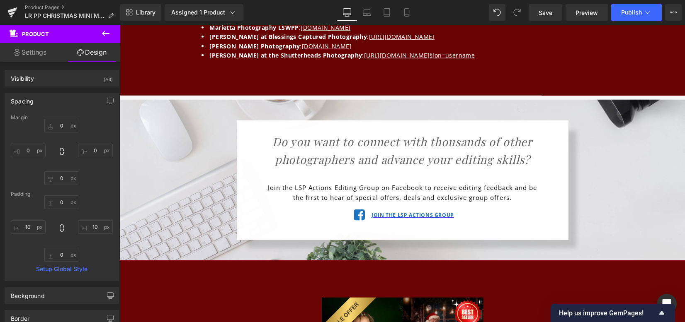
scroll to position [4061, 0]
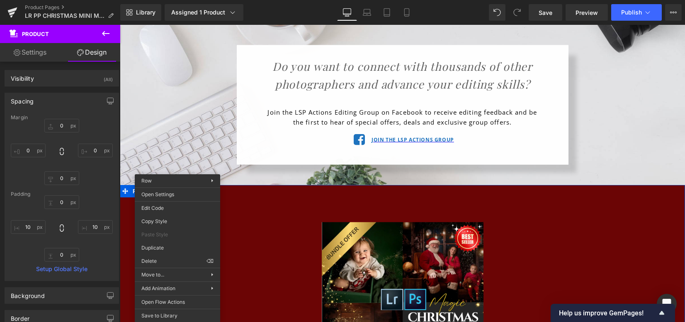
drag, startPoint x: 298, startPoint y: 289, endPoint x: 178, endPoint y: 264, distance: 122.3
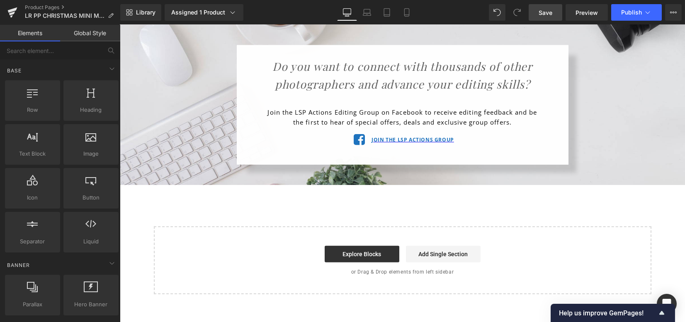
click at [546, 15] on span "Save" at bounding box center [545, 12] width 14 height 9
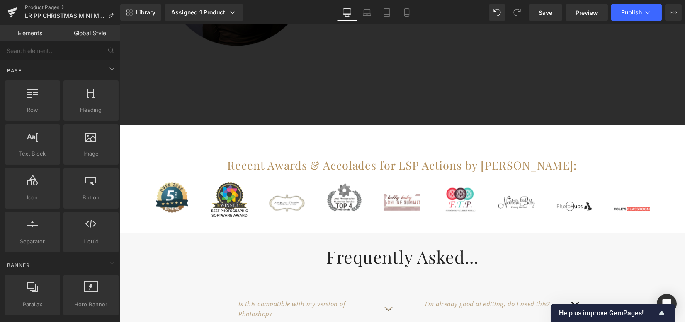
scroll to position [3337, 0]
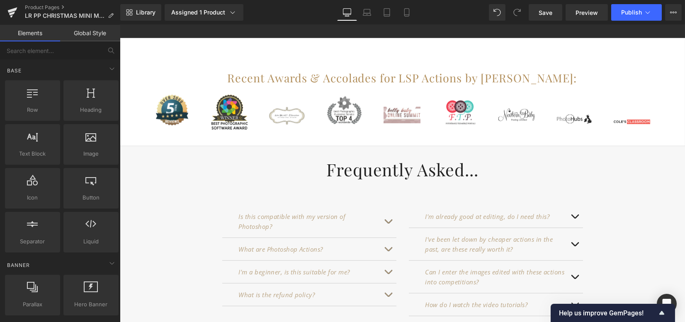
click at [295, 225] on div "Is this compatible with my version of Photoshop? Text Block" at bounding box center [309, 222] width 141 height 20
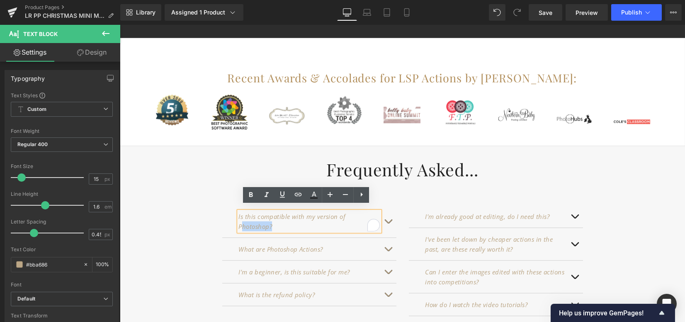
drag, startPoint x: 281, startPoint y: 222, endPoint x: 237, endPoint y: 220, distance: 44.0
click at [239, 219] on p "Is this compatible with my version of Photoshop?" at bounding box center [309, 222] width 141 height 20
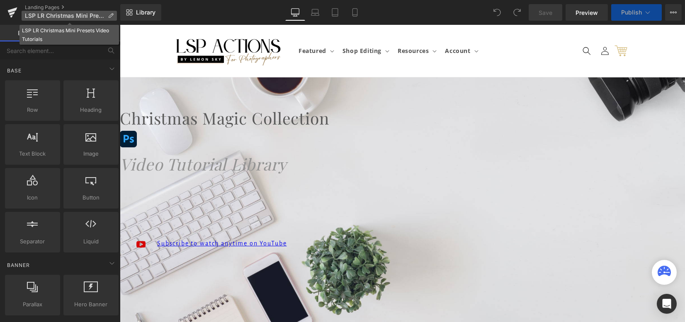
click at [109, 15] on icon at bounding box center [111, 16] width 6 height 6
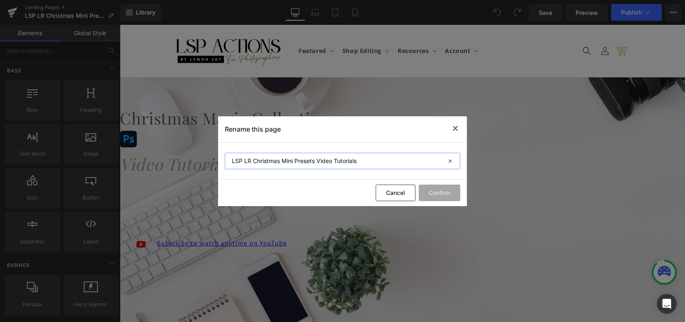
drag, startPoint x: 281, startPoint y: 162, endPoint x: 295, endPoint y: 160, distance: 14.1
click at [295, 160] on input "LSP LR Christmas Mini Presets Video Tutorials" at bounding box center [342, 161] width 235 height 17
type input "LSP LR Christmas Holiday Glow Presets Video Tutorials"
click at [446, 193] on button "Confirm" at bounding box center [438, 193] width 41 height 17
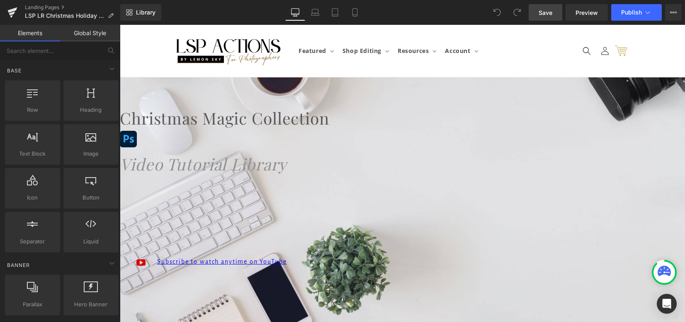
click at [544, 15] on span "Save" at bounding box center [545, 12] width 14 height 9
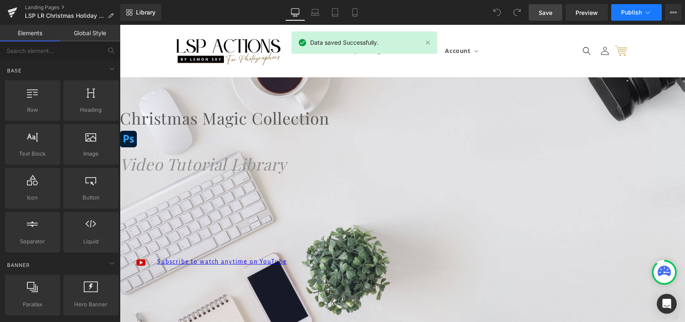
click at [627, 12] on span "Publish" at bounding box center [631, 12] width 21 height 7
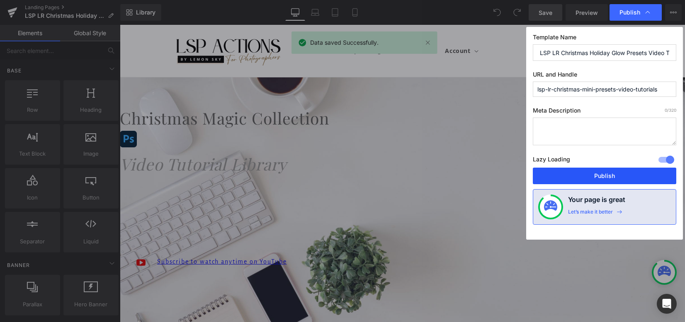
click at [606, 176] on button "Publish" at bounding box center [603, 176] width 143 height 17
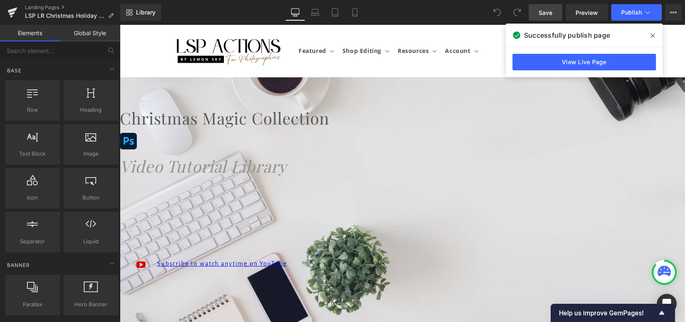
drag, startPoint x: 491, startPoint y: 121, endPoint x: 385, endPoint y: 126, distance: 106.2
click at [491, 121] on h1 "Christmas Magic Collection" at bounding box center [402, 118] width 565 height 26
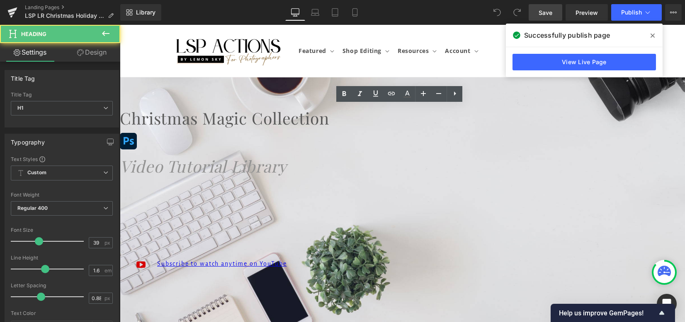
click at [347, 121] on h1 "Christmas Magic Collection" at bounding box center [402, 118] width 565 height 26
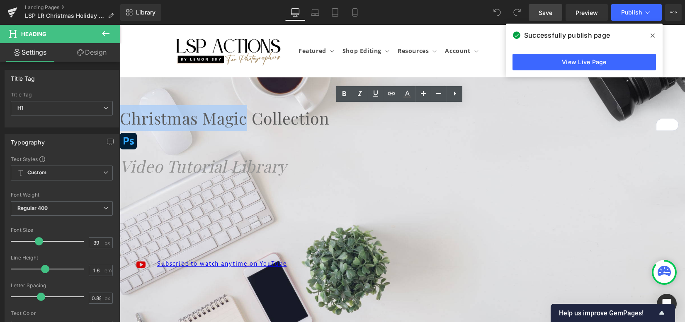
drag, startPoint x: 359, startPoint y: 119, endPoint x: 419, endPoint y: 119, distance: 60.1
click at [419, 119] on h1 "Christmas Magic Collection" at bounding box center [402, 118] width 565 height 26
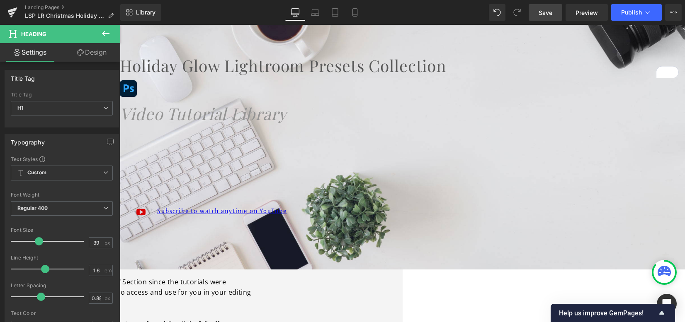
scroll to position [55, 0]
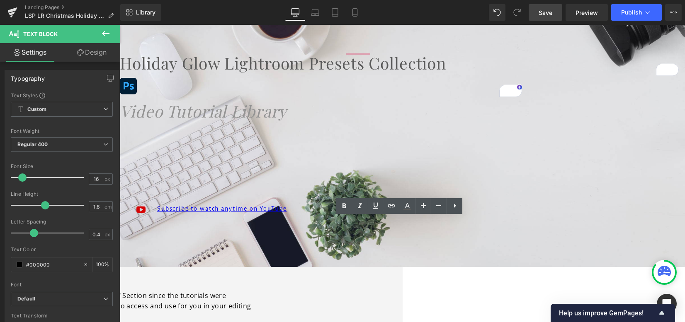
drag, startPoint x: 421, startPoint y: 223, endPoint x: 547, endPoint y: 225, distance: 126.8
click at [252, 259] on p "Hello, welcome to the video tutorials for the LSP Christmas Magic Photoshop Act…" at bounding box center [45, 264] width 414 height 11
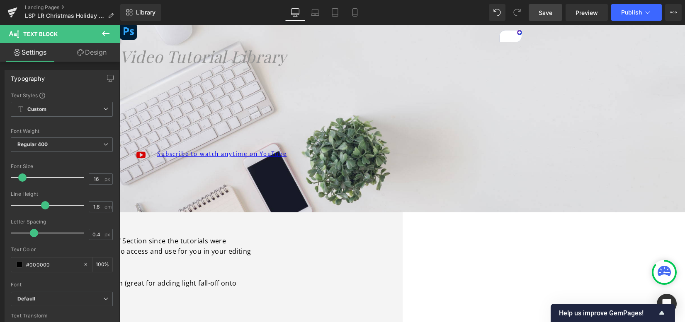
scroll to position [166, 0]
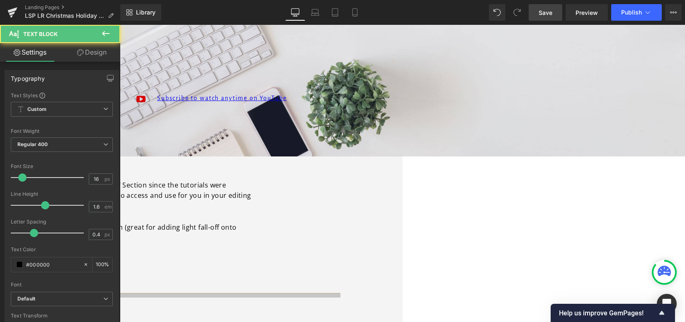
click at [252, 223] on p "You will now find 2 extra paint-on glow brush actions AND a glowing light up sk…" at bounding box center [45, 233] width 414 height 21
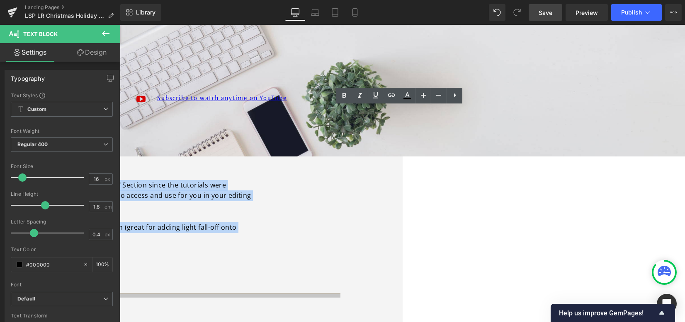
drag, startPoint x: 382, startPoint y: 132, endPoint x: 502, endPoint y: 194, distance: 135.5
click at [252, 194] on div "Hello, welcome to the video tutorials for the LSP Holiday Glow Lightroom & ACR …" at bounding box center [45, 211] width 414 height 127
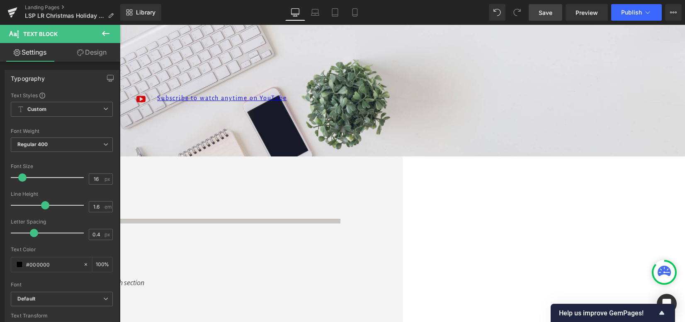
click at [252, 180] on p "To enrich screen reader interactions, please activate Accessibility in Grammarl…" at bounding box center [45, 185] width 414 height 11
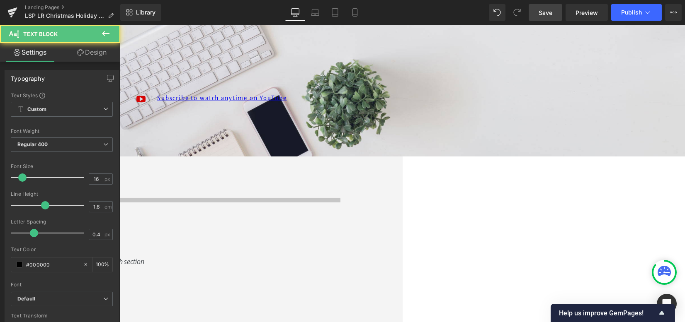
drag, startPoint x: 275, startPoint y: 134, endPoint x: 533, endPoint y: 130, distance: 257.8
click at [252, 169] on p "These video tutorials are in English. Happy editing, my talented friend!" at bounding box center [45, 174] width 414 height 11
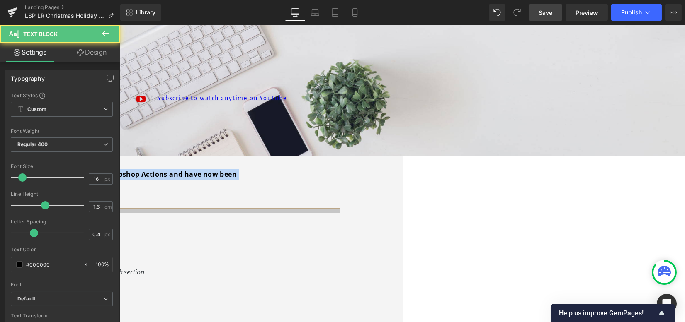
drag, startPoint x: 395, startPoint y: 147, endPoint x: 202, endPoint y: 127, distance: 193.7
click at [202, 148] on div "Hello, welcome to the video tutorials for the LSP Holiday Glow Lightroom & ACR …" at bounding box center [45, 169] width 414 height 42
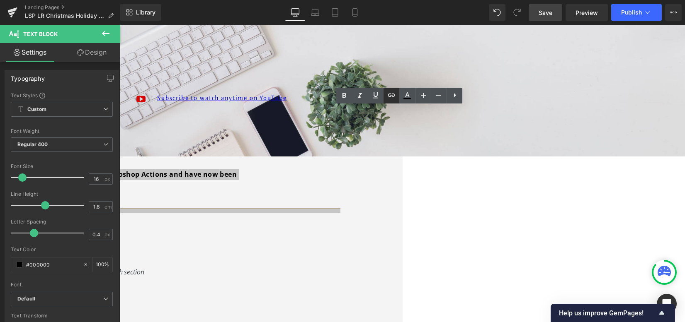
drag, startPoint x: 357, startPoint y: 94, endPoint x: 394, endPoint y: 91, distance: 37.0
click at [357, 94] on icon at bounding box center [360, 96] width 10 height 10
click at [406, 90] on link at bounding box center [407, 96] width 16 height 16
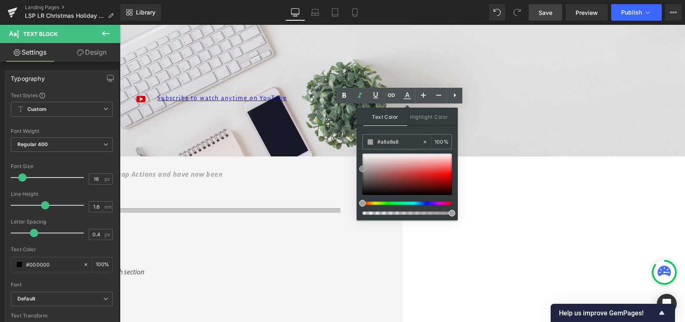
type input "#a0a0a0"
drag, startPoint x: 382, startPoint y: 162, endPoint x: 382, endPoint y: 146, distance: 15.8
click at [356, 169] on div "Text Color Highlight Color rgba(160, 160, 160, 1) #a0a0a0 100 % transparent tra…" at bounding box center [406, 164] width 101 height 113
click at [340, 208] on hr at bounding box center [89, 210] width 503 height 5
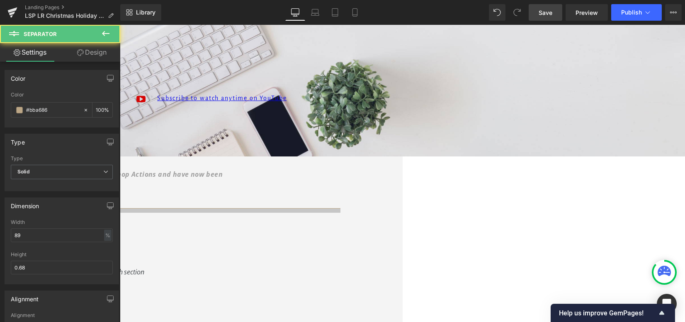
drag, startPoint x: 459, startPoint y: 137, endPoint x: 435, endPoint y: 143, distance: 25.1
click at [223, 170] on icon "*note* These presets were in a launch bundle with the LSP Christmas Magic Photo…" at bounding box center [30, 180] width 385 height 20
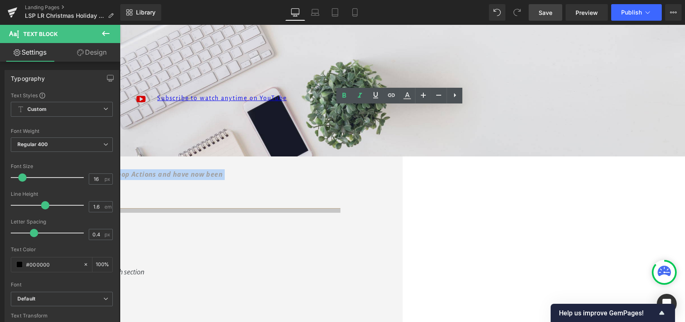
drag, startPoint x: 282, startPoint y: 140, endPoint x: 209, endPoint y: 133, distance: 72.9
click at [209, 169] on p "*note* These presets were in a launch bundle with the LSP Christmas Magic Photo…" at bounding box center [45, 179] width 414 height 21
click at [343, 93] on icon at bounding box center [344, 95] width 4 height 5
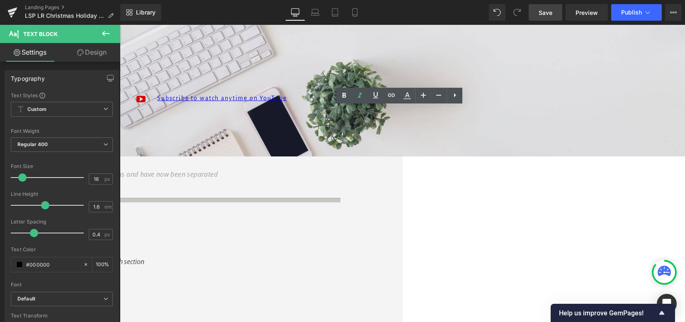
drag, startPoint x: 513, startPoint y: 167, endPoint x: 579, endPoint y: 155, distance: 67.0
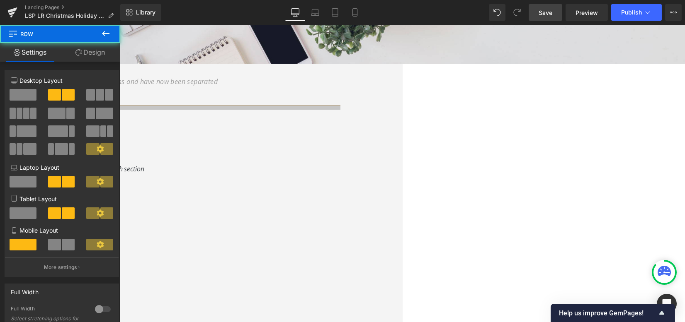
scroll to position [276, 0]
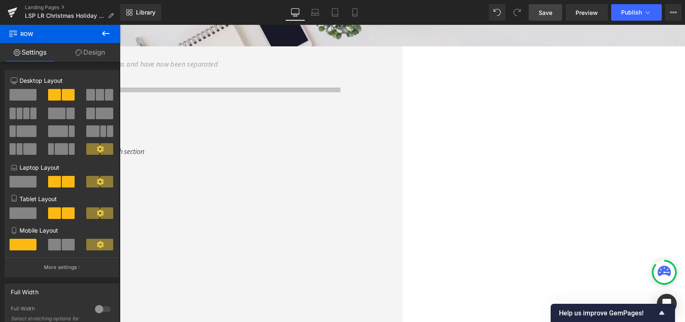
click at [120, 25] on icon at bounding box center [120, 25] width 0 height 0
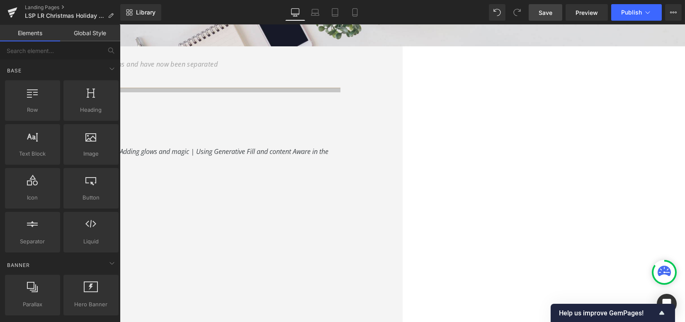
click at [120, 25] on icon at bounding box center [120, 25] width 0 height 0
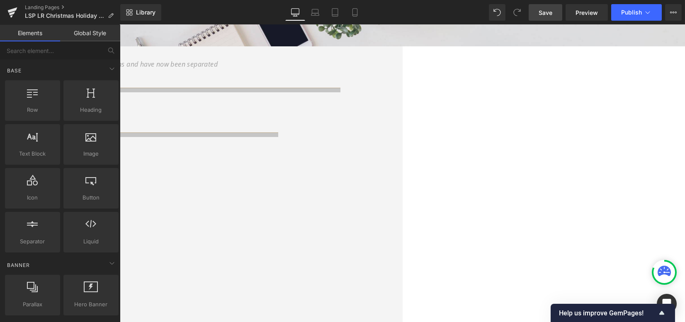
click at [120, 25] on icon at bounding box center [120, 25] width 0 height 0
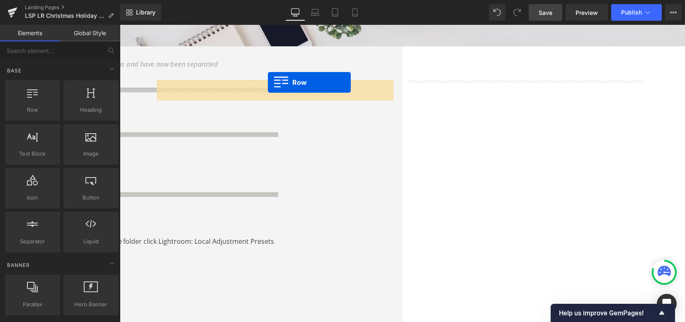
drag, startPoint x: 427, startPoint y: 90, endPoint x: 268, endPoint y: 82, distance: 159.3
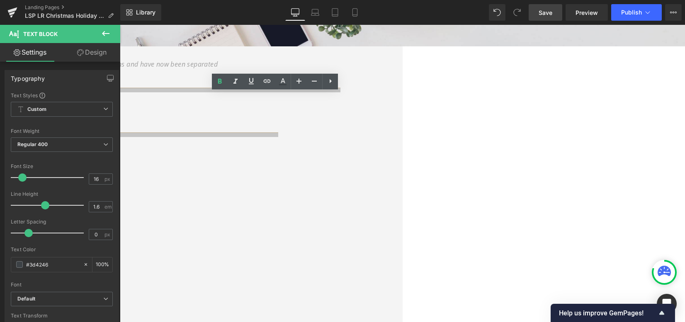
drag, startPoint x: 202, startPoint y: 111, endPoint x: 272, endPoint y: 106, distance: 69.8
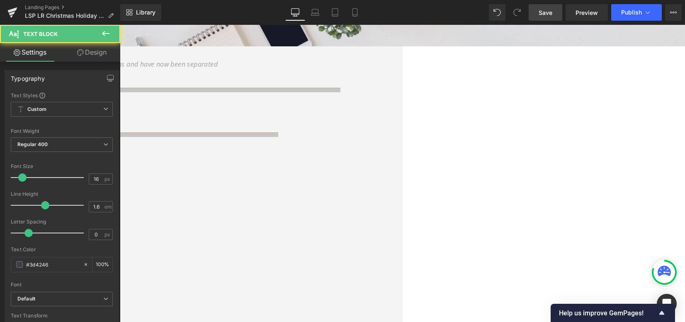
drag, startPoint x: 336, startPoint y: 130, endPoint x: 383, endPoint y: 133, distance: 47.3
click at [335, 168] on div "Video Tutorial 8: Lightroom Presets Using the Holyda Glow (Christmas Mini Magic…" at bounding box center [86, 190] width 497 height 44
drag, startPoint x: 164, startPoint y: 108, endPoint x: 165, endPoint y: 101, distance: 7.1
click at [165, 168] on div "Video Tutorial 8: Lightroom Presets Using the Holyda Glow (Christmas Mini Magic…" at bounding box center [86, 184] width 497 height 32
drag, startPoint x: 209, startPoint y: 99, endPoint x: 219, endPoint y: 99, distance: 10.0
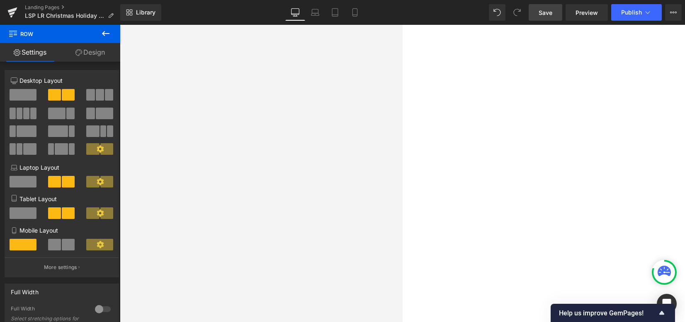
scroll to position [442, 0]
click at [120, 25] on icon at bounding box center [120, 25] width 0 height 0
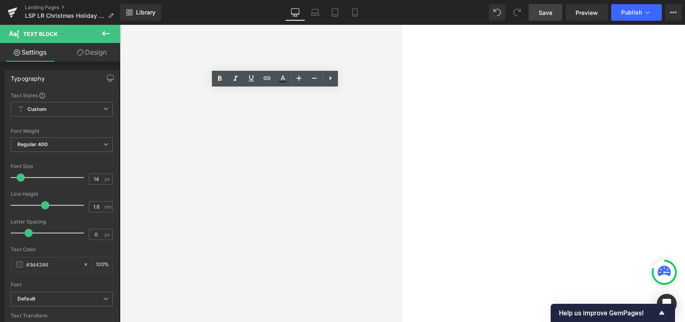
drag, startPoint x: 255, startPoint y: 96, endPoint x: 295, endPoint y: 94, distance: 39.8
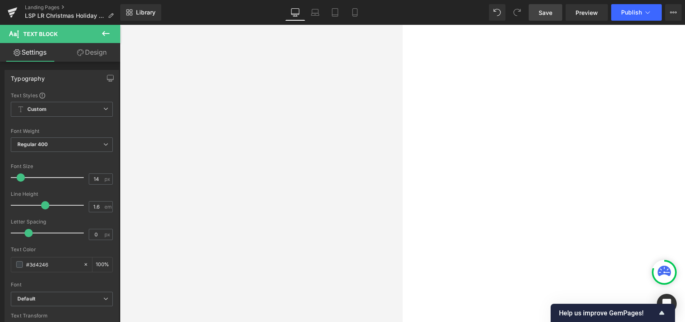
click at [335, 83] on div "Using the Holiday Glow (Christmas Mini Magic) Lightroom Presets & Glow Brush *T…" at bounding box center [86, 173] width 497 height 343
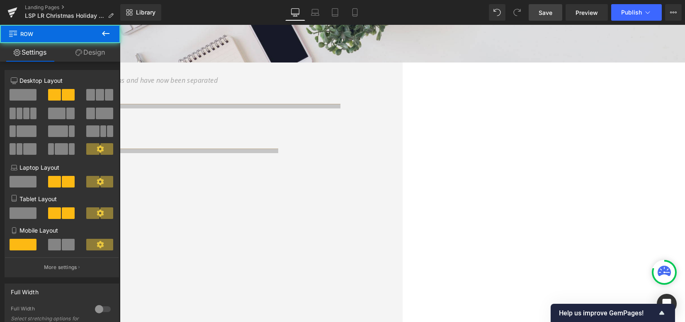
scroll to position [166, 0]
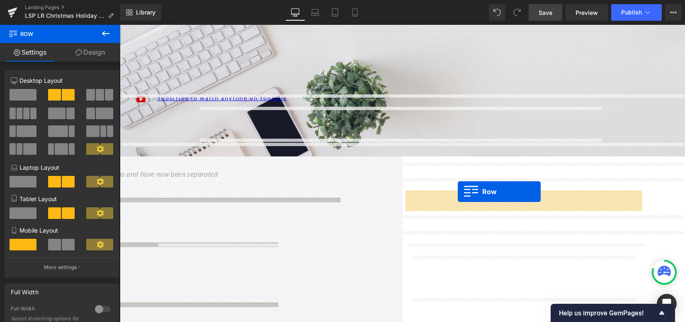
drag, startPoint x: 171, startPoint y: 197, endPoint x: 457, endPoint y: 192, distance: 286.8
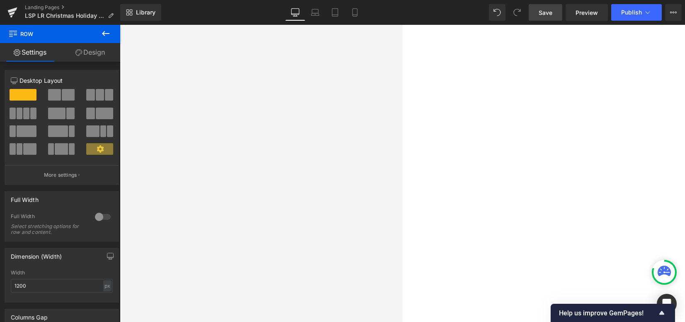
scroll to position [442, 0]
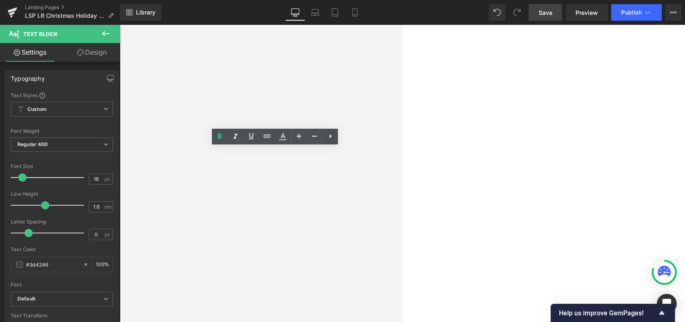
drag, startPoint x: 240, startPoint y: 155, endPoint x: 173, endPoint y: 156, distance: 67.1
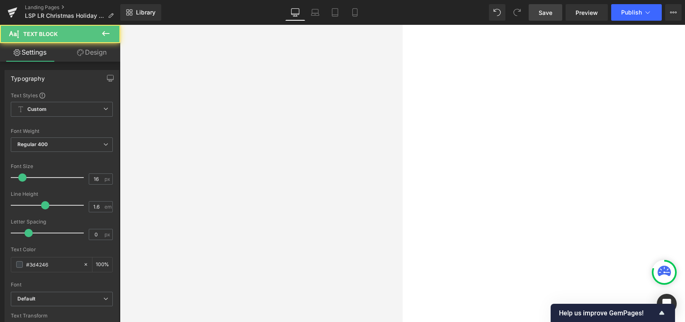
drag, startPoint x: 249, startPoint y: 153, endPoint x: 238, endPoint y: 152, distance: 11.6
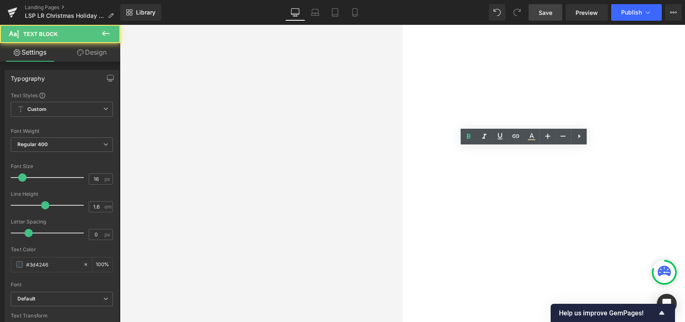
drag, startPoint x: 444, startPoint y: 152, endPoint x: 498, endPoint y: 150, distance: 54.3
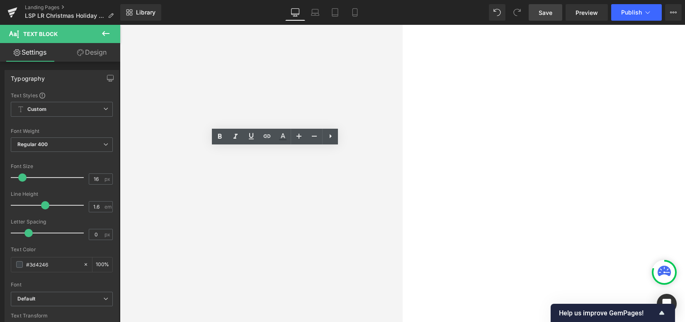
drag, startPoint x: 235, startPoint y: 189, endPoint x: 160, endPoint y: 166, distance: 78.4
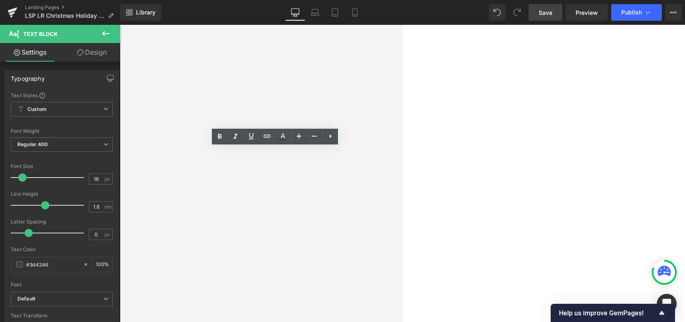
drag, startPoint x: 351, startPoint y: 170, endPoint x: 356, endPoint y: 196, distance: 26.5
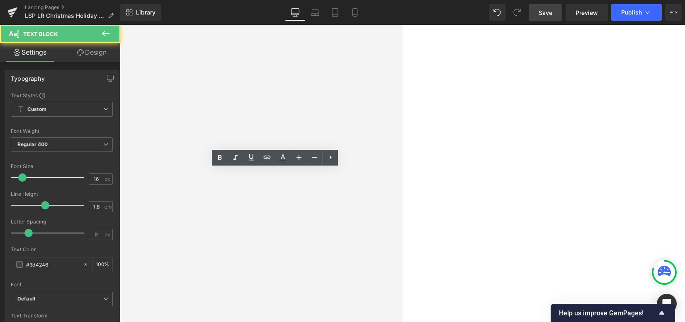
drag, startPoint x: 165, startPoint y: 186, endPoint x: 164, endPoint y: 177, distance: 9.2
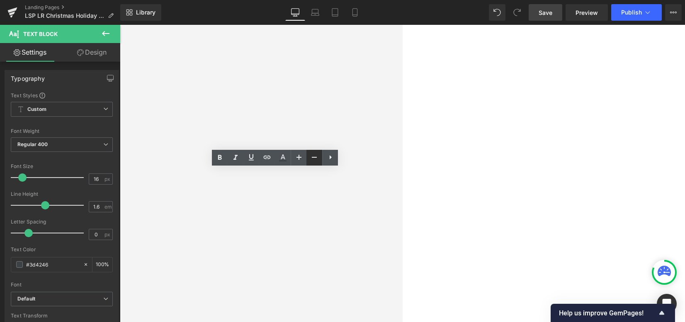
click at [317, 158] on icon at bounding box center [314, 157] width 10 height 10
click at [298, 157] on icon at bounding box center [298, 157] width 5 height 5
type input "12"
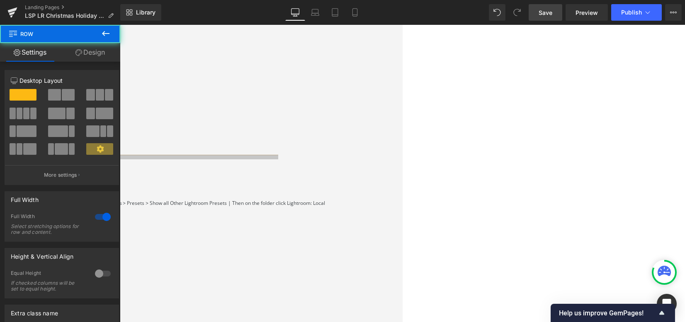
scroll to position [663, 0]
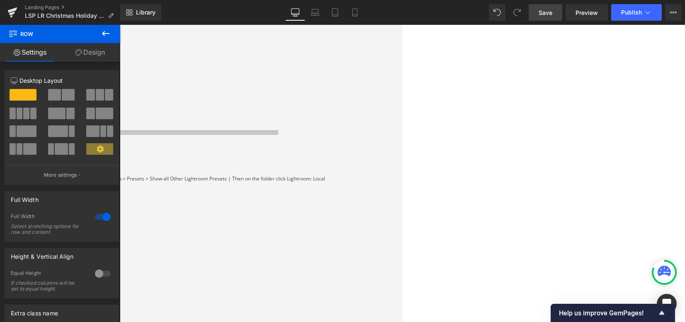
click at [120, 25] on span "Product" at bounding box center [120, 25] width 0 height 0
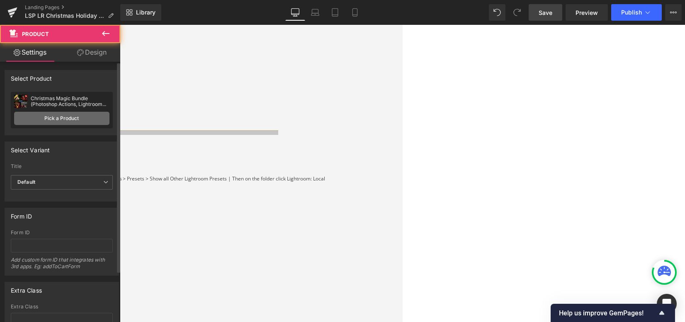
click at [63, 121] on link "Pick a Product" at bounding box center [61, 118] width 95 height 13
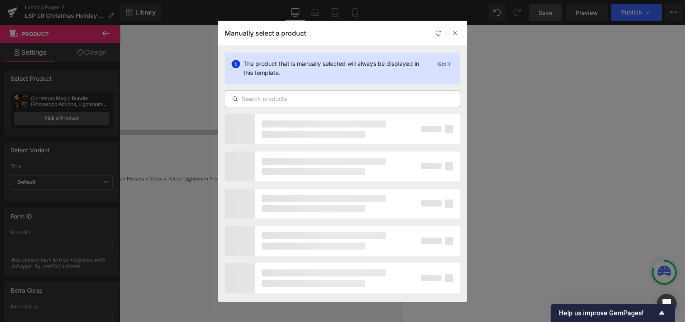
click at [283, 105] on div at bounding box center [342, 99] width 235 height 17
click at [279, 100] on input "text" at bounding box center [342, 99] width 235 height 10
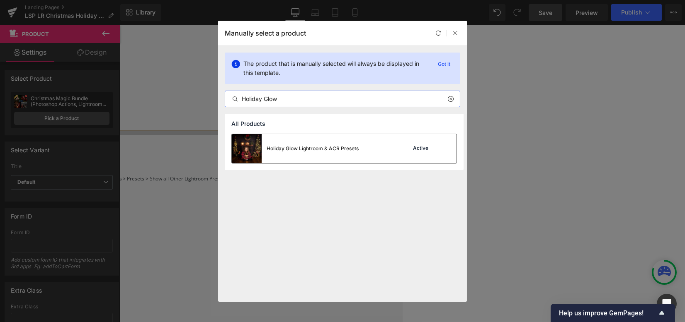
type input "Holiday Glow"
click at [323, 148] on div "Holiday Glow Lightroom & ACR Presets" at bounding box center [312, 148] width 92 height 7
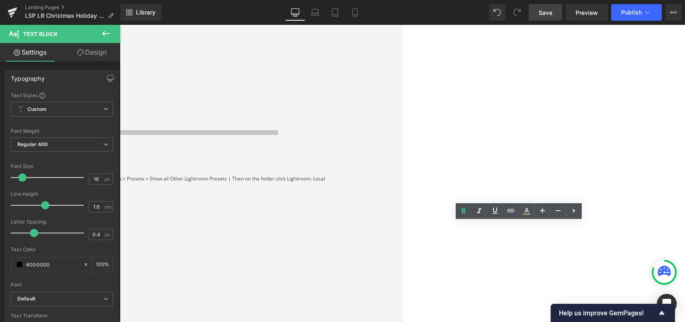
drag, startPoint x: 432, startPoint y: 239, endPoint x: 607, endPoint y: 236, distance: 174.9
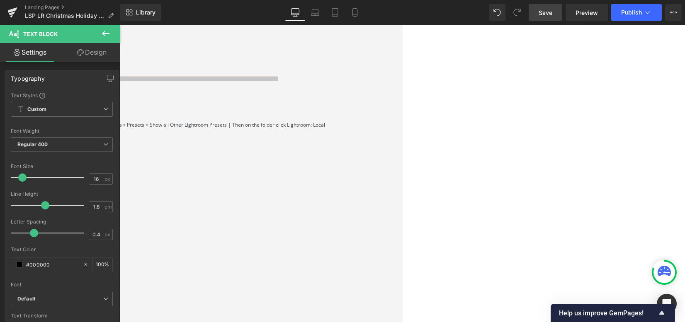
scroll to position [718, 0]
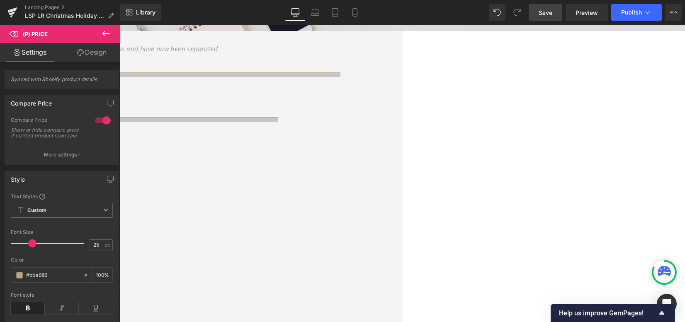
scroll to position [266, 0]
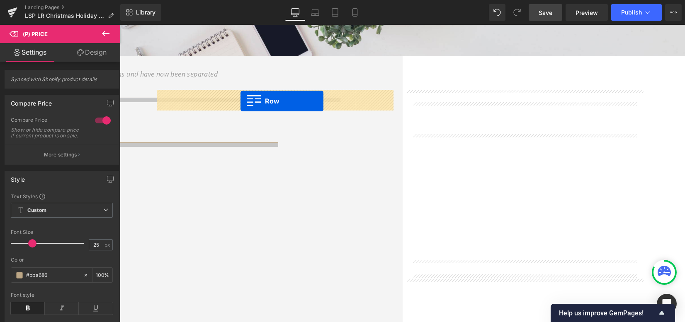
drag, startPoint x: 429, startPoint y: 67, endPoint x: 240, endPoint y: 101, distance: 191.6
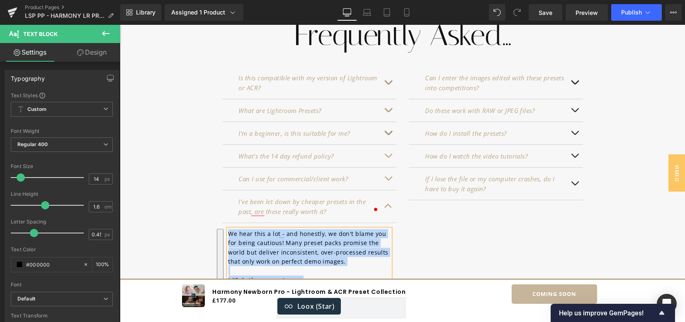
scroll to position [3528, 0]
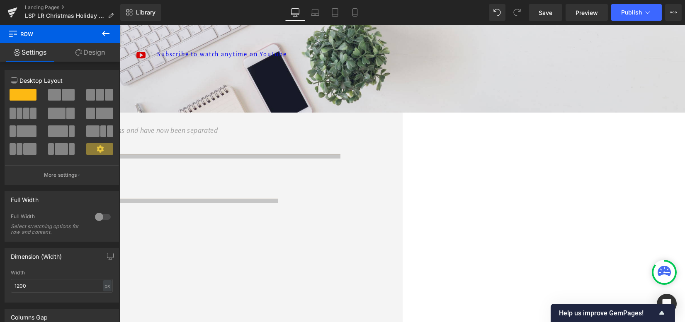
scroll to position [211, 0]
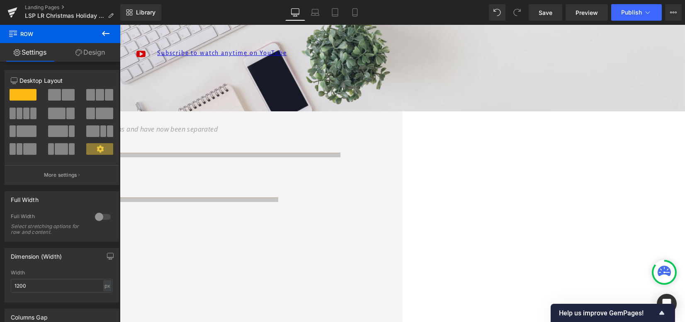
click at [120, 25] on span "Youtube" at bounding box center [120, 25] width 0 height 0
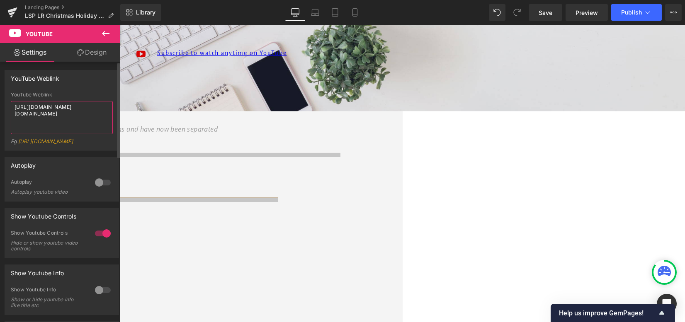
click at [102, 114] on textarea "[URL][DOMAIN_NAME][DOMAIN_NAME]" at bounding box center [62, 117] width 102 height 33
drag, startPoint x: 62, startPoint y: 107, endPoint x: 12, endPoint y: 97, distance: 50.2
click at [12, 97] on div "YouTube Weblink [URL][DOMAIN_NAME][DOMAIN_NAME] Eg: [URL][DOMAIN_NAME]" at bounding box center [62, 121] width 102 height 58
click at [202, 233] on p "Using the Holiday Glow (Christmas Mini Magic) Lightroom Presets & Glow Brush" at bounding box center [86, 238] width 497 height 11
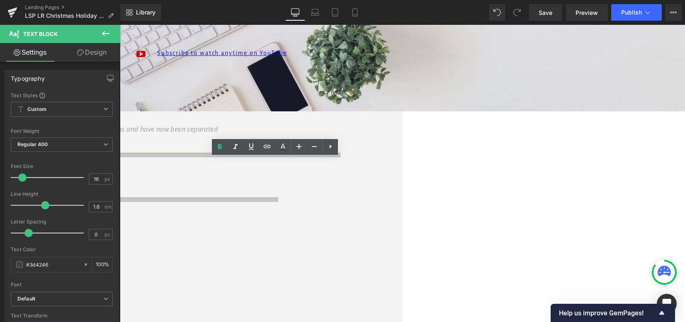
drag, startPoint x: 164, startPoint y: 164, endPoint x: 307, endPoint y: 176, distance: 143.5
click at [307, 233] on p "Using the Holiday Glow (Christmas Mini Magic) Lightroom Presets & Glow Brush" at bounding box center [86, 238] width 497 height 11
click at [120, 25] on span "Youtube" at bounding box center [120, 25] width 0 height 0
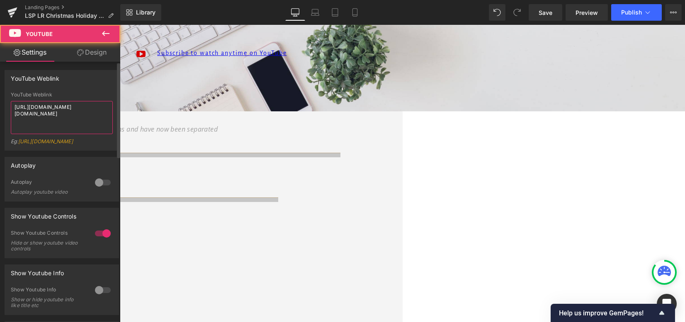
click at [63, 127] on textarea "[URL][DOMAIN_NAME][DOMAIN_NAME]" at bounding box center [62, 117] width 102 height 33
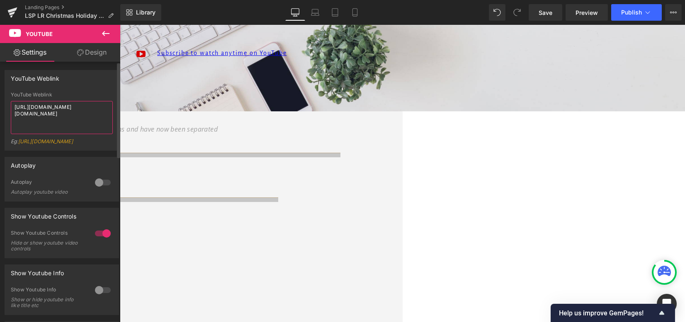
type textarea "[URL][DOMAIN_NAME]"
click at [222, 256] on div at bounding box center [86, 257] width 497 height 2
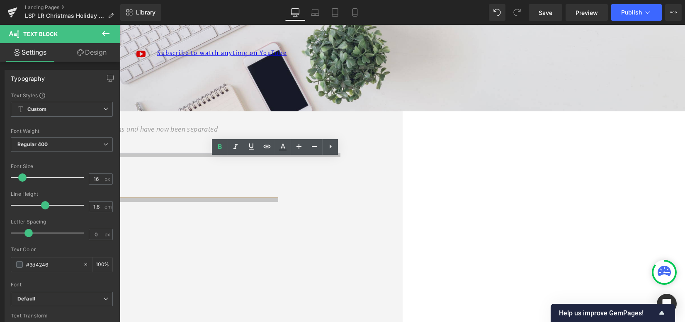
drag, startPoint x: 188, startPoint y: 177, endPoint x: 360, endPoint y: 178, distance: 172.0
click at [335, 244] on p "*TIP - slide the Preset bar after application for intensity" at bounding box center [86, 249] width 497 height 11
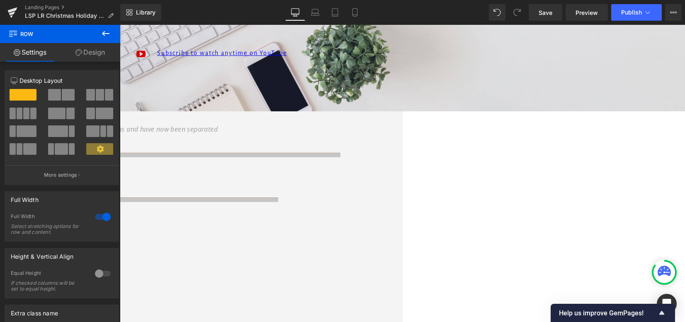
scroll to position [266, 0]
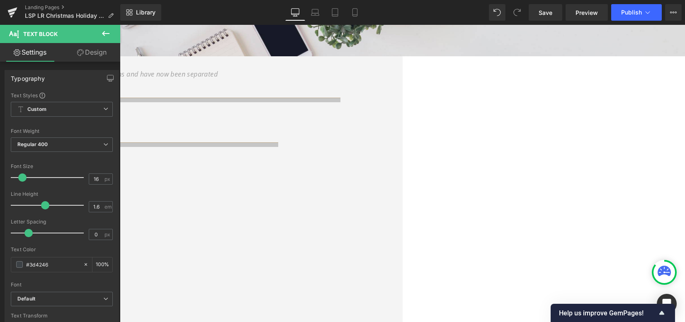
drag, startPoint x: 604, startPoint y: 129, endPoint x: 636, endPoint y: 155, distance: 41.0
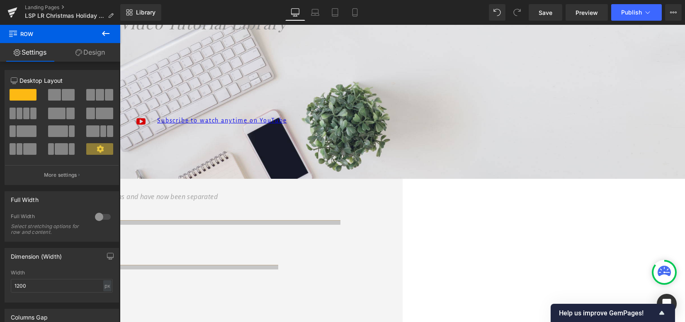
scroll to position [155, 0]
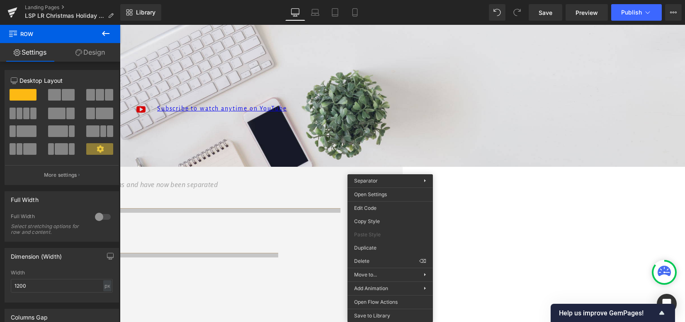
drag, startPoint x: 508, startPoint y: 283, endPoint x: 396, endPoint y: 171, distance: 158.5
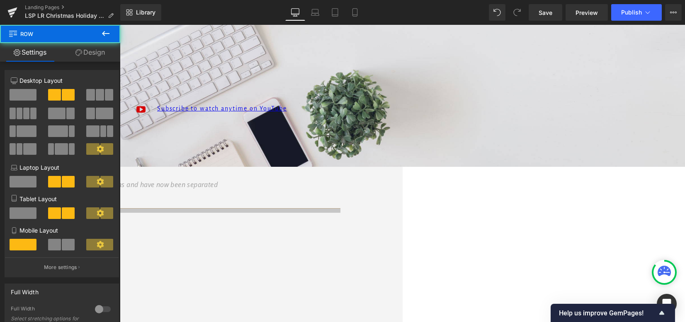
drag, startPoint x: 392, startPoint y: 177, endPoint x: 392, endPoint y: 164, distance: 13.3
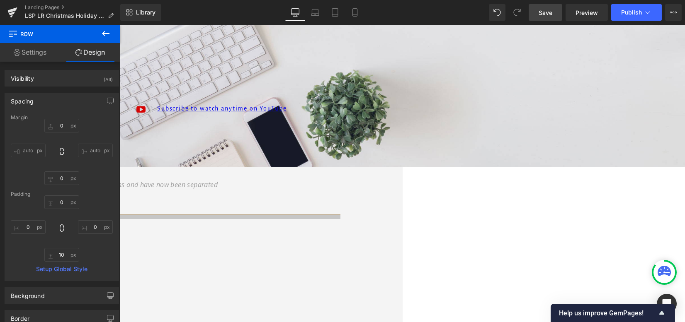
click at [555, 10] on link "Save" at bounding box center [545, 12] width 34 height 17
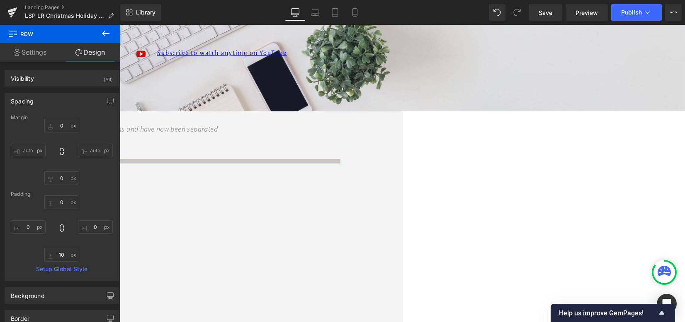
scroll to position [45, 0]
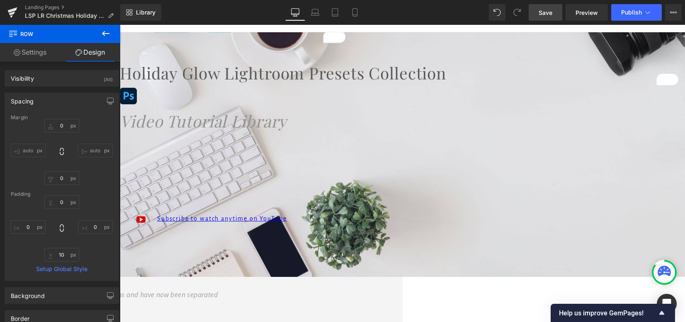
click at [550, 15] on span "Save" at bounding box center [545, 12] width 14 height 9
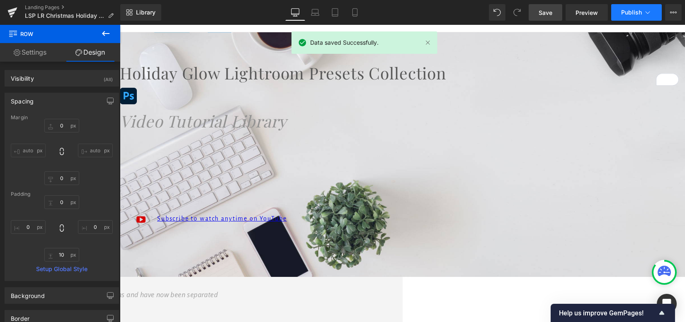
click at [620, 12] on button "Publish" at bounding box center [636, 12] width 51 height 17
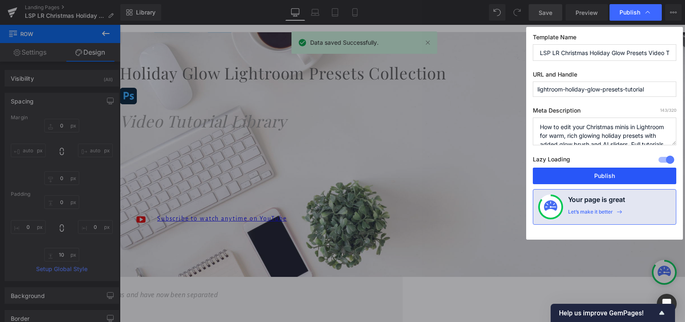
click at [566, 171] on button "Publish" at bounding box center [603, 176] width 143 height 17
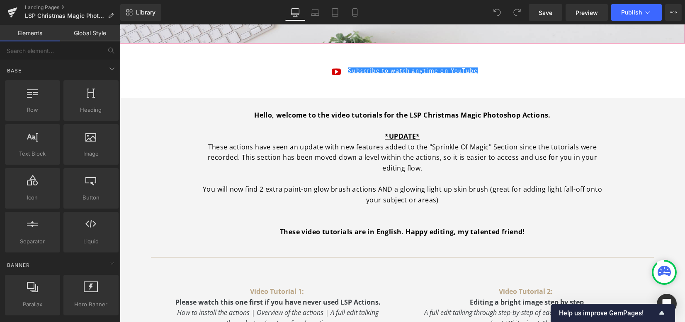
scroll to position [166, 0]
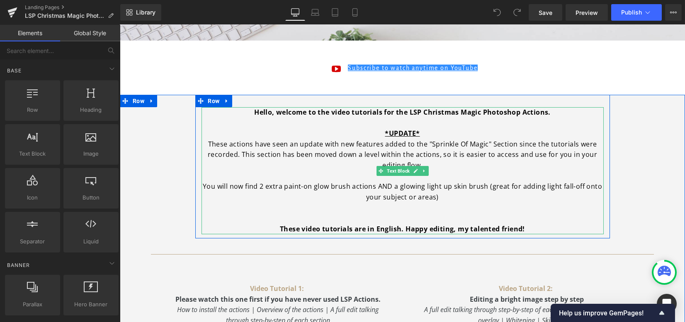
click at [328, 169] on p "These actions have seen an update with new features added to the "Sprinkle Of M…" at bounding box center [402, 155] width 402 height 32
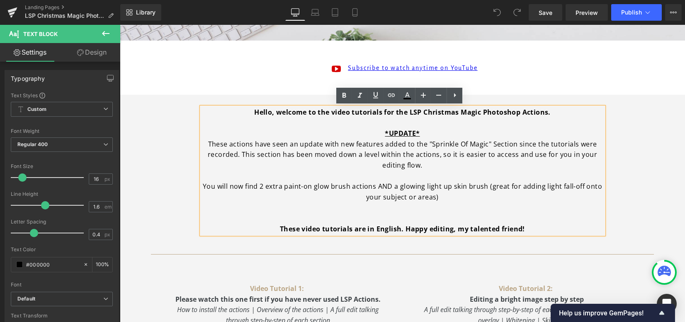
click at [342, 220] on p at bounding box center [402, 218] width 402 height 11
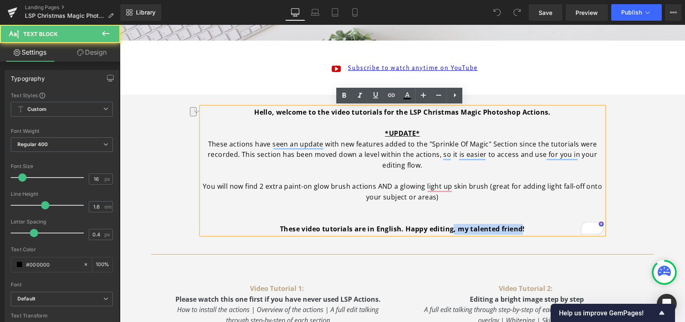
drag, startPoint x: 450, startPoint y: 230, endPoint x: 517, endPoint y: 230, distance: 66.7
click at [517, 230] on strong "These video tutorials are in English. Happy editing, my talented friend!" at bounding box center [402, 229] width 245 height 9
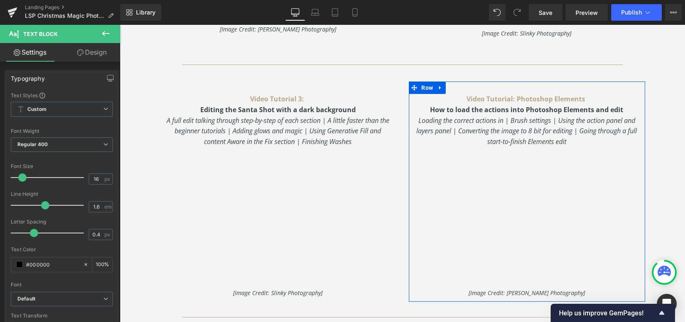
scroll to position [552, 0]
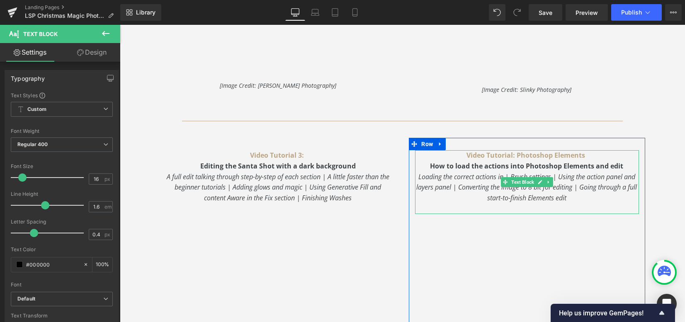
click at [508, 155] on strong "Video Tutorial: Photoshop Elements" at bounding box center [526, 155] width 119 height 9
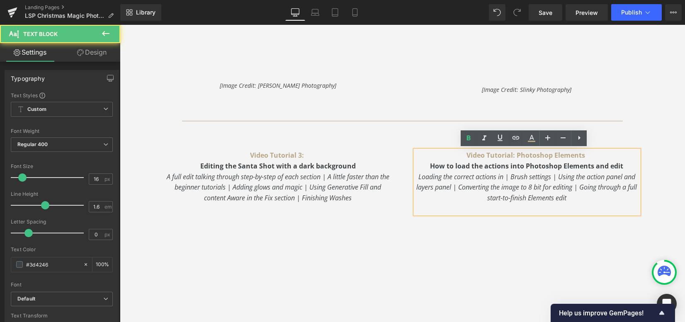
click at [510, 155] on strong "Video Tutorial: Photoshop Elements" at bounding box center [526, 155] width 119 height 9
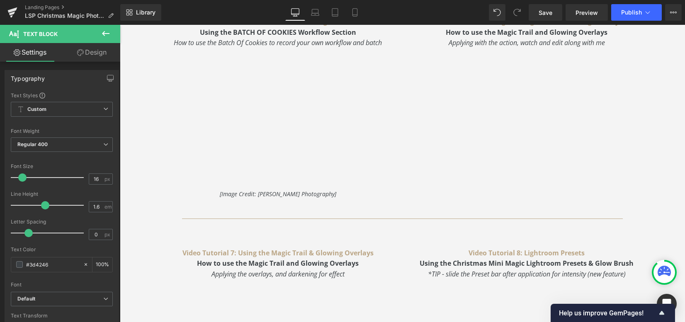
scroll to position [1050, 0]
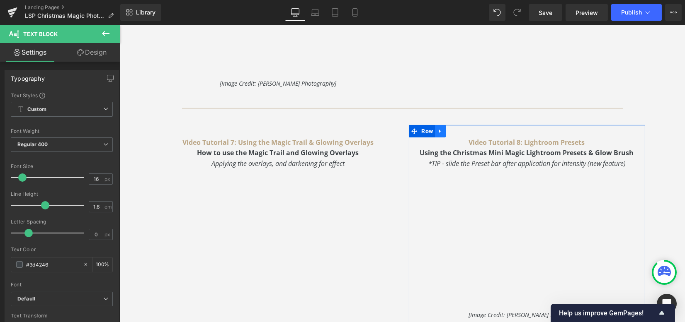
click at [439, 129] on icon at bounding box center [440, 131] width 6 height 6
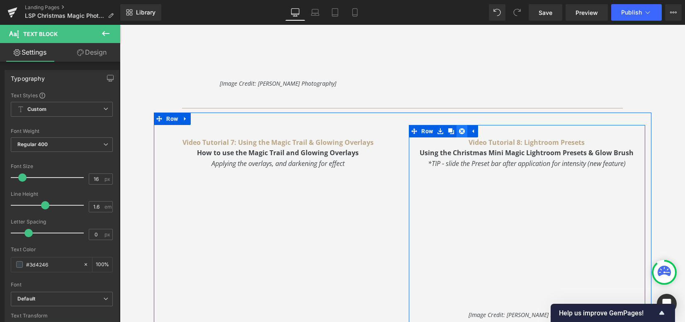
click at [460, 128] on icon at bounding box center [462, 131] width 6 height 6
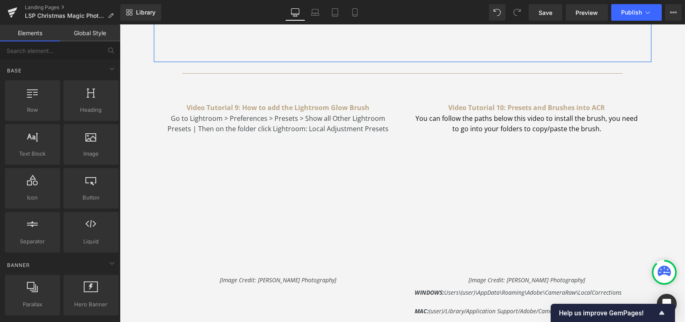
scroll to position [1326, 0]
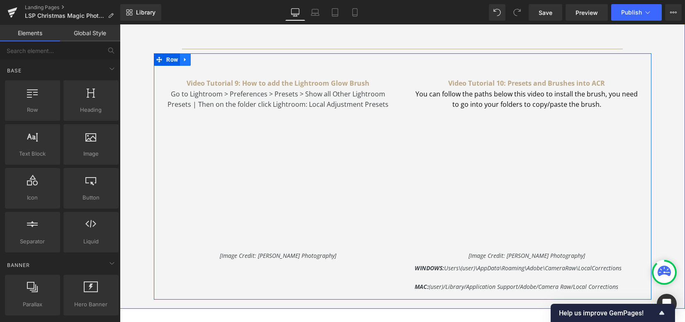
click at [185, 59] on icon at bounding box center [185, 60] width 6 height 6
click at [204, 58] on icon at bounding box center [207, 60] width 6 height 6
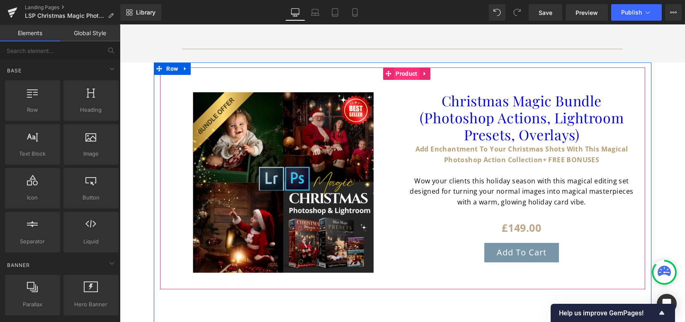
click at [393, 74] on span "Product" at bounding box center [406, 74] width 26 height 12
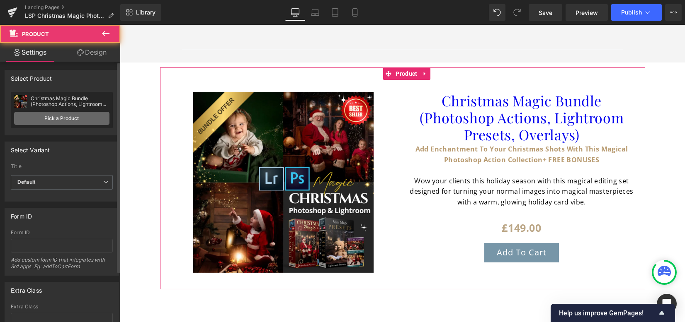
click at [48, 116] on link "Pick a Product" at bounding box center [61, 118] width 95 height 13
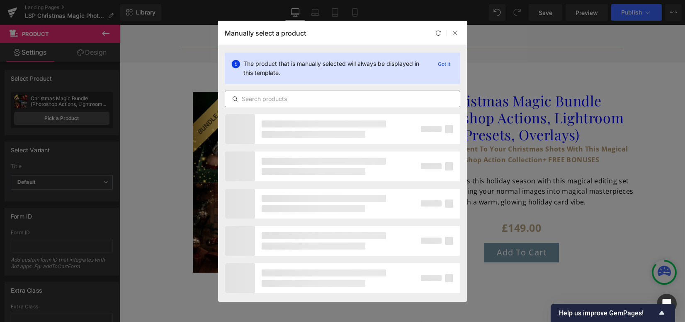
click at [247, 98] on input "text" at bounding box center [342, 99] width 235 height 10
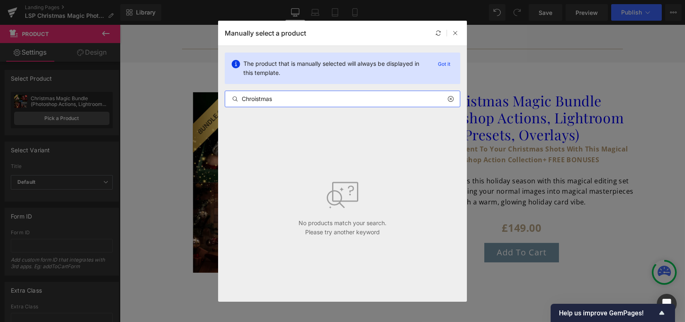
click at [254, 99] on input "Chroistmas" at bounding box center [342, 99] width 235 height 10
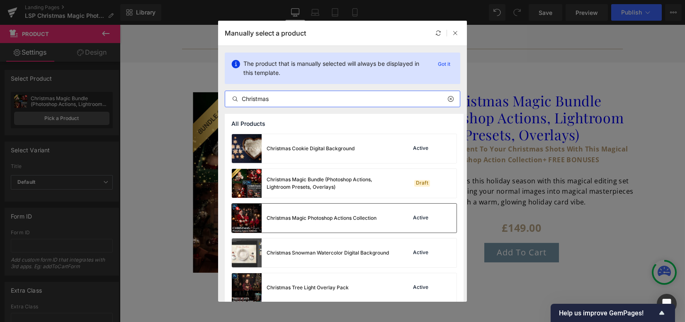
type input "Christmas"
click at [317, 215] on div "Christmas Magic Photoshop Actions Collection" at bounding box center [321, 218] width 110 height 7
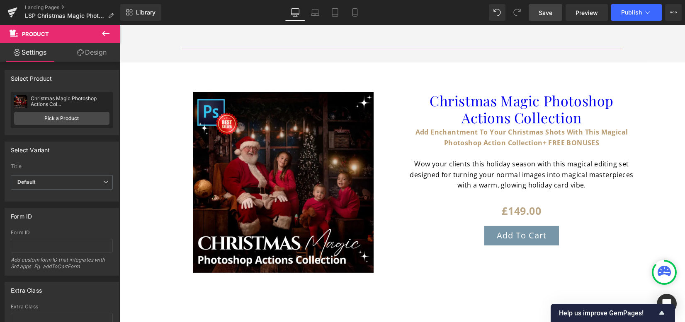
click at [545, 10] on span "Save" at bounding box center [545, 12] width 14 height 9
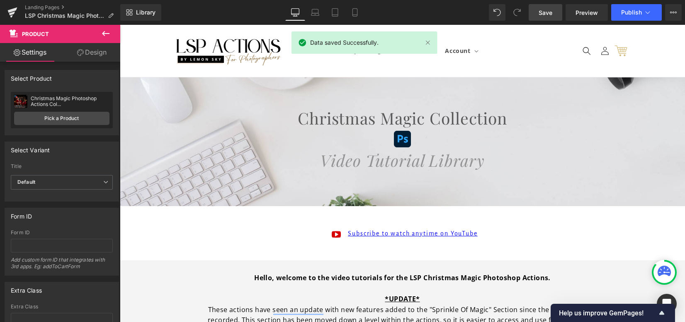
drag, startPoint x: 682, startPoint y: 226, endPoint x: 766, endPoint y: 37, distance: 207.2
click at [634, 11] on span "Publish" at bounding box center [631, 12] width 21 height 7
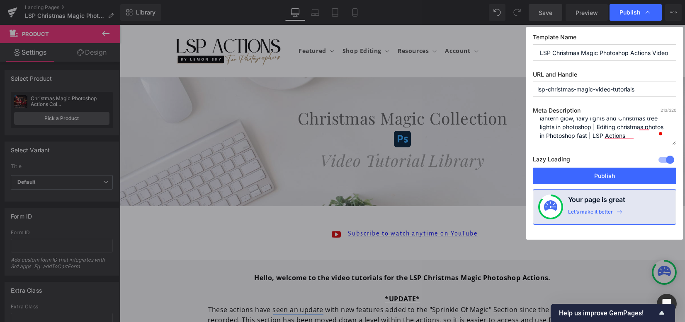
scroll to position [34, 0]
drag, startPoint x: 604, startPoint y: 128, endPoint x: 608, endPoint y: 145, distance: 17.9
click at [608, 145] on div "Meta Description 213 /320 How to edit Christmas mini photos in Photoshop to add…" at bounding box center [603, 137] width 143 height 61
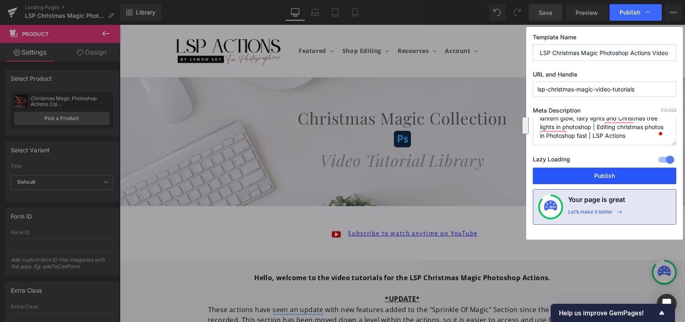
click at [610, 177] on button "Publish" at bounding box center [603, 176] width 143 height 17
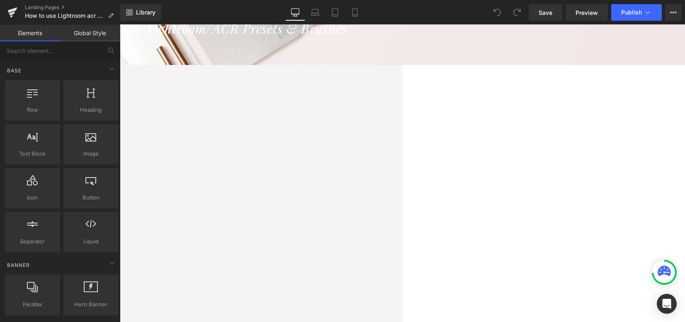
scroll to position [166, 0]
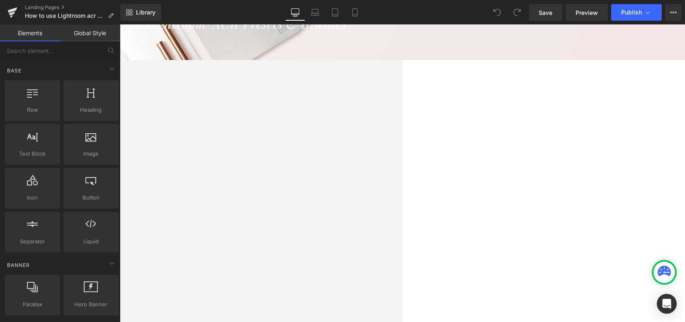
click at [120, 25] on icon at bounding box center [120, 25] width 0 height 0
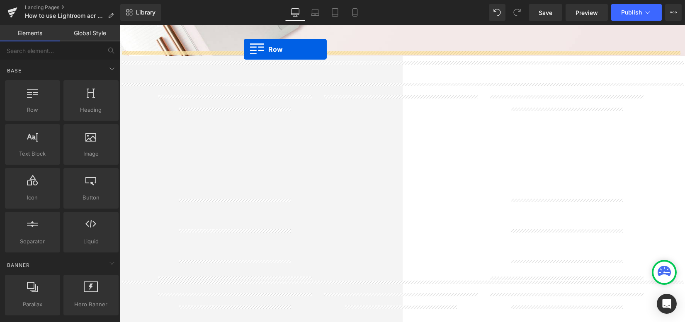
scroll to position [145, 0]
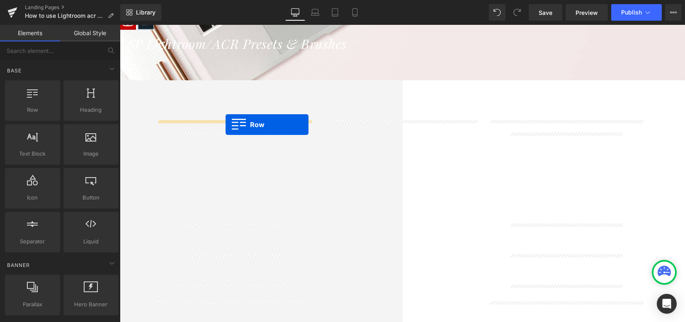
drag, startPoint x: 357, startPoint y: 46, endPoint x: 225, endPoint y: 125, distance: 153.1
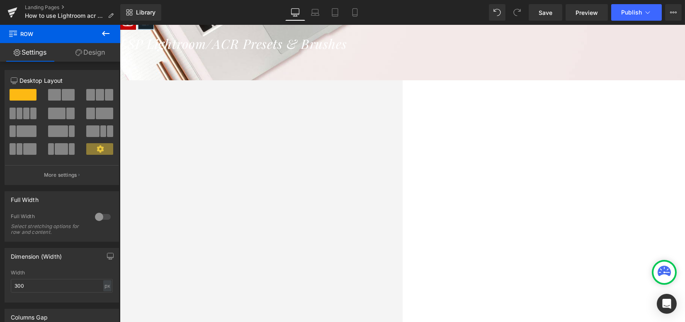
scroll to position [171, 0]
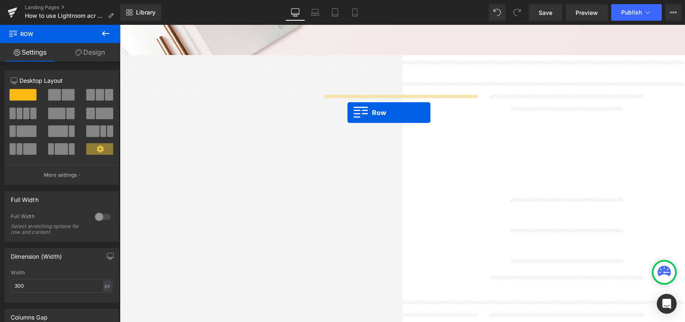
drag, startPoint x: 187, startPoint y: 307, endPoint x: 347, endPoint y: 113, distance: 251.6
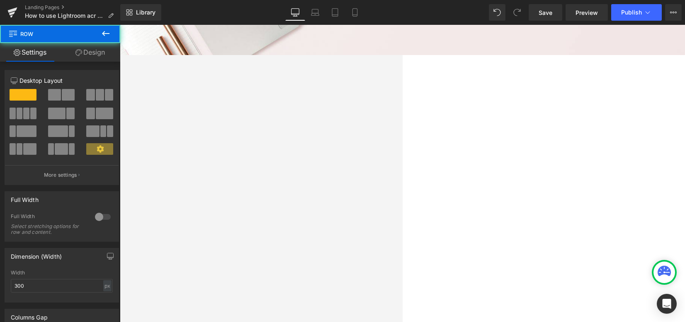
scroll to position [281, 0]
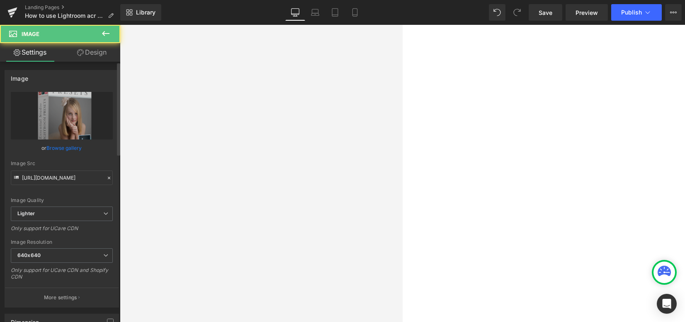
click at [69, 149] on link "Browse gallery" at bounding box center [64, 148] width 35 height 15
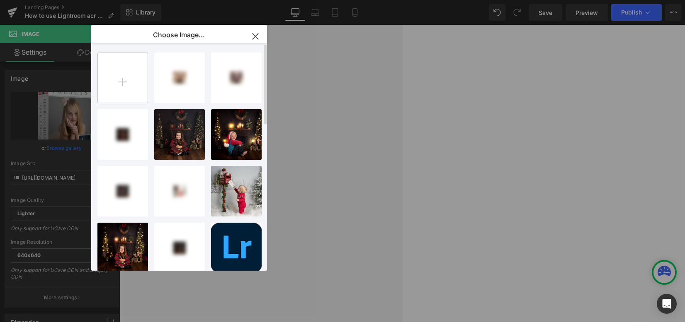
click at [124, 88] on input "file" at bounding box center [123, 78] width 50 height 50
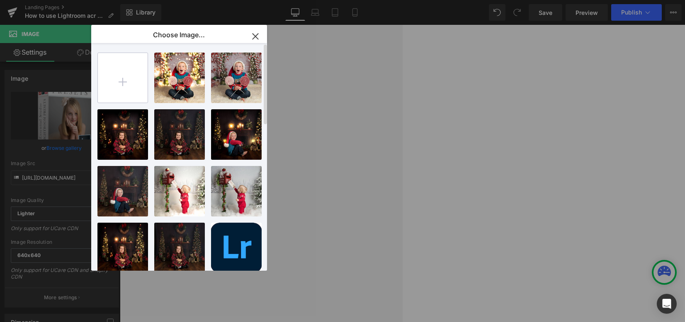
type input "C:\fakepath\Mini-Magic-Presets.png"
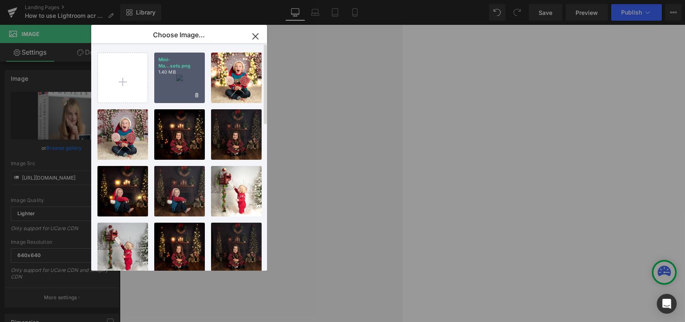
click at [182, 91] on div "Mini-Ma...sets.png 1.40 MB" at bounding box center [179, 78] width 51 height 51
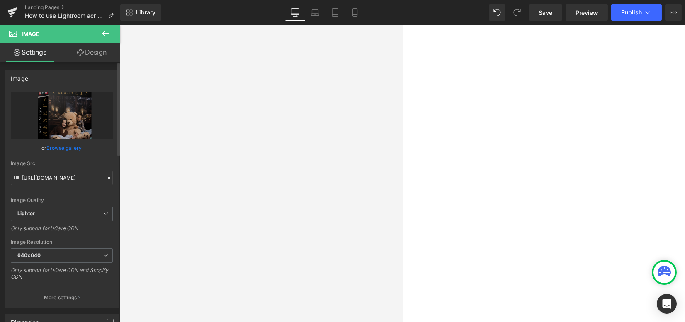
click at [76, 149] on link "Browse gallery" at bounding box center [64, 148] width 35 height 15
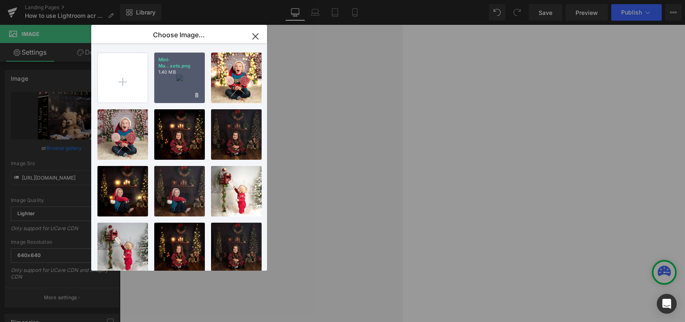
click at [163, 81] on div "Mini-Ma...sets.png 1.40 MB" at bounding box center [179, 78] width 51 height 51
type input "https://ucarecdn.com/2ef05689-ee6c-42d5-b0ea-2424a4313523/-/format/auto/-/previ…"
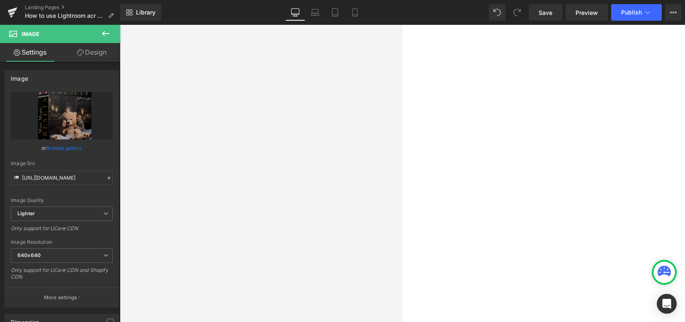
scroll to position [336, 0]
drag, startPoint x: 205, startPoint y: 244, endPoint x: 201, endPoint y: 240, distance: 5.3
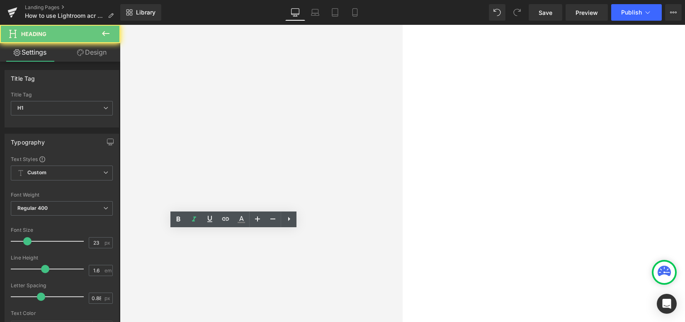
drag, startPoint x: 198, startPoint y: 237, endPoint x: 271, endPoint y: 259, distance: 75.9
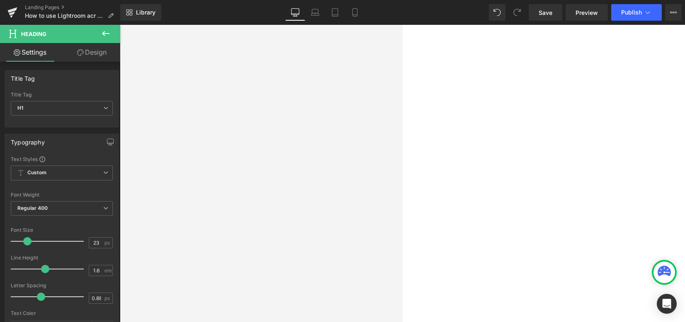
click at [120, 25] on span "Button" at bounding box center [120, 25] width 0 height 0
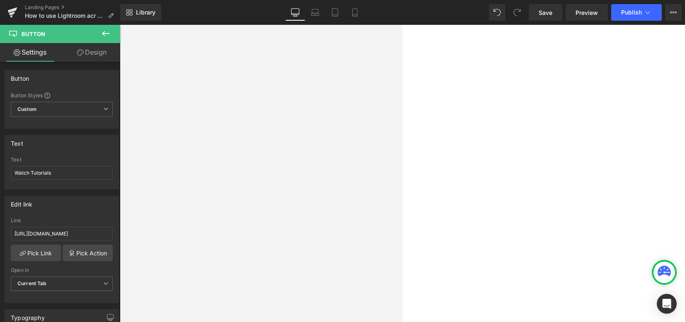
click at [120, 25] on link "Button" at bounding box center [120, 25] width 0 height 0
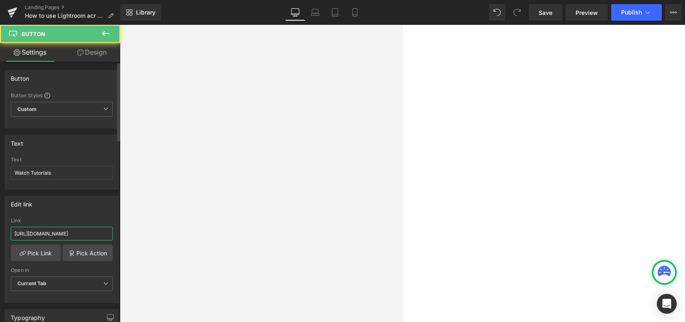
click at [74, 229] on input "https://www.lsp-actions.com/pages/portrait-presets-video-guides" at bounding box center [62, 234] width 102 height 14
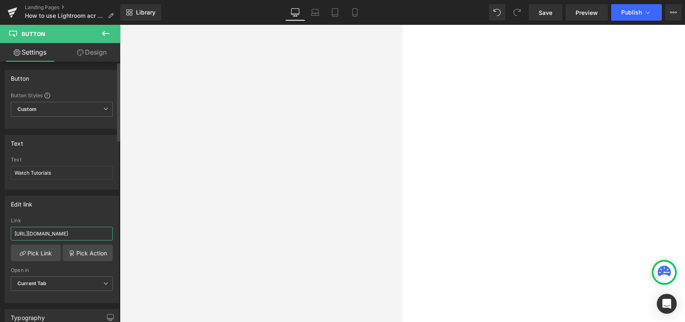
paste input "lightroom-holiday-glow-presets-tutorial"
type input "https://www.lsp-actions.com/pages/lightroom-holiday-glow-presets-tutorial"
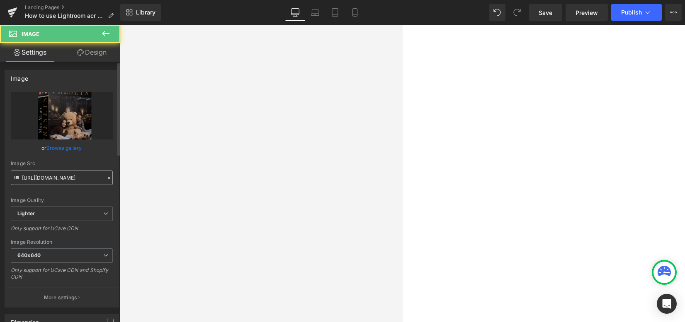
click at [88, 177] on input "https://ucarecdn.com/2ef05689-ee6c-42d5-b0ea-2424a4313523/-/format/auto/-/previ…" at bounding box center [62, 178] width 102 height 15
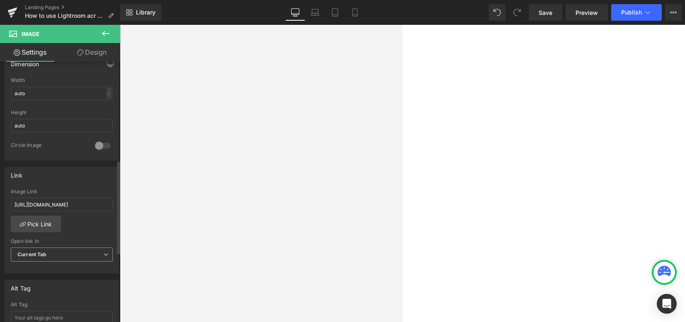
scroll to position [276, 0]
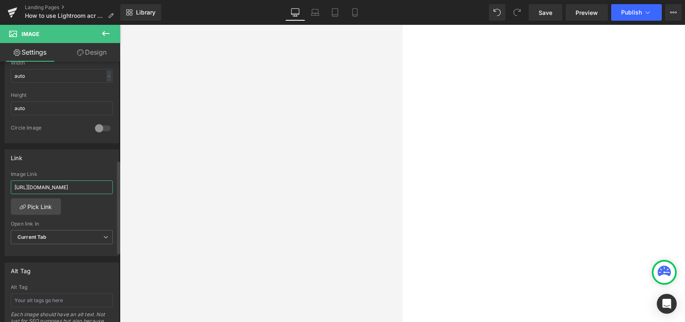
click at [76, 185] on input "https://www.lsp-actions.com/pages/portrait-presets-video-guides" at bounding box center [62, 188] width 102 height 14
click at [78, 174] on div "Image Link" at bounding box center [62, 175] width 102 height 6
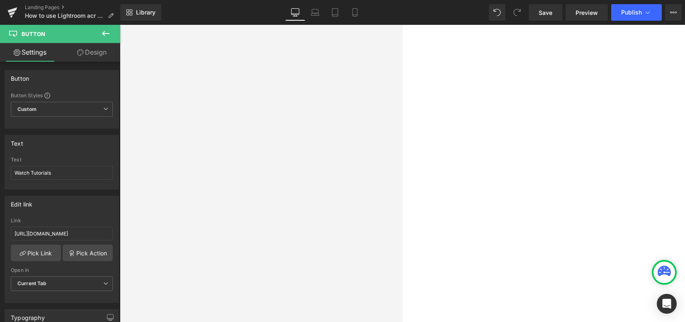
scroll to position [226, 0]
click at [120, 25] on icon at bounding box center [120, 25] width 0 height 0
click at [120, 25] on link at bounding box center [120, 25] width 0 height 0
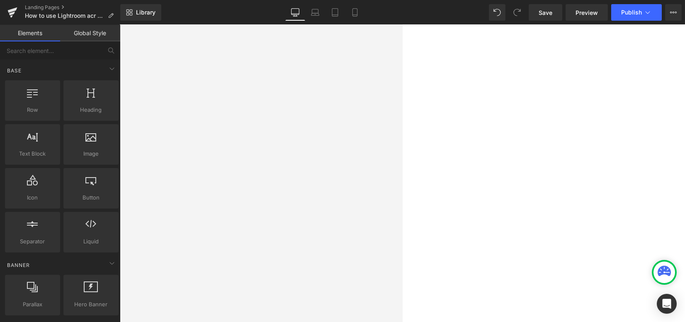
click at [120, 25] on icon at bounding box center [120, 25] width 0 height 0
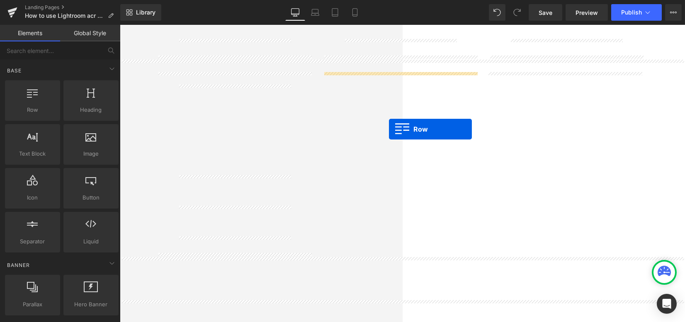
drag, startPoint x: 189, startPoint y: 166, endPoint x: 389, endPoint y: 129, distance: 203.5
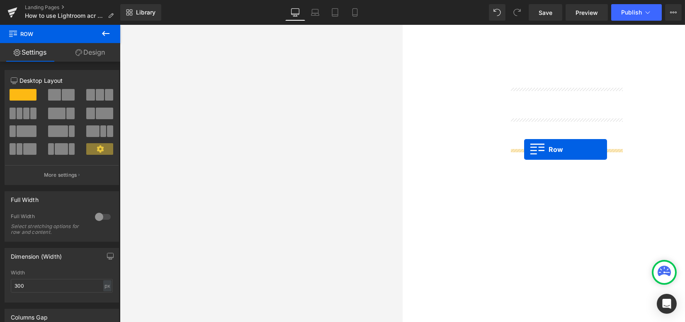
scroll to position [281, 0]
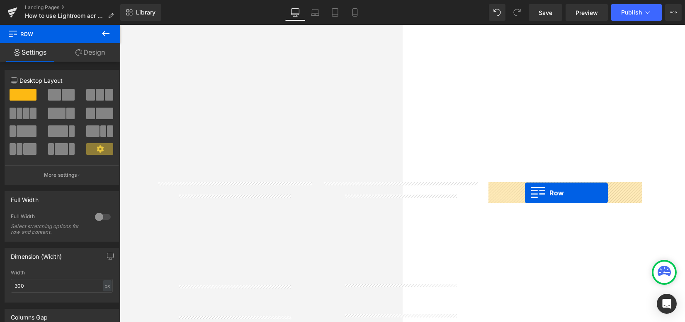
drag, startPoint x: 357, startPoint y: 165, endPoint x: 525, endPoint y: 193, distance: 170.1
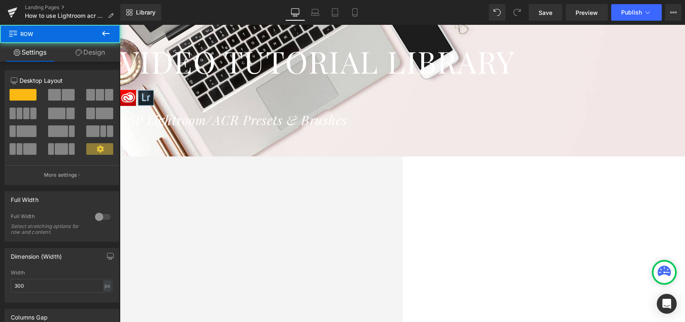
scroll to position [60, 0]
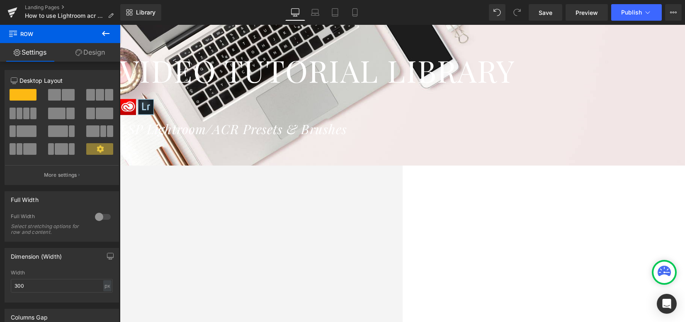
click at [320, 184] on h1 "Stand-alone Lightroom Preset packs:" at bounding box center [120, 187] width 565 height 22
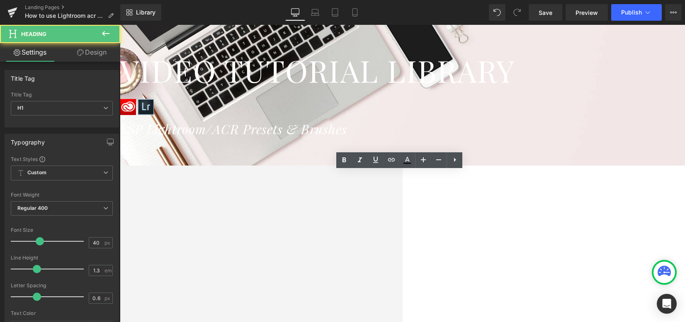
drag, startPoint x: 356, startPoint y: 184, endPoint x: 239, endPoint y: 181, distance: 116.9
click at [239, 181] on h1 "Stand-alone Lightroom Preset packs:" at bounding box center [120, 187] width 565 height 22
drag, startPoint x: 438, startPoint y: 185, endPoint x: 576, endPoint y: 180, distance: 137.7
click at [402, 185] on h1 "Lightroom Preset packs:" at bounding box center [120, 187] width 565 height 22
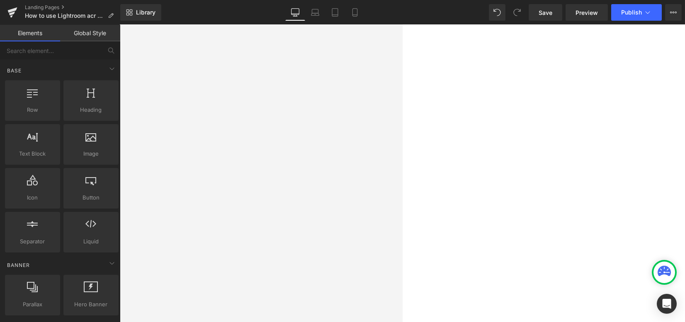
scroll to position [392, 0]
click at [541, 15] on span "Save" at bounding box center [545, 12] width 14 height 9
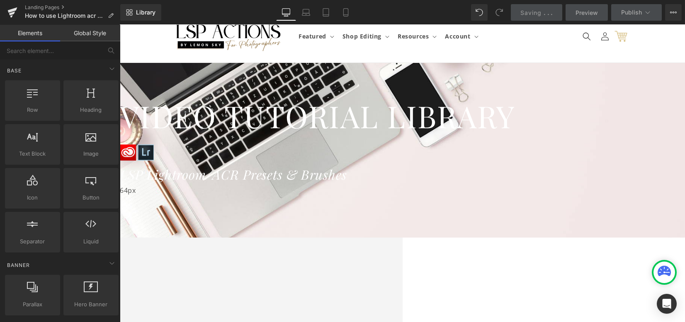
scroll to position [5, 0]
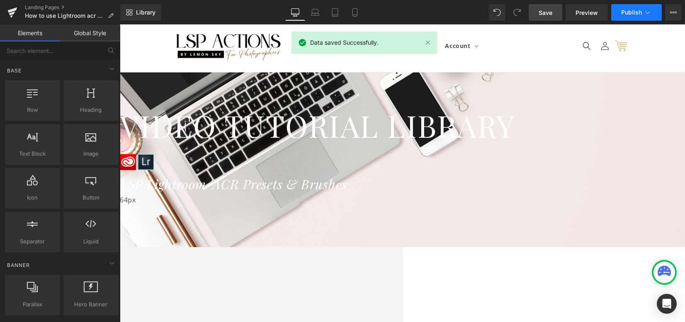
click at [633, 16] on button "Publish" at bounding box center [636, 12] width 51 height 17
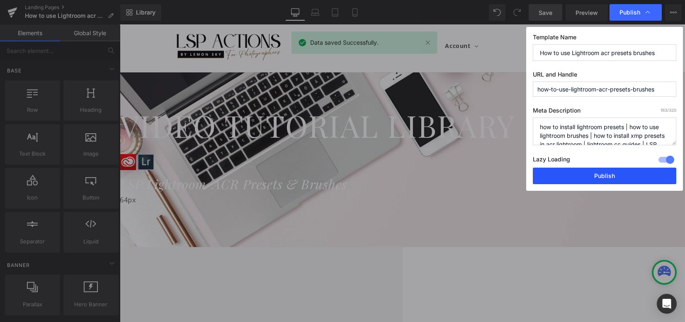
drag, startPoint x: 584, startPoint y: 173, endPoint x: 359, endPoint y: 160, distance: 225.4
click at [584, 173] on button "Publish" at bounding box center [603, 176] width 143 height 17
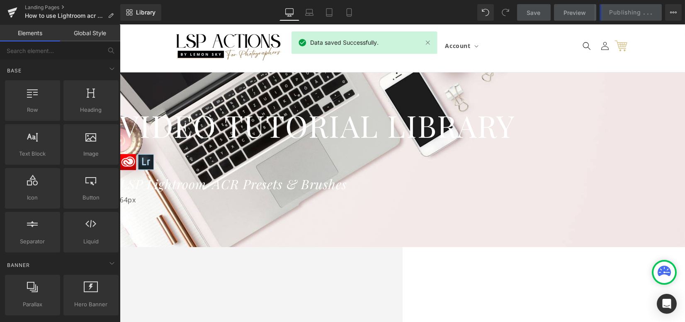
scroll to position [115, 0]
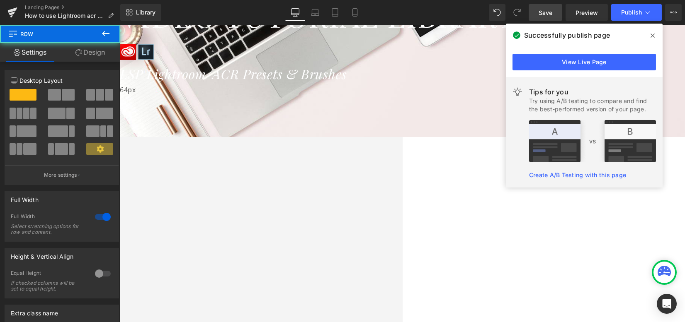
scroll to position [281, 0]
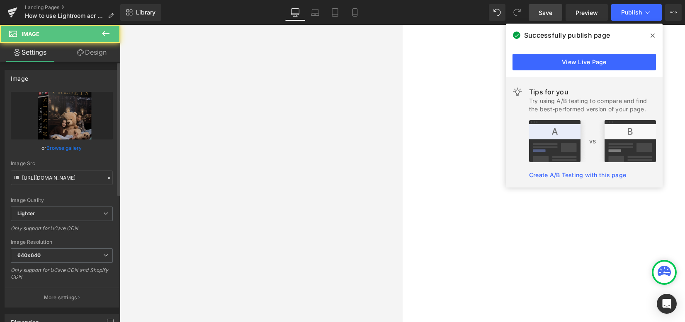
click at [73, 146] on link "Browse gallery" at bounding box center [64, 148] width 35 height 15
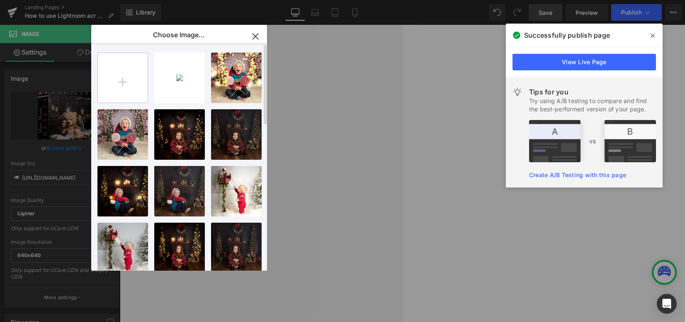
click at [118, 89] on input "file" at bounding box center [123, 78] width 50 height 50
type input "C:\fakepath\LSP-Holiday-Glow-Christmas-Magic-Mini-Best-Lightroom-Presets.png"
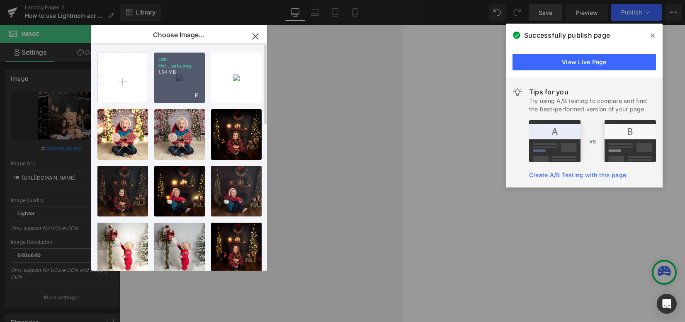
click at [182, 88] on div "LSP-Hol...sets.png 1.54 MB" at bounding box center [179, 78] width 51 height 51
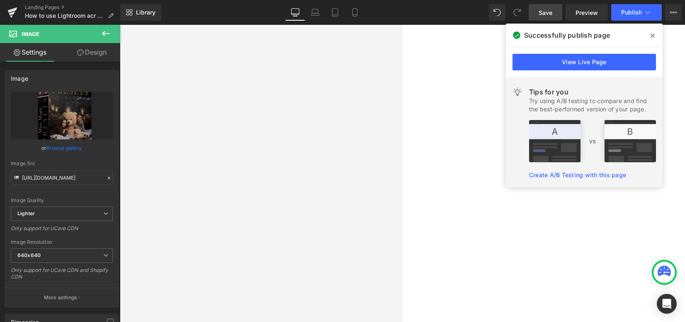
drag, startPoint x: 58, startPoint y: 150, endPoint x: 154, endPoint y: 107, distance: 105.7
click at [58, 150] on link "Browse gallery" at bounding box center [64, 148] width 35 height 15
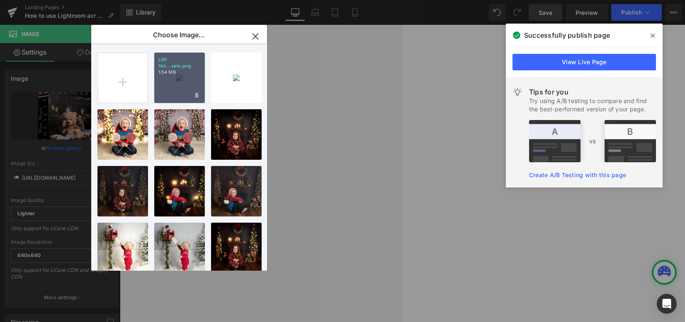
drag, startPoint x: 163, startPoint y: 90, endPoint x: 243, endPoint y: 118, distance: 84.8
click at [163, 90] on div "LSP-Hol...sets.png 1.54 MB" at bounding box center [179, 78] width 51 height 51
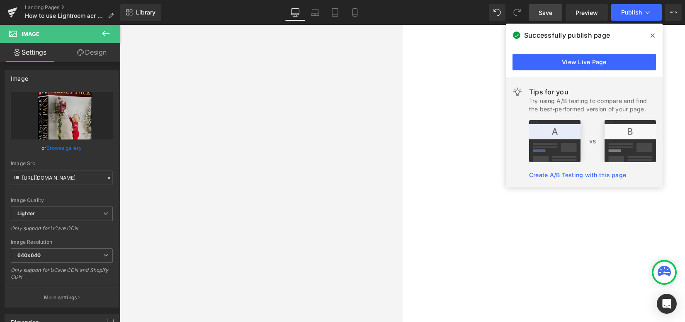
type input "https://ucarecdn.com/5d2dc499-2d3c-4af7-a65c-36c59f4f5c98/-/format/auto/-/previ…"
click at [554, 12] on link "Save" at bounding box center [545, 12] width 34 height 17
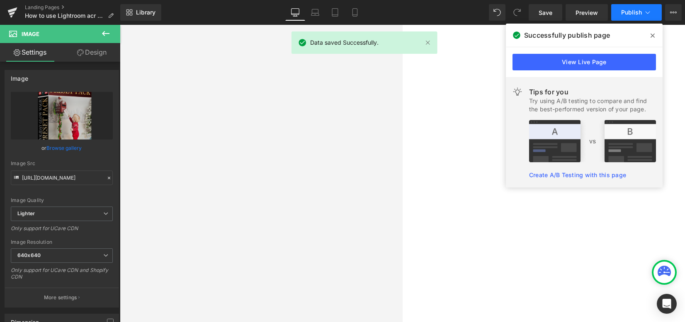
click at [617, 13] on button "Publish" at bounding box center [636, 12] width 51 height 17
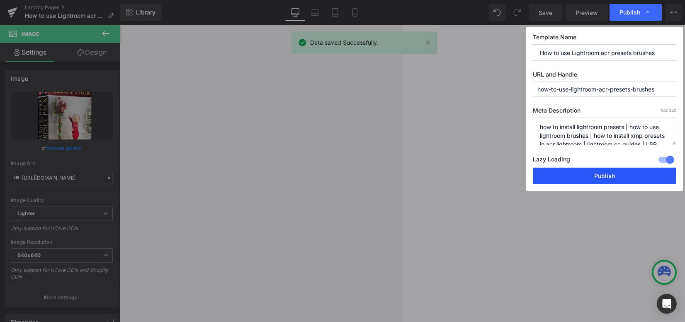
click at [575, 178] on button "Publish" at bounding box center [603, 176] width 143 height 17
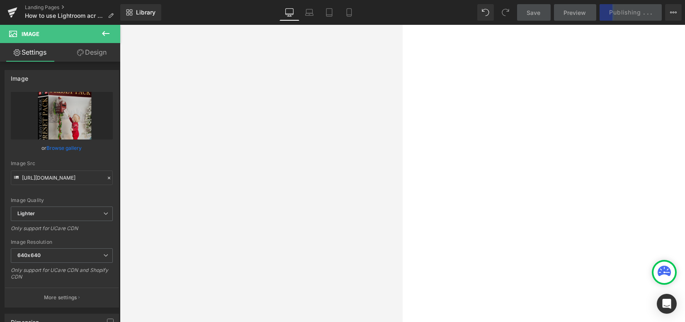
scroll to position [226, 0]
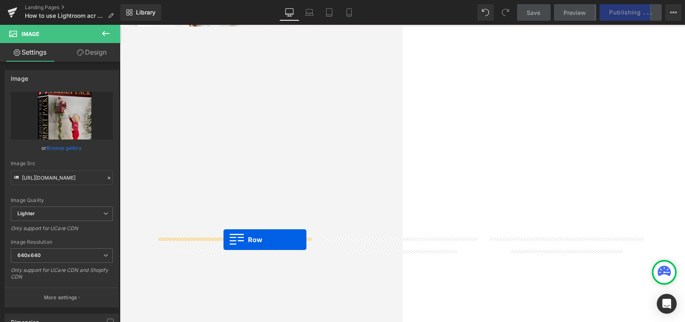
drag, startPoint x: 356, startPoint y: 48, endPoint x: 223, endPoint y: 240, distance: 233.5
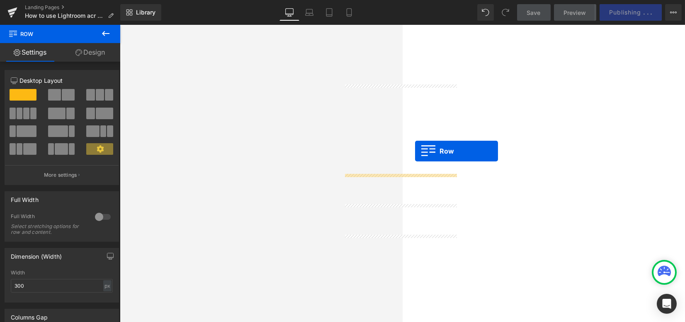
scroll to position [171, 0]
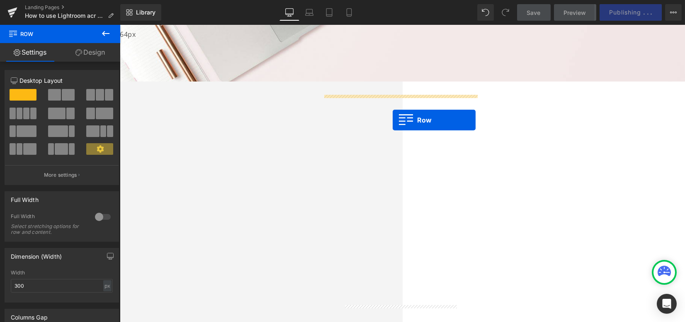
drag, startPoint x: 188, startPoint y: 259, endPoint x: 390, endPoint y: 115, distance: 248.4
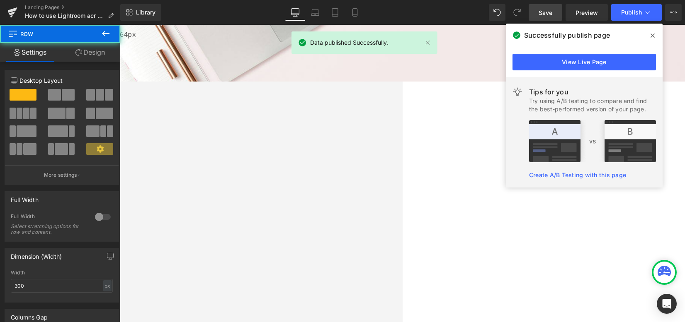
click at [551, 12] on span "Save" at bounding box center [545, 12] width 14 height 9
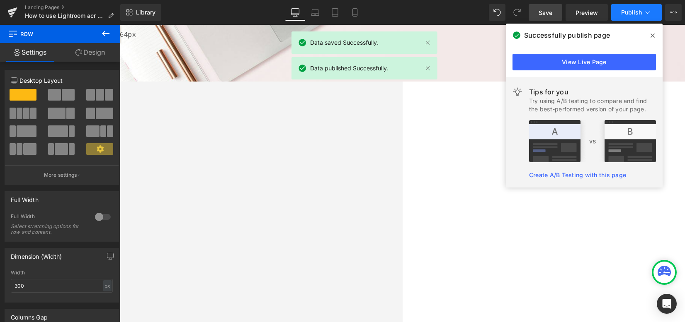
click at [636, 5] on button "Publish" at bounding box center [636, 12] width 51 height 17
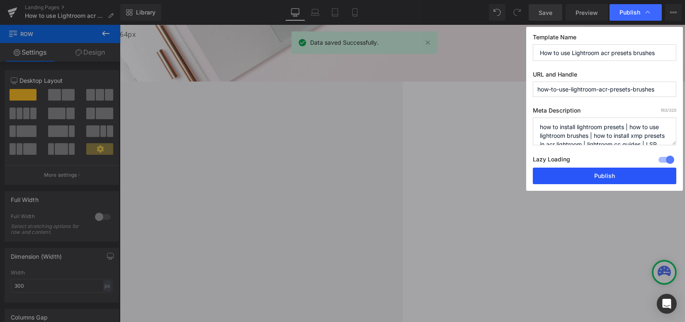
click at [606, 177] on button "Publish" at bounding box center [603, 176] width 143 height 17
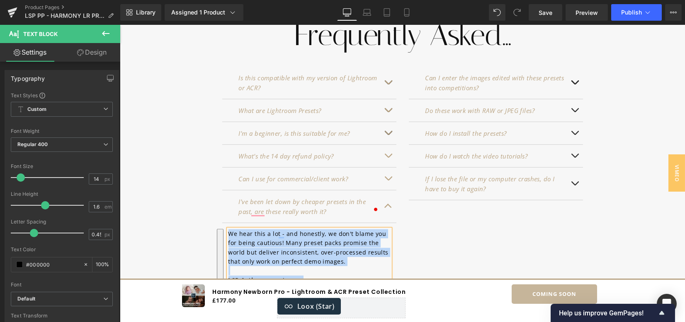
scroll to position [3528, 0]
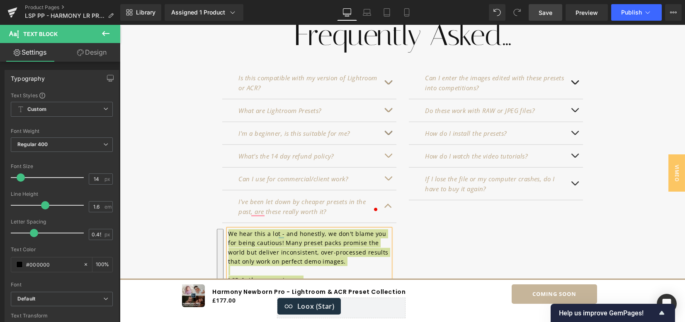
click at [547, 14] on span "Save" at bounding box center [545, 12] width 14 height 9
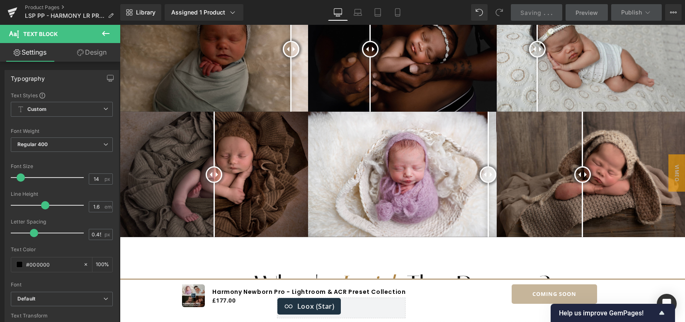
scroll to position [1847, 0]
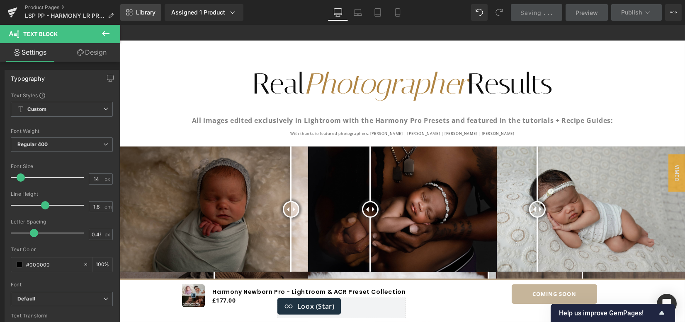
click at [142, 15] on span "Library" at bounding box center [145, 12] width 19 height 7
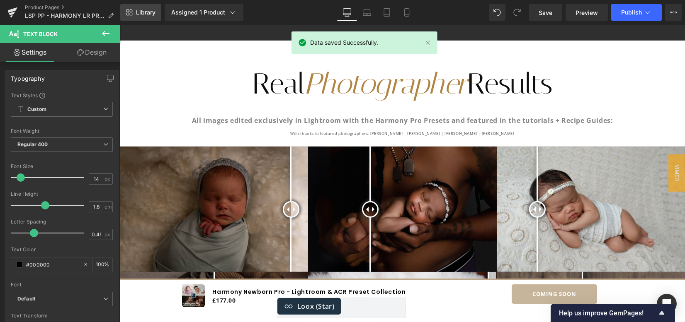
click at [142, 15] on span "Library" at bounding box center [145, 12] width 19 height 7
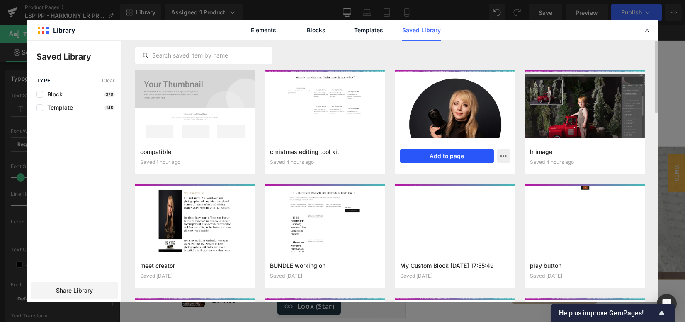
click at [447, 157] on button "Add to page" at bounding box center [447, 156] width 94 height 13
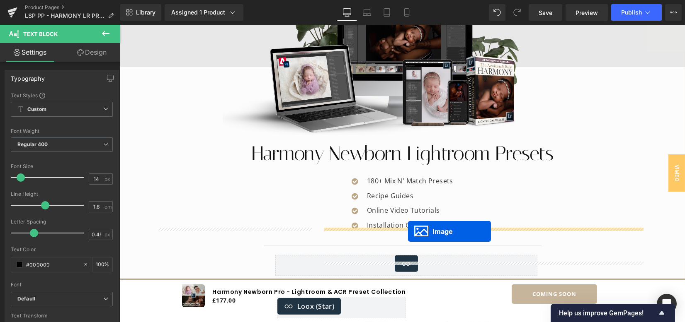
scroll to position [4499, 0]
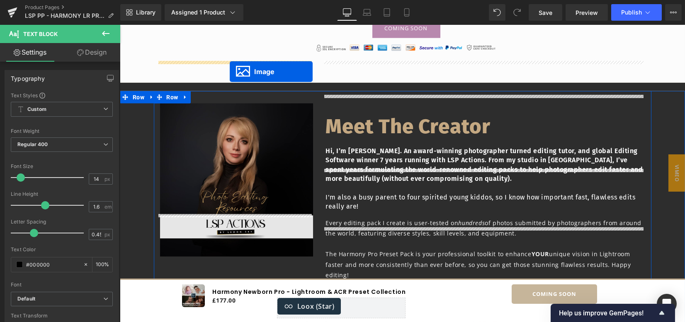
drag, startPoint x: 397, startPoint y: 236, endPoint x: 230, endPoint y: 72, distance: 234.4
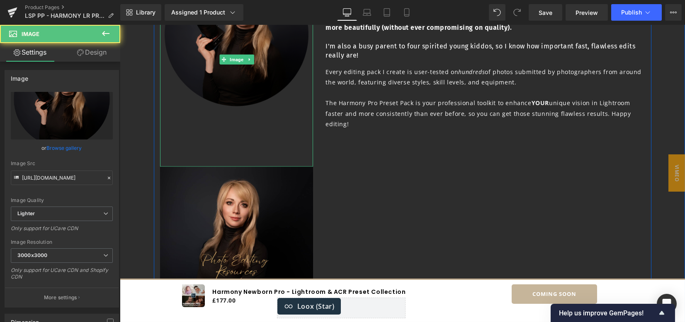
scroll to position [4664, 0]
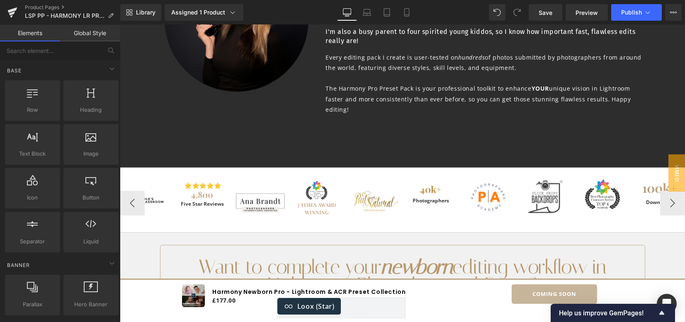
click at [382, 177] on img at bounding box center [373, 202] width 51 height 51
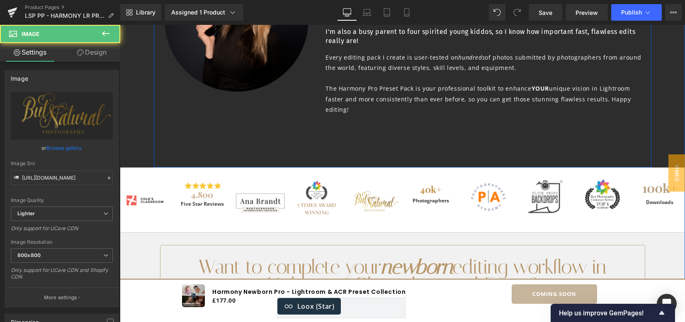
click at [388, 101] on div "Image Meet The Creator Heading Hi, I’m Lauren. An award-winning photographer tu…" at bounding box center [402, 46] width 497 height 242
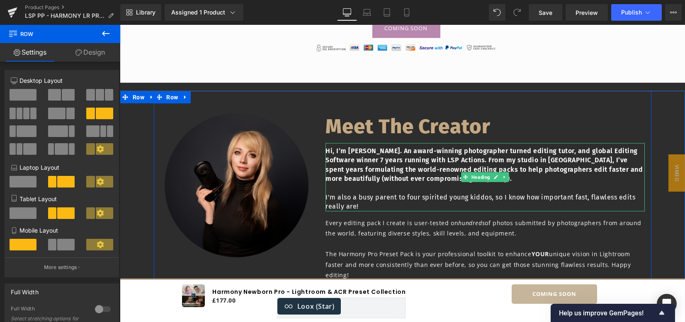
scroll to position [4444, 0]
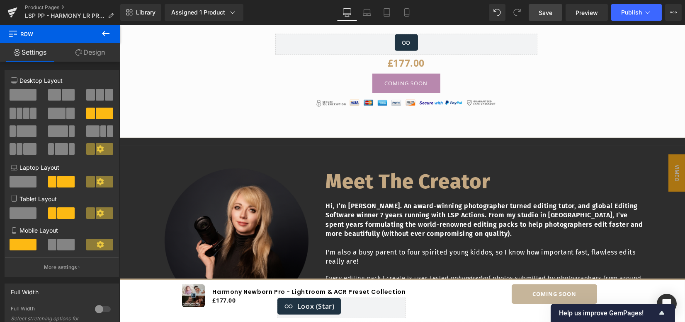
click at [548, 15] on span "Save" at bounding box center [545, 12] width 14 height 9
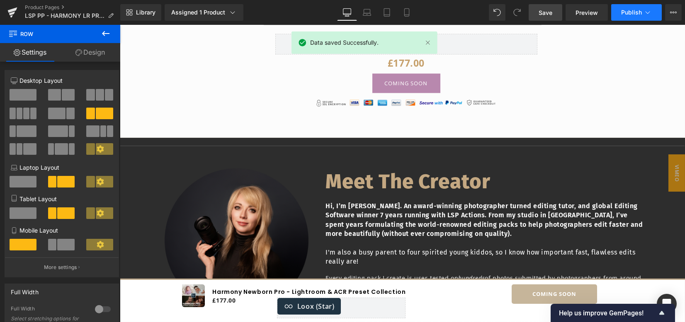
click at [624, 12] on span "Publish" at bounding box center [631, 12] width 21 height 7
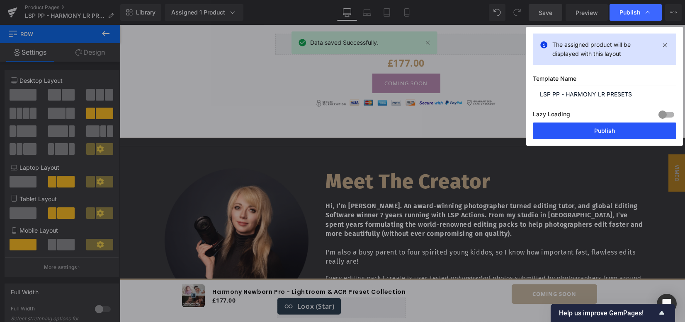
click at [593, 131] on button "Publish" at bounding box center [603, 131] width 143 height 17
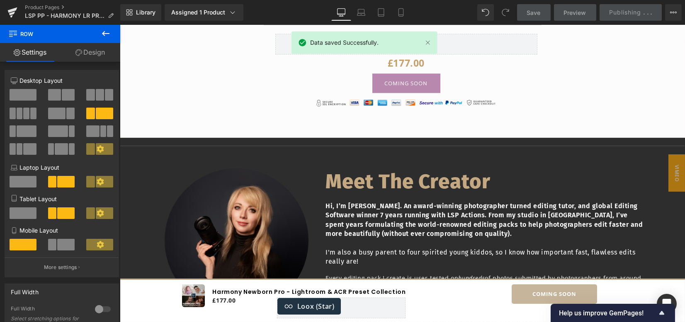
scroll to position [3559, 0]
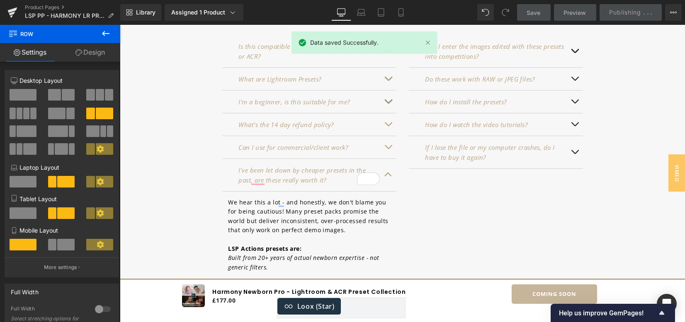
click at [388, 159] on button "button" at bounding box center [388, 175] width 17 height 32
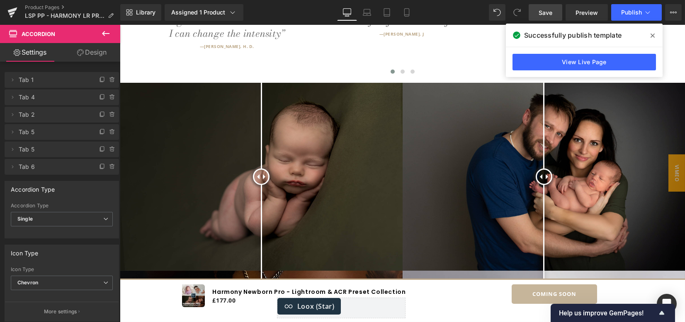
scroll to position [552, 0]
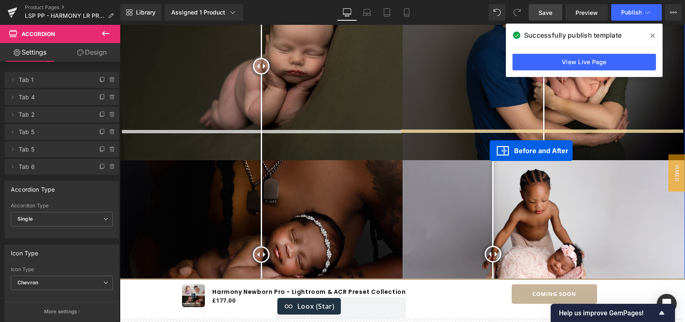
drag, startPoint x: 400, startPoint y: 118, endPoint x: 489, endPoint y: 151, distance: 95.4
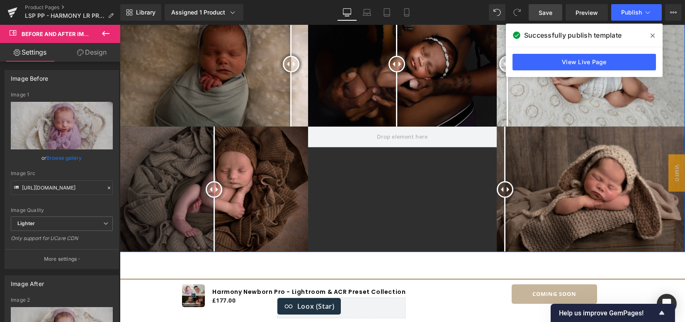
scroll to position [2043, 0]
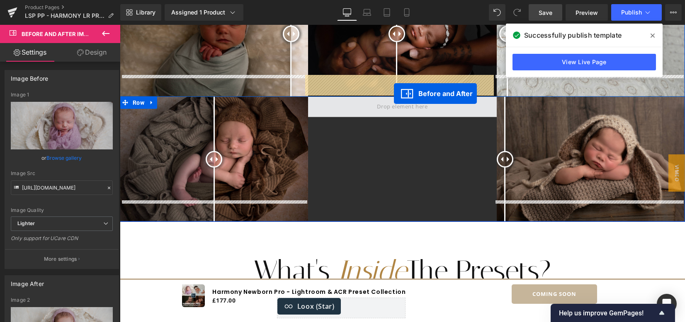
drag, startPoint x: 527, startPoint y: 157, endPoint x: 394, endPoint y: 94, distance: 147.9
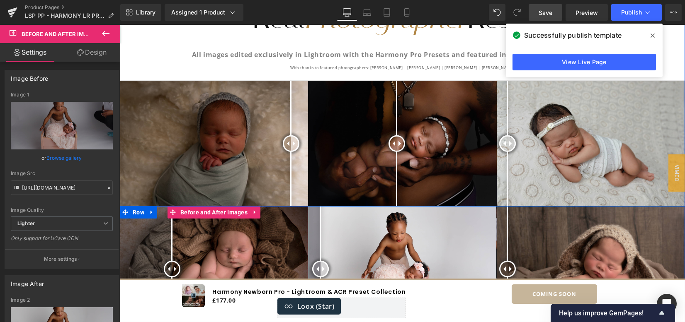
scroll to position [1912, 0]
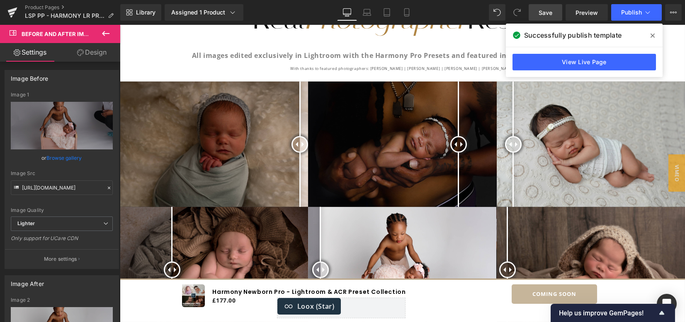
click at [535, 15] on link "Save" at bounding box center [545, 12] width 34 height 17
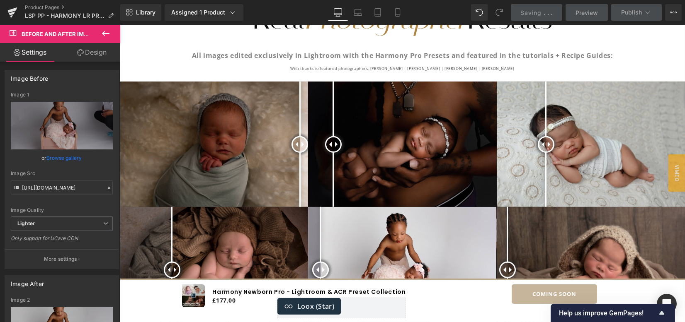
scroll to position [2299, 0]
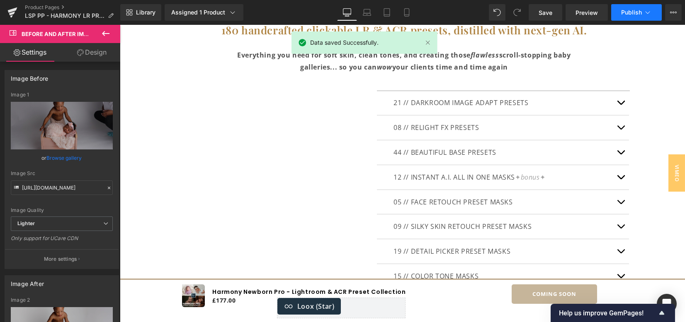
click at [628, 11] on span "Publish" at bounding box center [631, 12] width 21 height 7
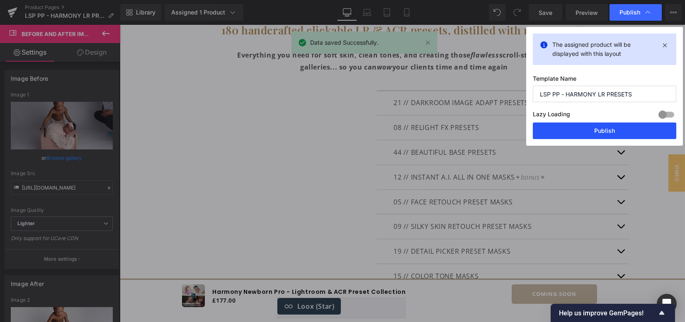
click at [595, 126] on button "Publish" at bounding box center [603, 131] width 143 height 17
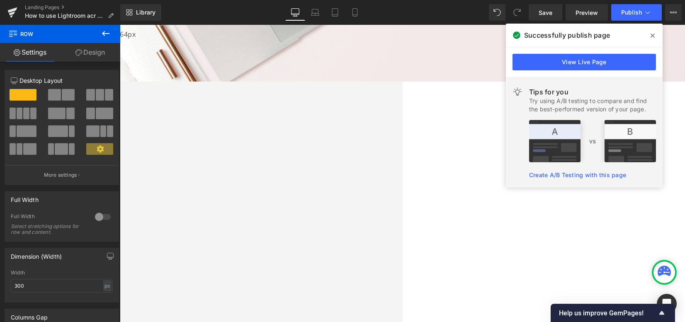
scroll to position [171, 0]
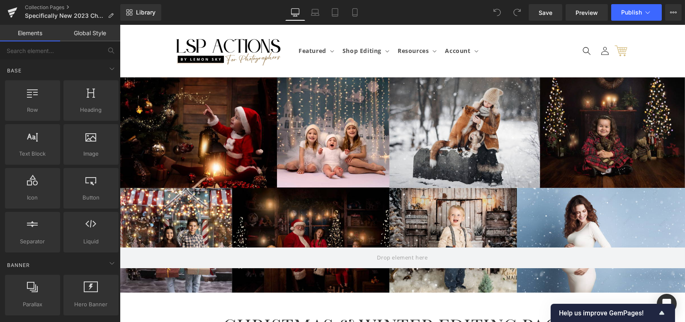
scroll to position [166, 0]
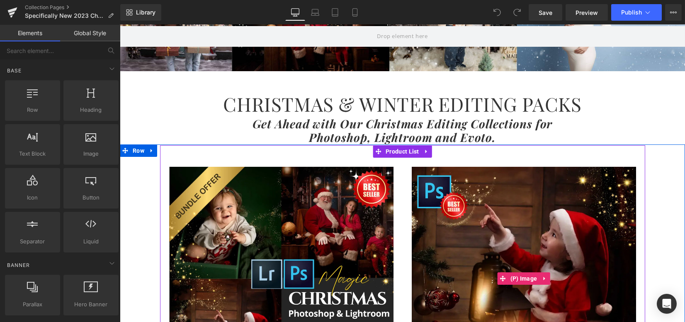
scroll to position [221, 0]
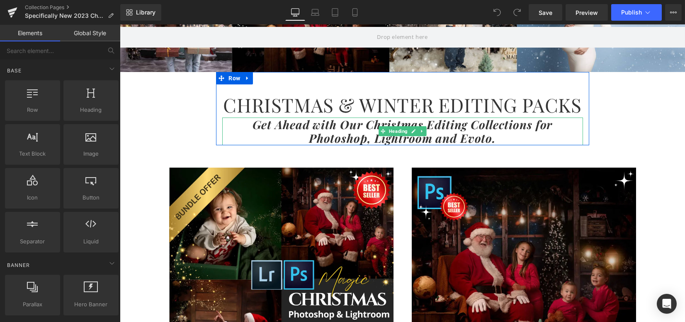
drag, startPoint x: 441, startPoint y: 124, endPoint x: 432, endPoint y: 124, distance: 9.1
click at [441, 124] on icon "Get Ahead with Our Christmas Editing Collections for Photoshop, Lightroom and E…" at bounding box center [402, 131] width 300 height 29
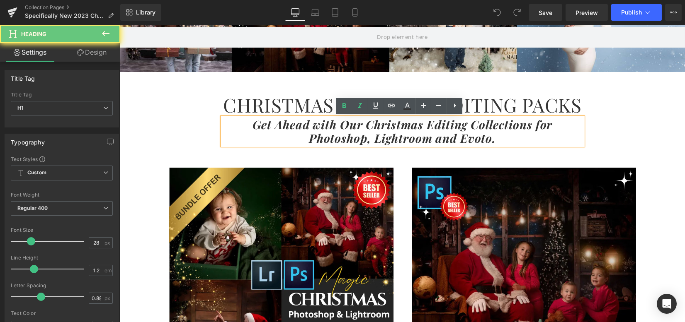
click at [423, 123] on icon "Get Ahead with Our Christmas Editing Collections for Photoshop, Lightroom and E…" at bounding box center [402, 131] width 300 height 29
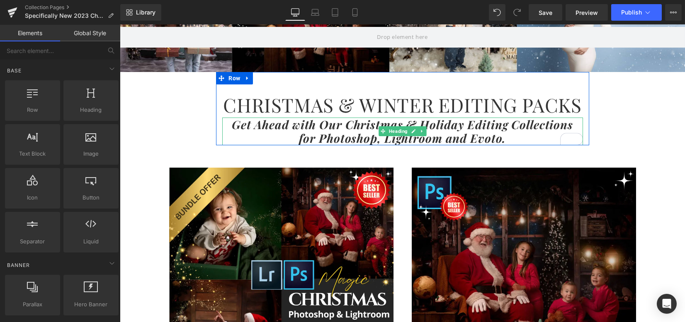
click at [504, 135] on h1 "Get Ahead with Our Christmas & Holiday Editing Collections for Photoshop, Light…" at bounding box center [402, 132] width 360 height 28
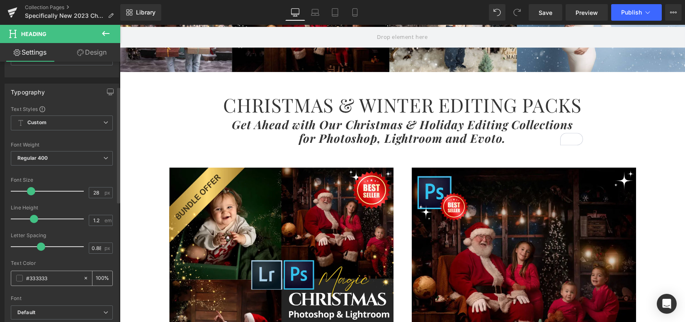
scroll to position [55, 0]
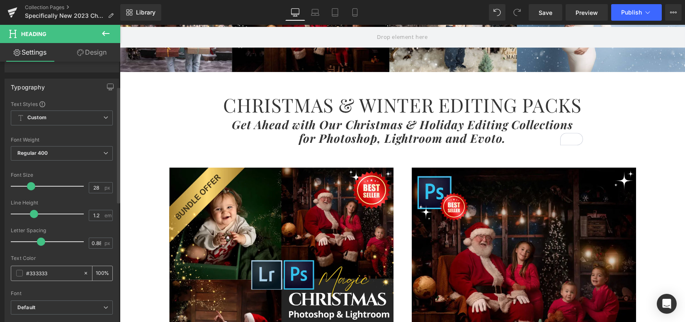
drag, startPoint x: 29, startPoint y: 274, endPoint x: 68, endPoint y: 273, distance: 39.4
click at [68, 273] on input "#333333" at bounding box center [52, 273] width 53 height 9
type input "#b"
type input "0"
type input "#bba"
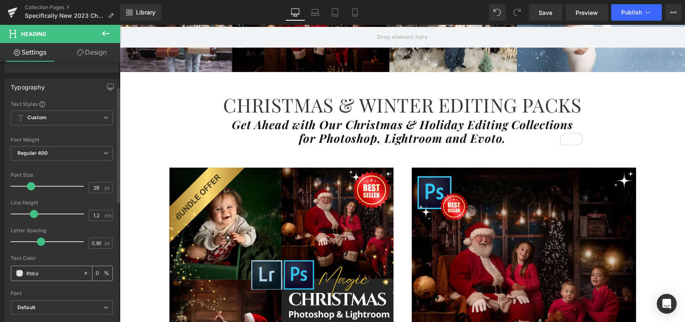
type input "100"
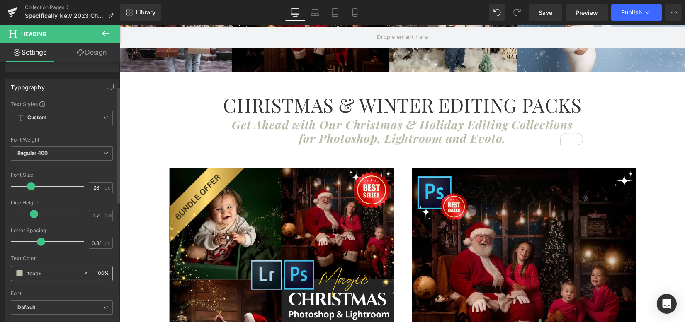
type input "#bba68"
type input "40"
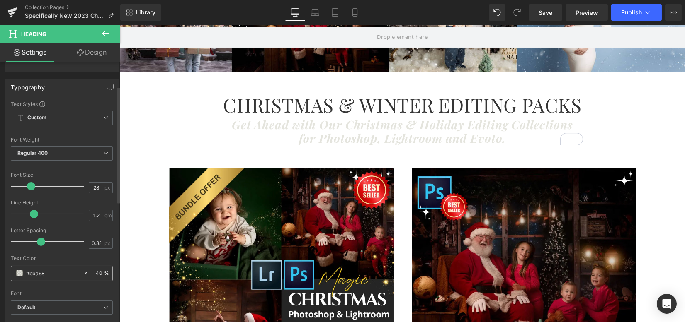
type input "#bba686"
type input "100"
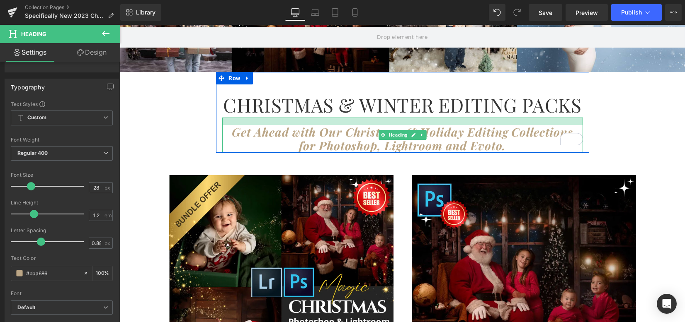
drag, startPoint x: 305, startPoint y: 117, endPoint x: 306, endPoint y: 125, distance: 8.0
click at [306, 125] on div "Get Ahead with Our Christmas & Holiday Editing Collections for Photoshop, Light…" at bounding box center [402, 135] width 360 height 35
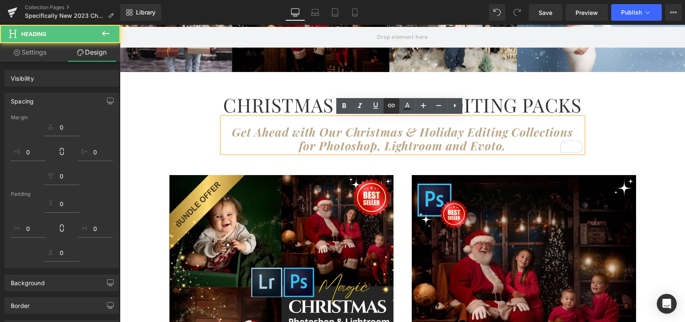
click at [395, 109] on icon at bounding box center [391, 106] width 10 height 10
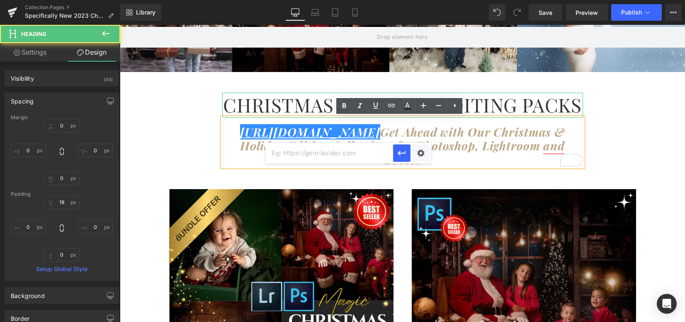
click at [235, 106] on h1 "CHRISTMAS & WINTER EDITING PACKS" at bounding box center [402, 105] width 360 height 25
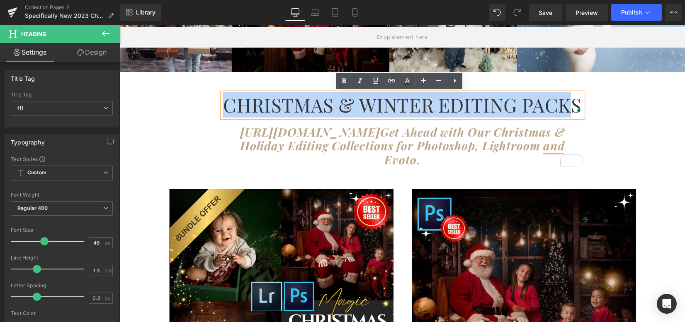
drag, startPoint x: 223, startPoint y: 106, endPoint x: 526, endPoint y: 94, distance: 302.7
click at [578, 106] on div "CHRISTMAS & WINTER EDITING PACKS Heading" at bounding box center [402, 105] width 360 height 25
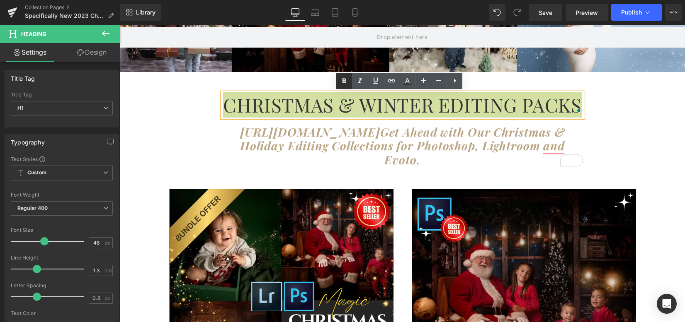
click at [347, 82] on icon at bounding box center [344, 81] width 10 height 10
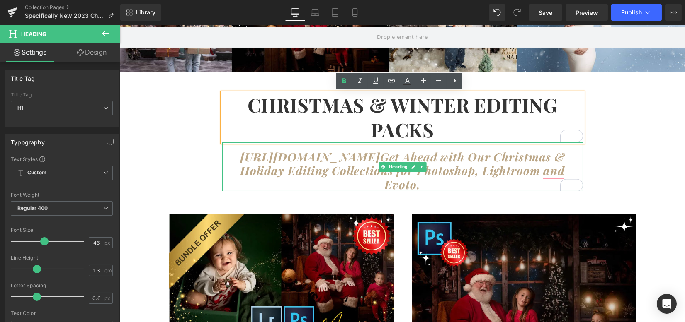
click at [241, 155] on icon "[URL][DOMAIN_NAME] Get Ahead with Our Christmas & Holiday Editing Collections f…" at bounding box center [402, 170] width 324 height 43
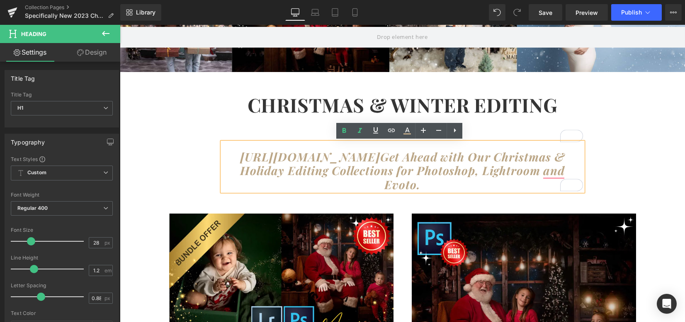
drag, startPoint x: 238, startPoint y: 155, endPoint x: 376, endPoint y: 149, distance: 137.7
click at [376, 149] on icon "[URL][DOMAIN_NAME] Get Ahead with Our Christmas & Holiday Editing Collections f…" at bounding box center [402, 170] width 324 height 43
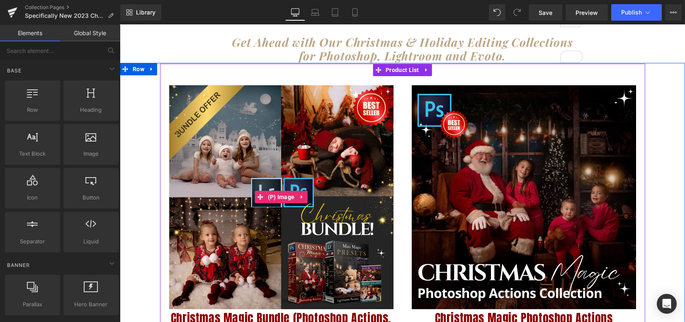
scroll to position [331, 0]
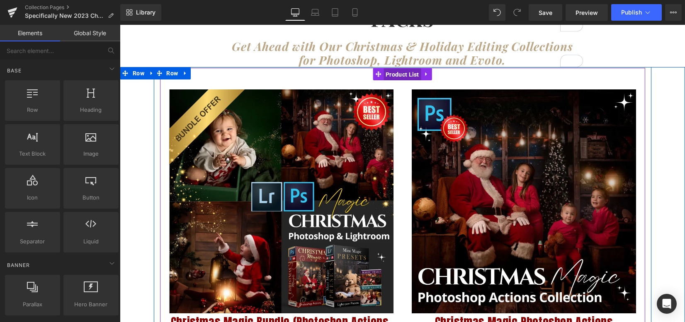
click at [395, 71] on span "Product List" at bounding box center [402, 74] width 38 height 12
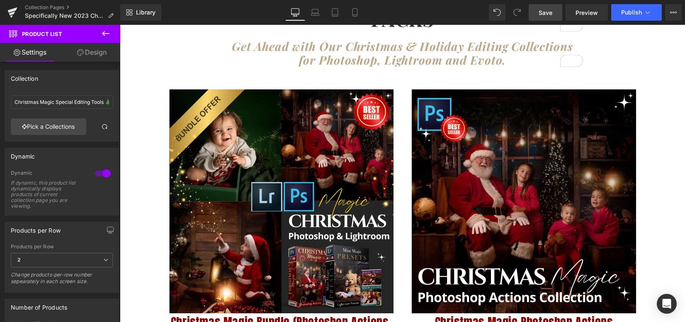
click at [543, 15] on span "Save" at bounding box center [545, 12] width 14 height 9
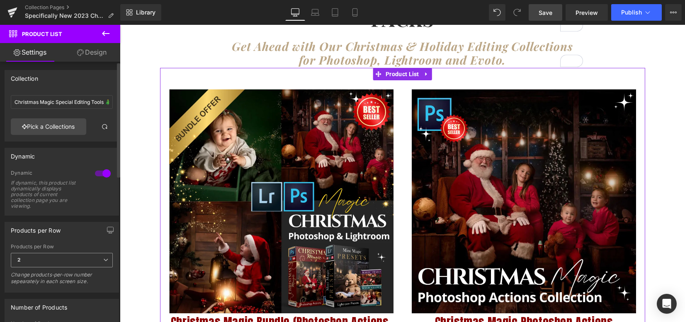
click at [30, 257] on span "2" at bounding box center [62, 260] width 102 height 15
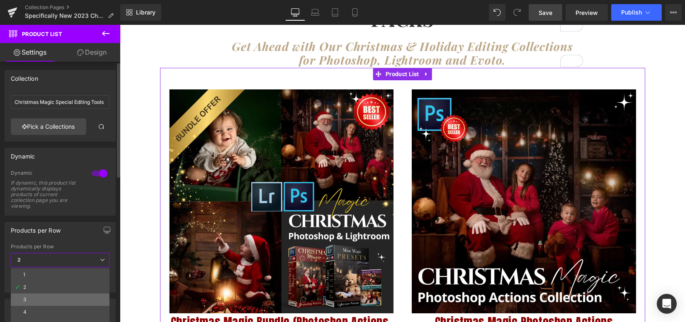
drag, startPoint x: 31, startPoint y: 295, endPoint x: 65, endPoint y: 192, distance: 108.6
click at [31, 295] on li "3" at bounding box center [60, 300] width 99 height 12
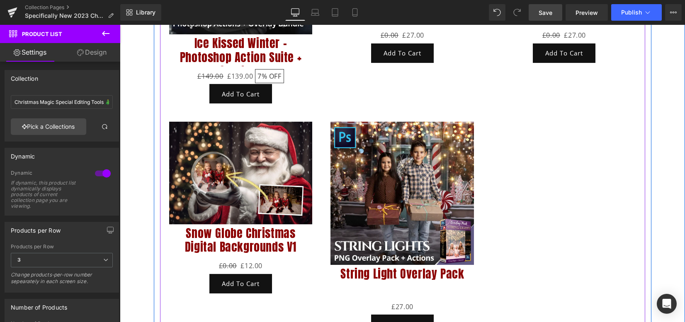
scroll to position [994, 0]
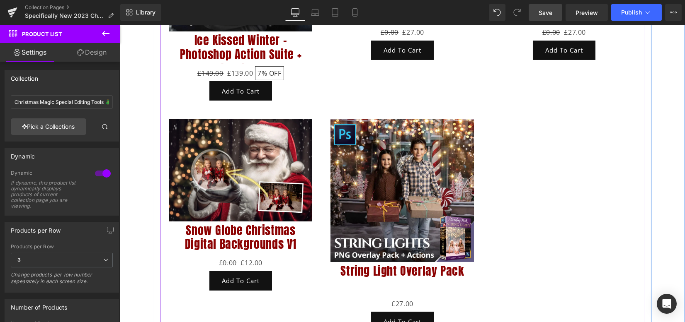
click at [545, 19] on link "Save" at bounding box center [545, 12] width 34 height 17
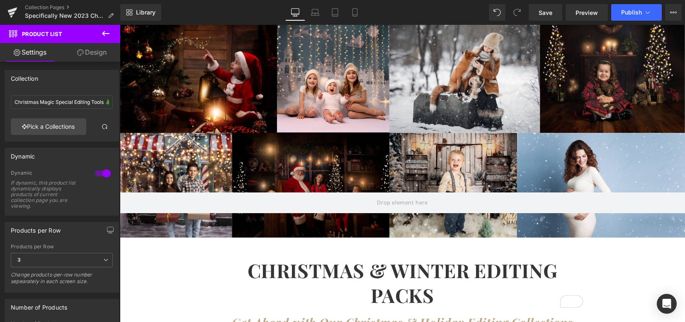
scroll to position [0, 0]
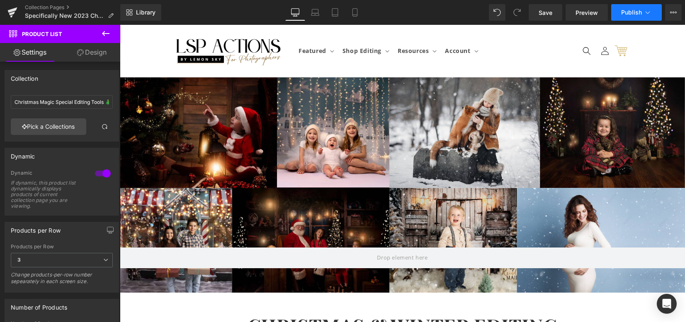
click at [627, 12] on span "Publish" at bounding box center [631, 12] width 21 height 7
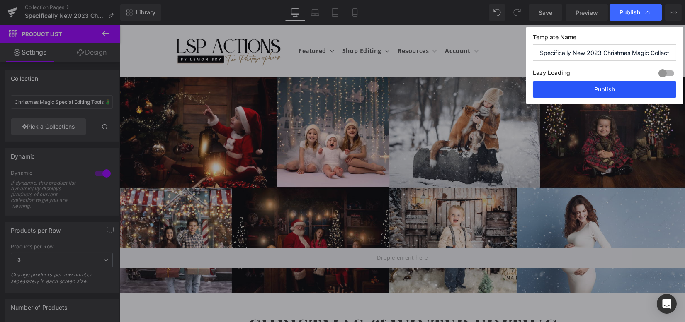
click at [596, 93] on button "Publish" at bounding box center [603, 89] width 143 height 17
